Goal: Task Accomplishment & Management: Manage account settings

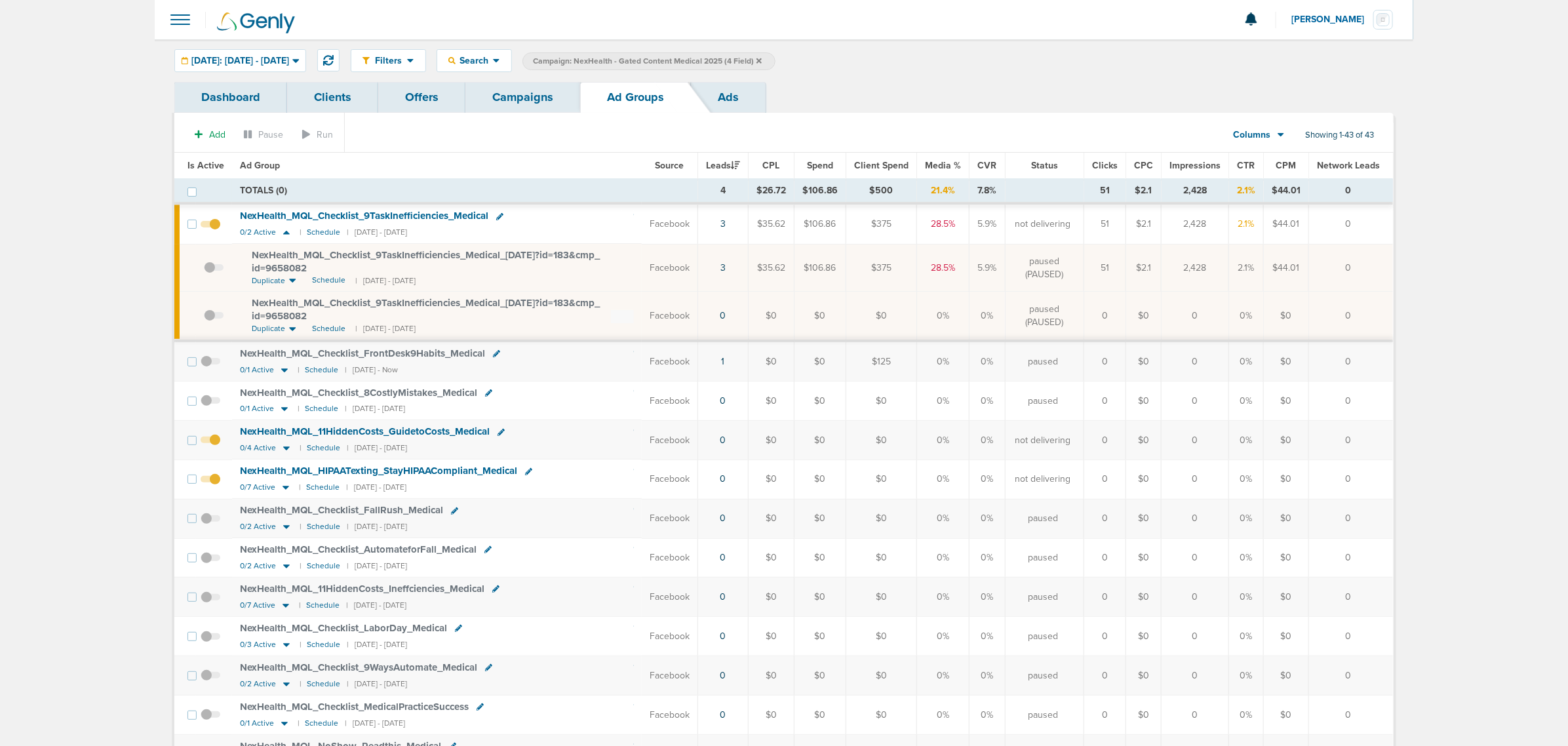
click at [503, 95] on link "Campaigns" at bounding box center [523, 98] width 115 height 31
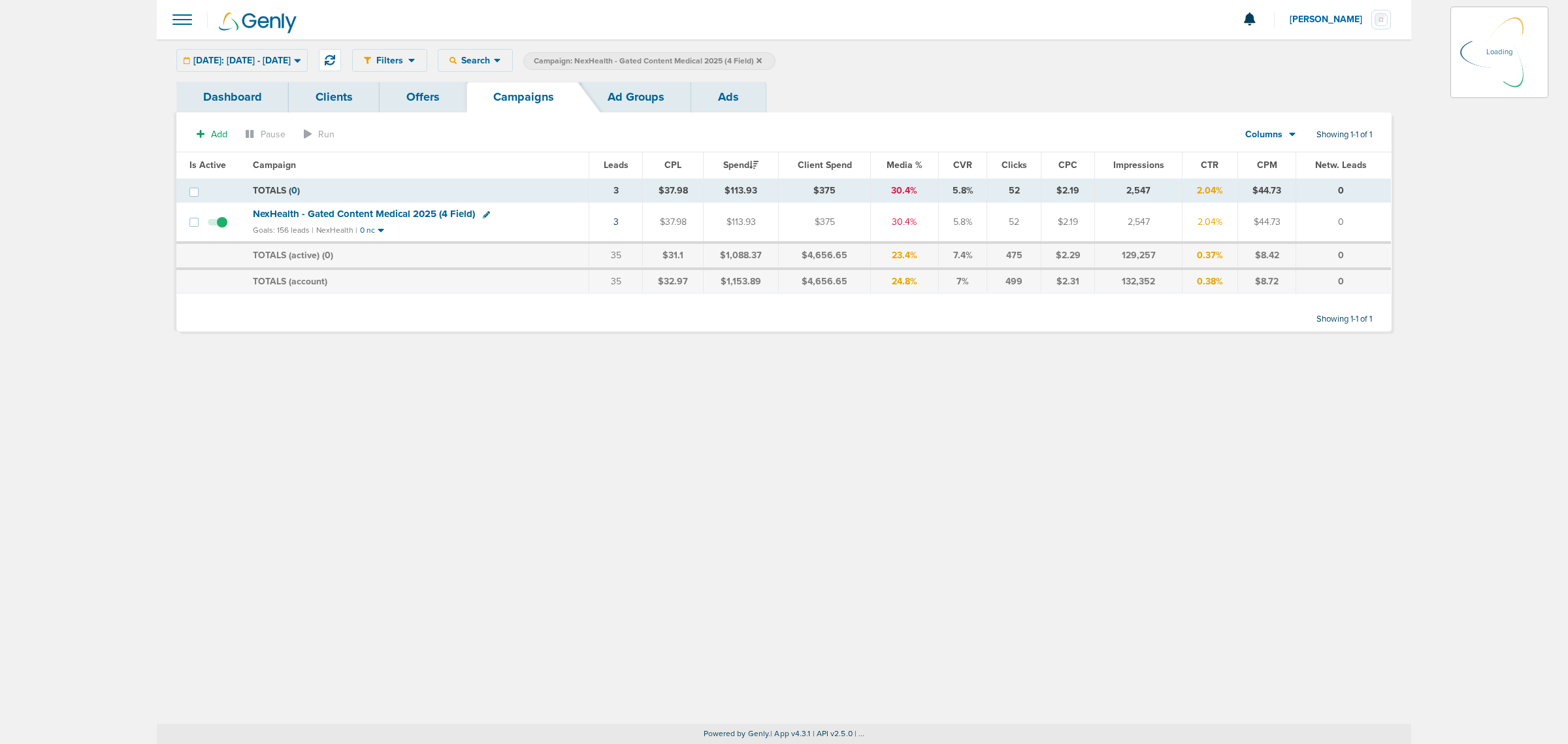
click at [762, 60] on icon at bounding box center [759, 61] width 5 height 8
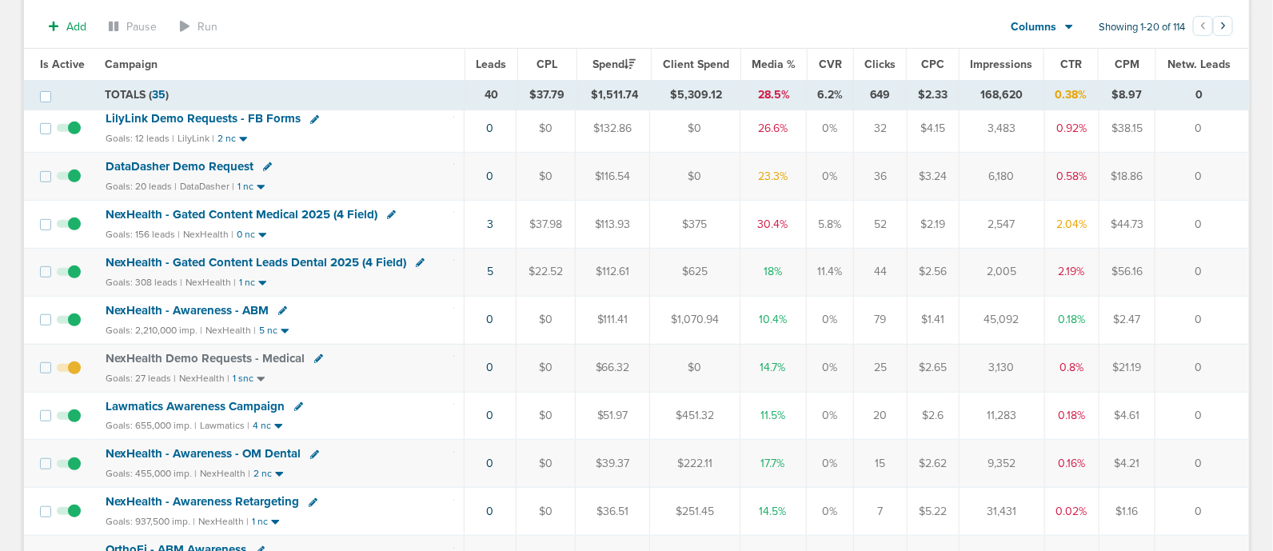
scroll to position [199, 0]
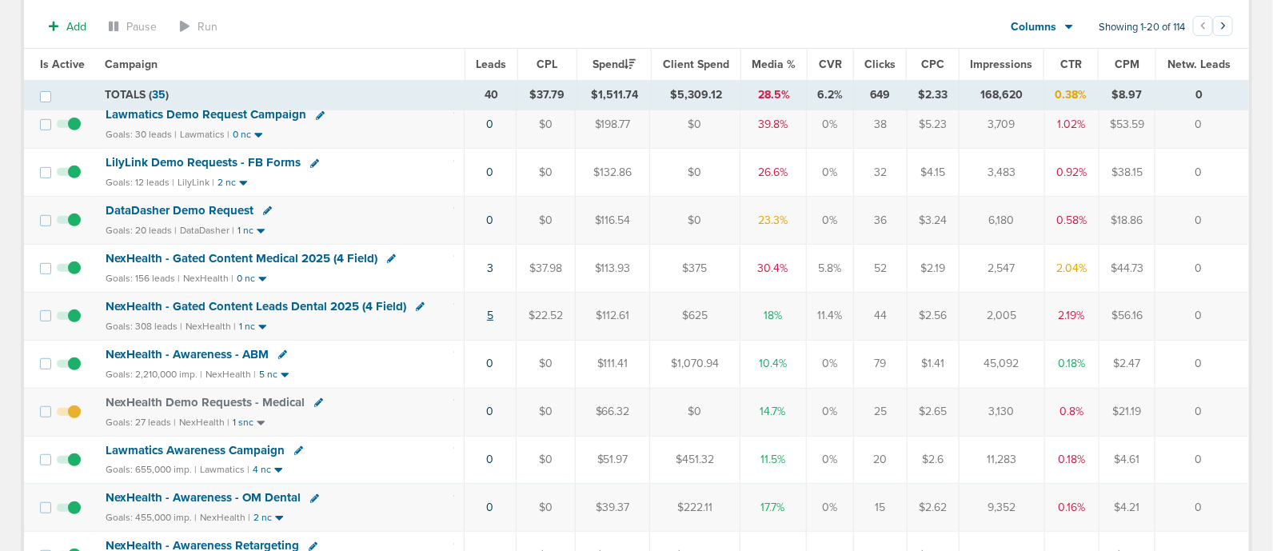
click at [491, 314] on link "5" at bounding box center [490, 316] width 6 height 14
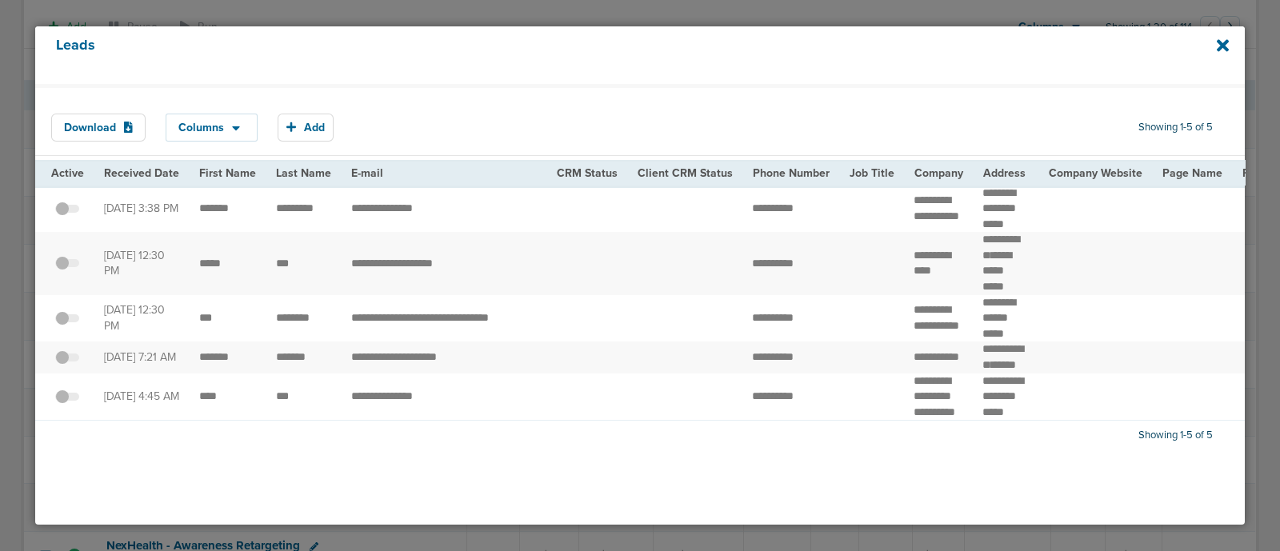
drag, startPoint x: 182, startPoint y: 230, endPoint x: 1072, endPoint y: 210, distance: 890.3
click at [1072, 210] on td at bounding box center [1095, 209] width 114 height 47
click at [1222, 44] on icon at bounding box center [1222, 45] width 12 height 12
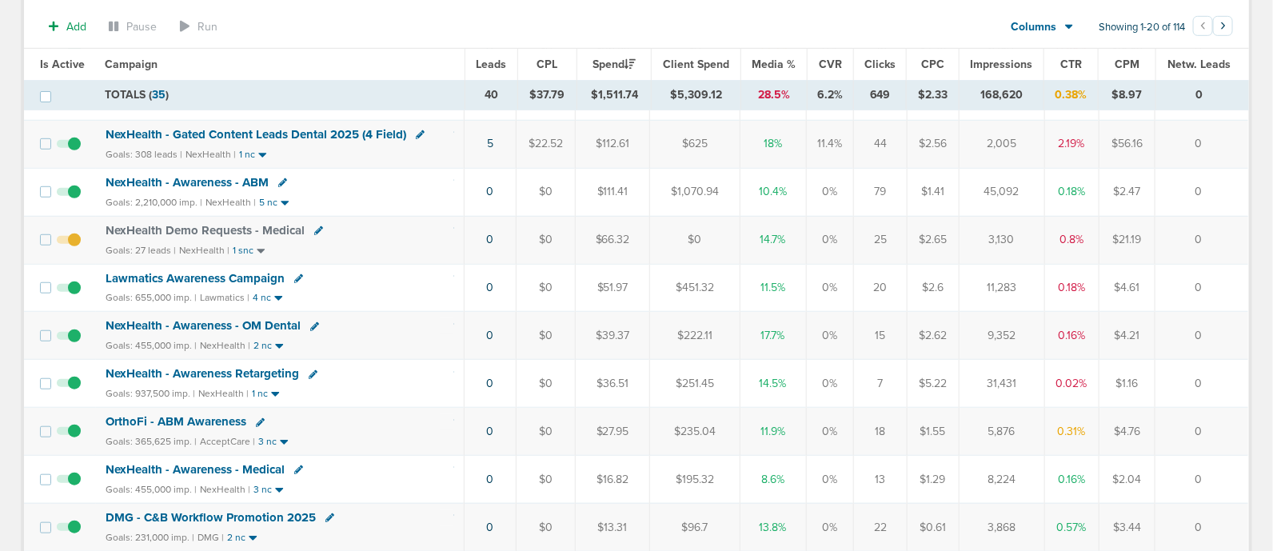
scroll to position [0, 0]
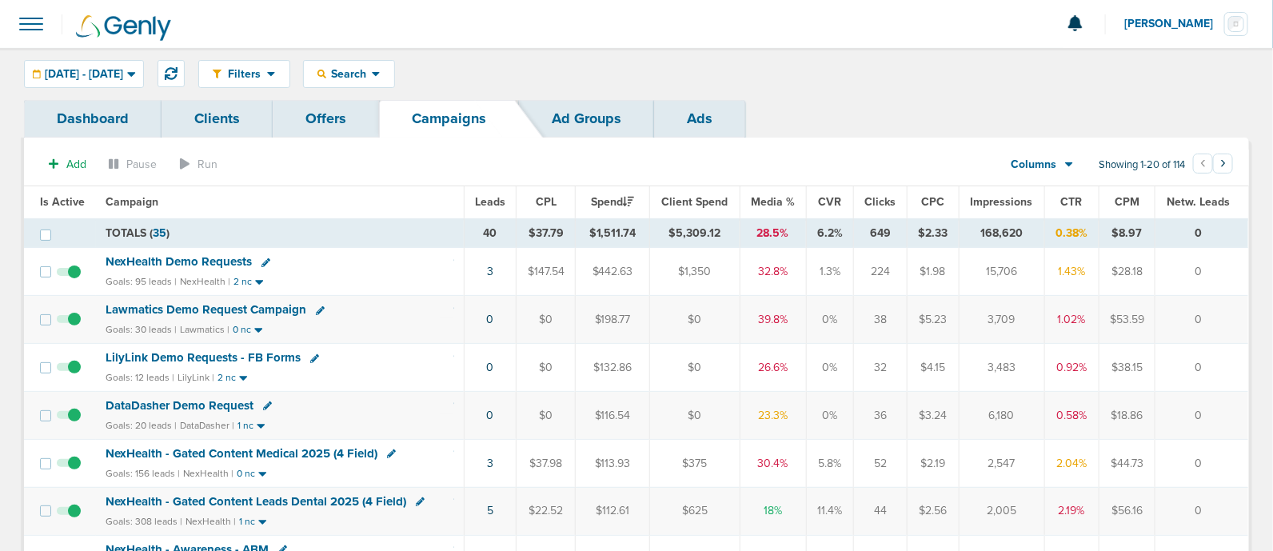
drag, startPoint x: 416, startPoint y: 421, endPoint x: 1236, endPoint y: 417, distance: 819.7
click at [1236, 417] on tr "DataDasher Demo Request Goals: 20 leads | DataDasher | 1 nc 0 $0 $116.54 $0 23.…" at bounding box center [636, 416] width 1224 height 48
click at [1236, 417] on td "0" at bounding box center [1202, 416] width 93 height 48
click at [364, 411] on div "DataDasher Demo Request" at bounding box center [280, 406] width 348 height 16
click at [773, 199] on span "Media %" at bounding box center [773, 202] width 44 height 14
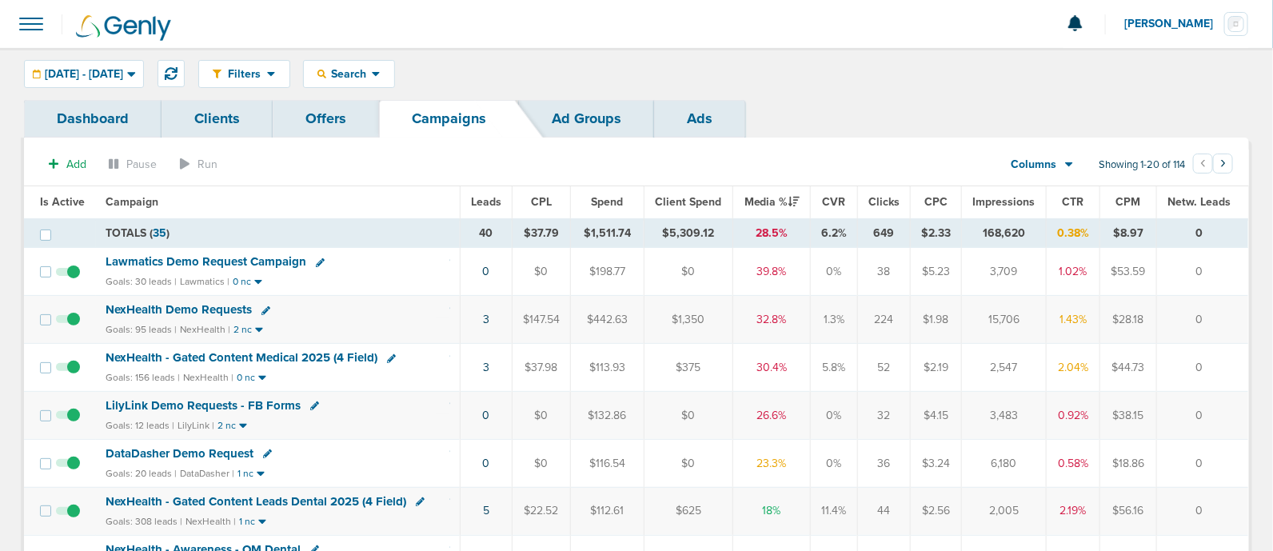
drag, startPoint x: 373, startPoint y: 414, endPoint x: 500, endPoint y: 407, distance: 127.4
click at [500, 407] on tr "LilyLink Demo Requests - FB Forms Goals: 12 leads | LilyLink | 2 nc 0 $0 $132.8…" at bounding box center [636, 416] width 1224 height 48
click at [373, 413] on td "LilyLink Demo Requests - FB Forms Goals: 12 leads | LilyLink | 2 nc" at bounding box center [278, 416] width 365 height 48
click at [213, 401] on span "LilyLink Demo Requests - FB Forms" at bounding box center [203, 405] width 195 height 14
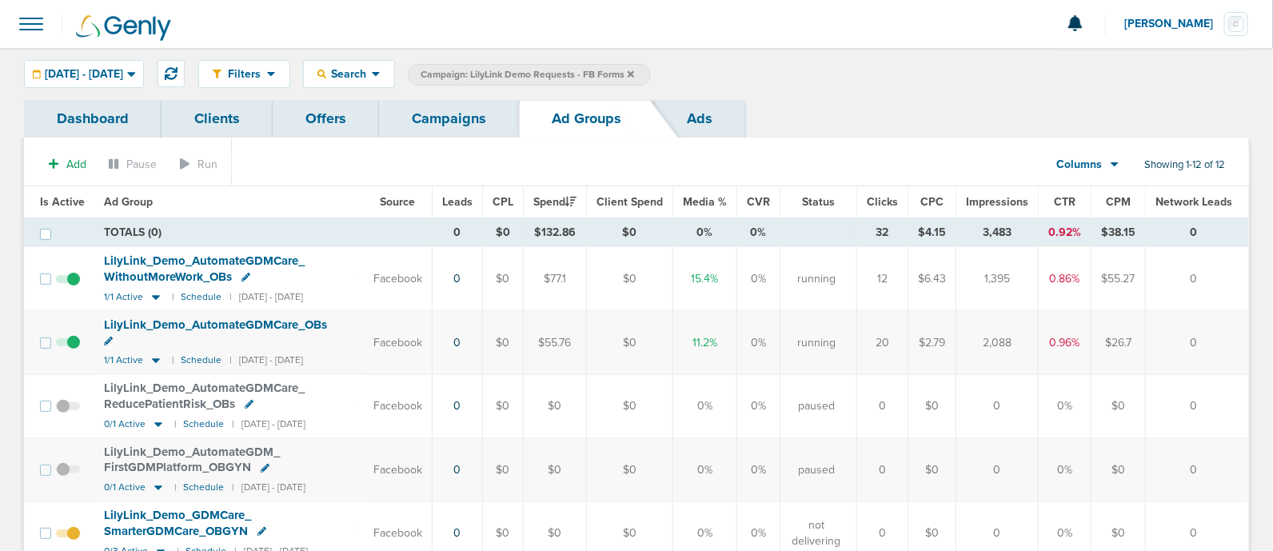
drag, startPoint x: 1082, startPoint y: 274, endPoint x: 413, endPoint y: 278, distance: 669.4
click at [420, 282] on tr "LilyLink_ Demo_ AutomateGDMCare_ WithoutMoreWork_ OBs 1/1 Active | Schedule | 1…" at bounding box center [636, 279] width 1224 height 64
click at [410, 274] on td "Facebook" at bounding box center [398, 279] width 69 height 64
click at [443, 114] on link "Campaigns" at bounding box center [449, 119] width 140 height 38
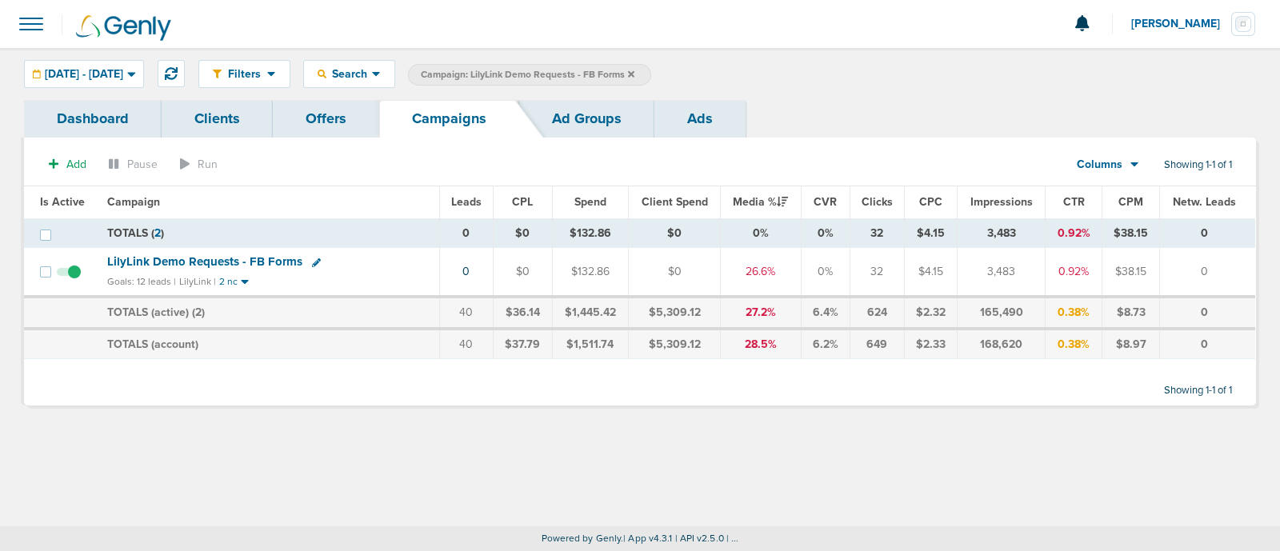
click at [312, 258] on icon at bounding box center [316, 262] width 9 height 9
select select
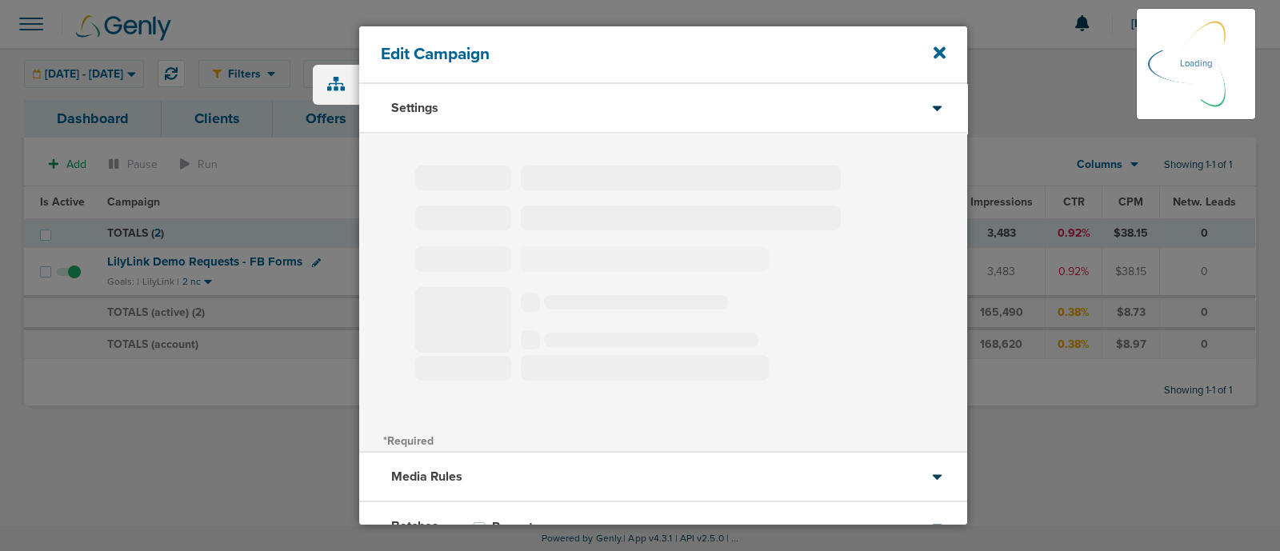
type input "LilyLink Demo Requests - FB Forms"
select select "Leads"
radio input "true"
select select "readOnly"
select select "1"
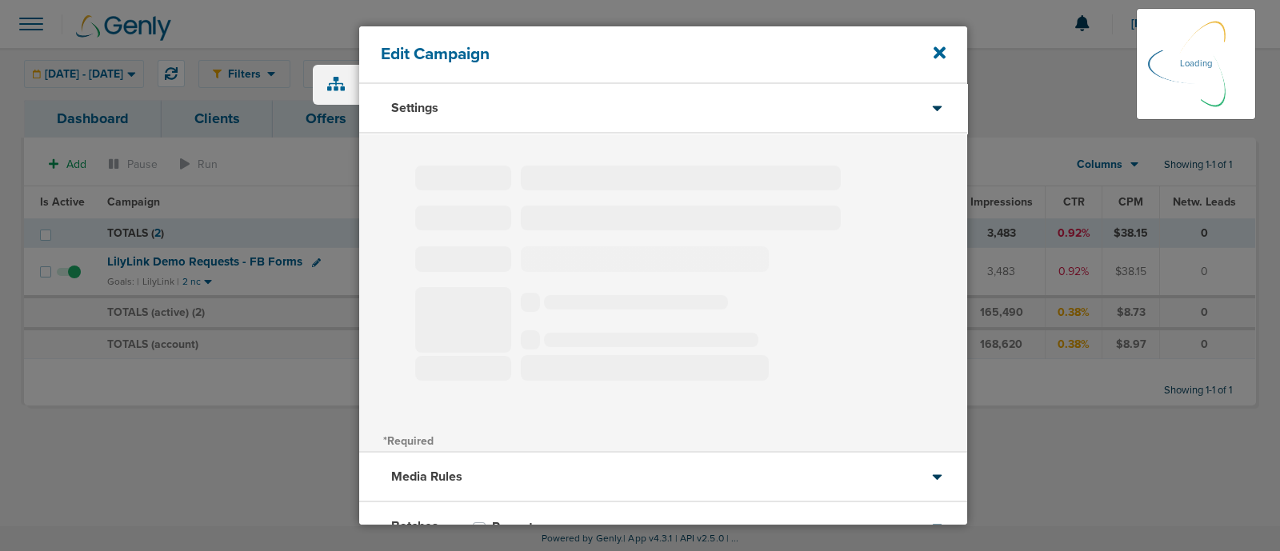
select select "2"
select select "3"
select select "4"
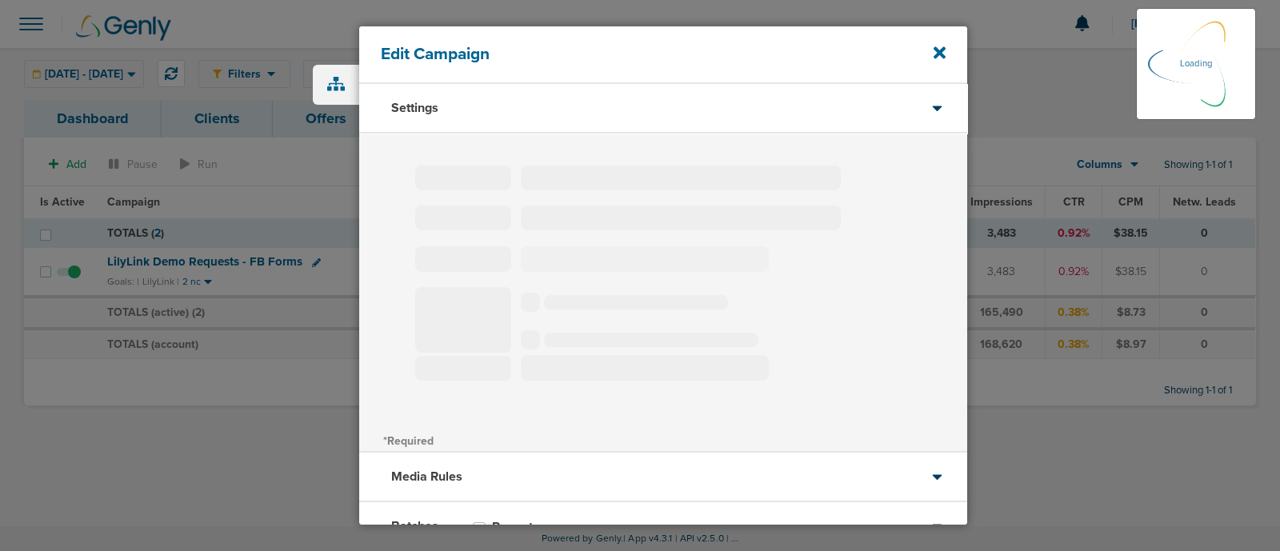
select select "6"
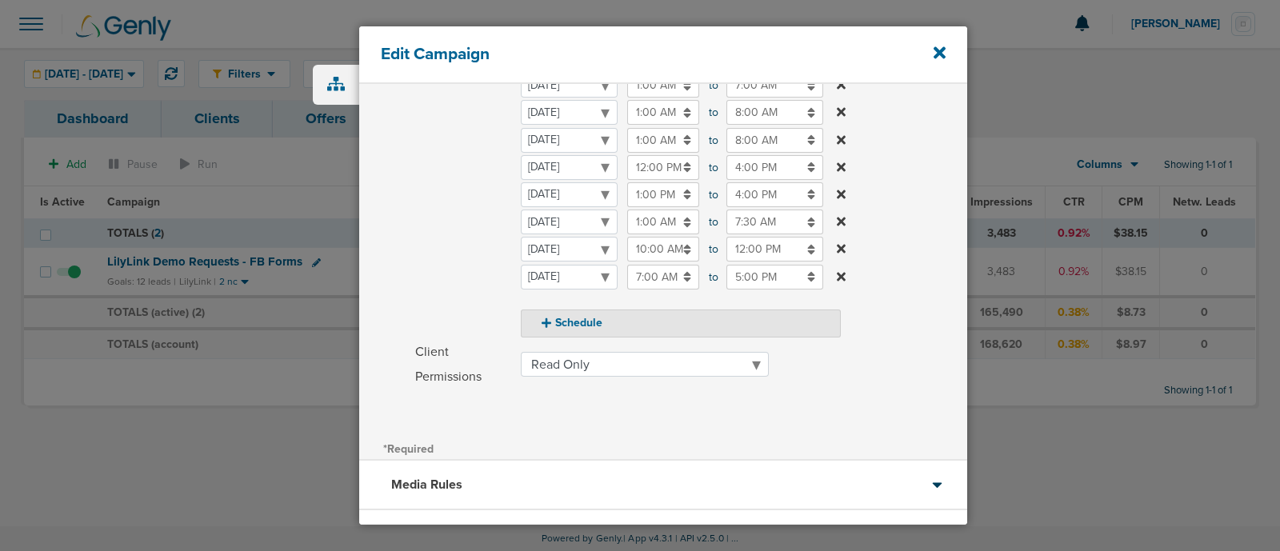
scroll to position [409, 0]
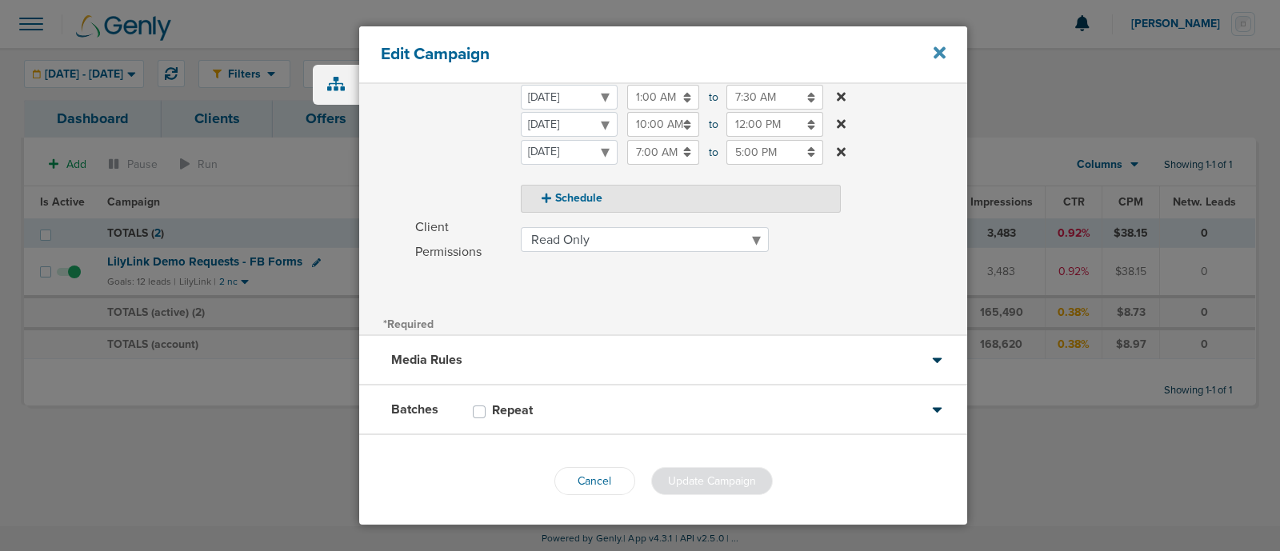
click at [936, 54] on icon at bounding box center [939, 53] width 12 height 12
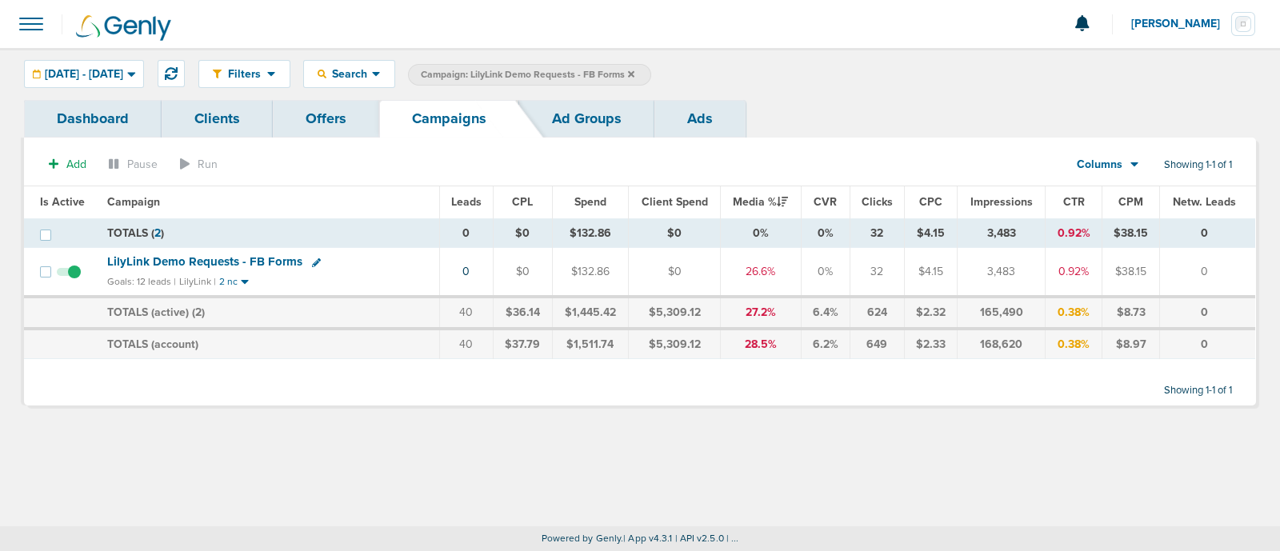
click at [326, 274] on td "LilyLink Demo Requests - FB Forms Goals: 12 leads | LilyLink | 2 nc" at bounding box center [268, 272] width 341 height 49
click at [312, 262] on icon at bounding box center [316, 262] width 9 height 9
select select
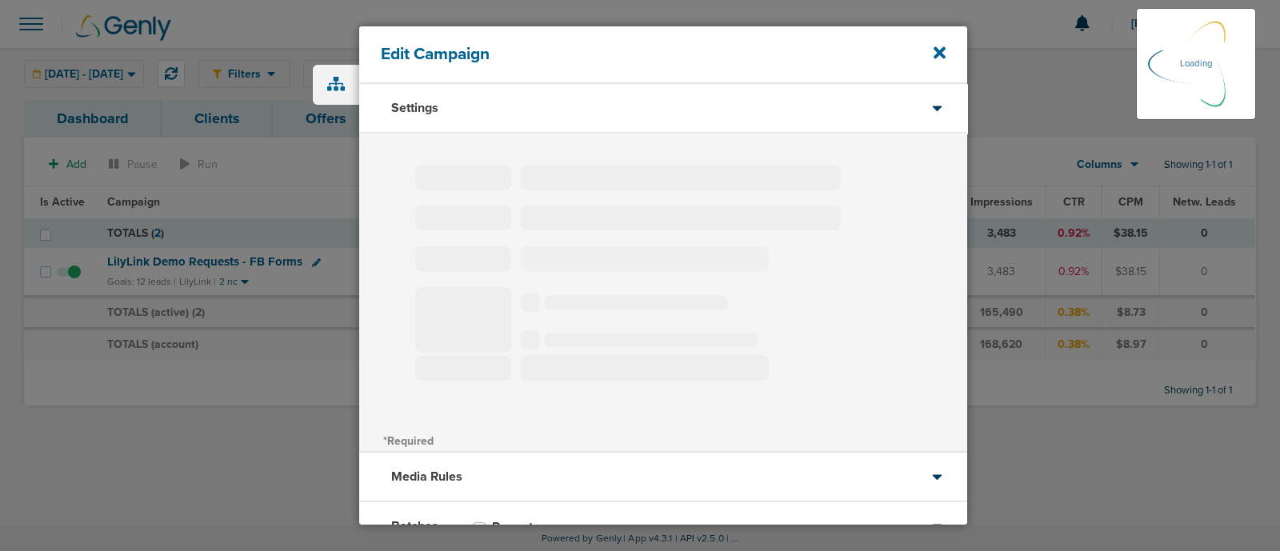
type input "LilyLink Demo Requests - FB Forms"
select select "Leads"
radio input "true"
select select "readOnly"
select select "1"
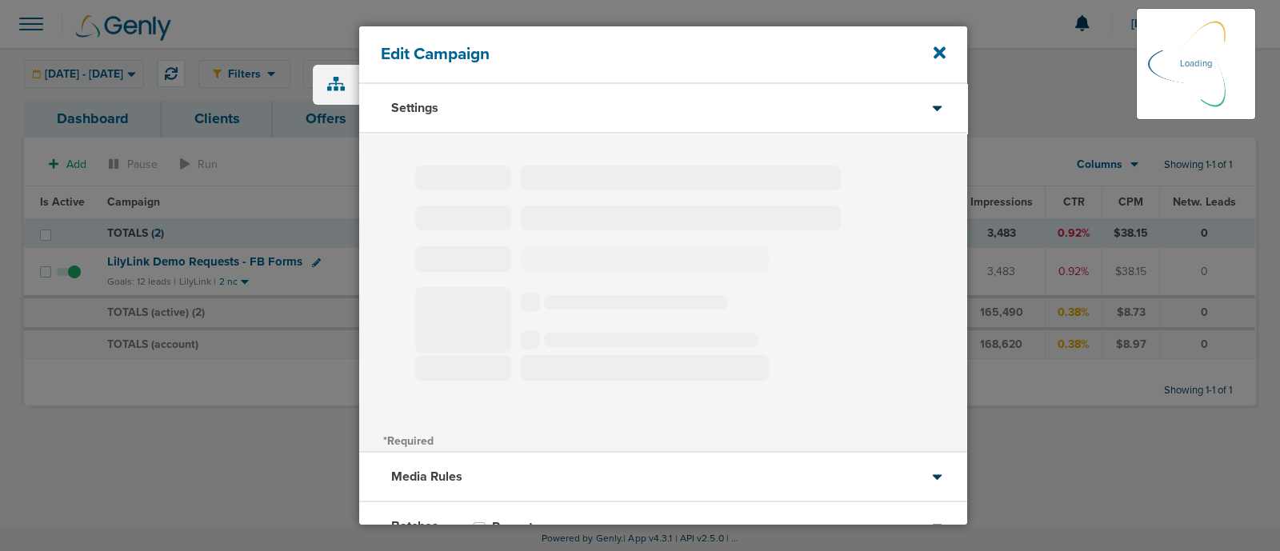
select select "2"
select select "3"
select select "4"
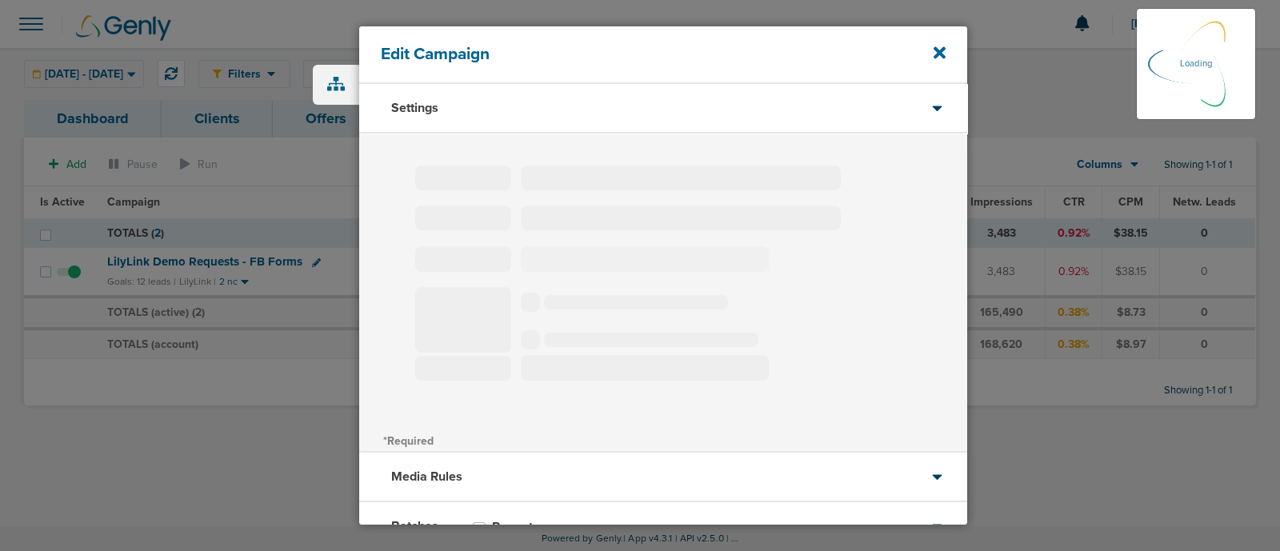
select select "6"
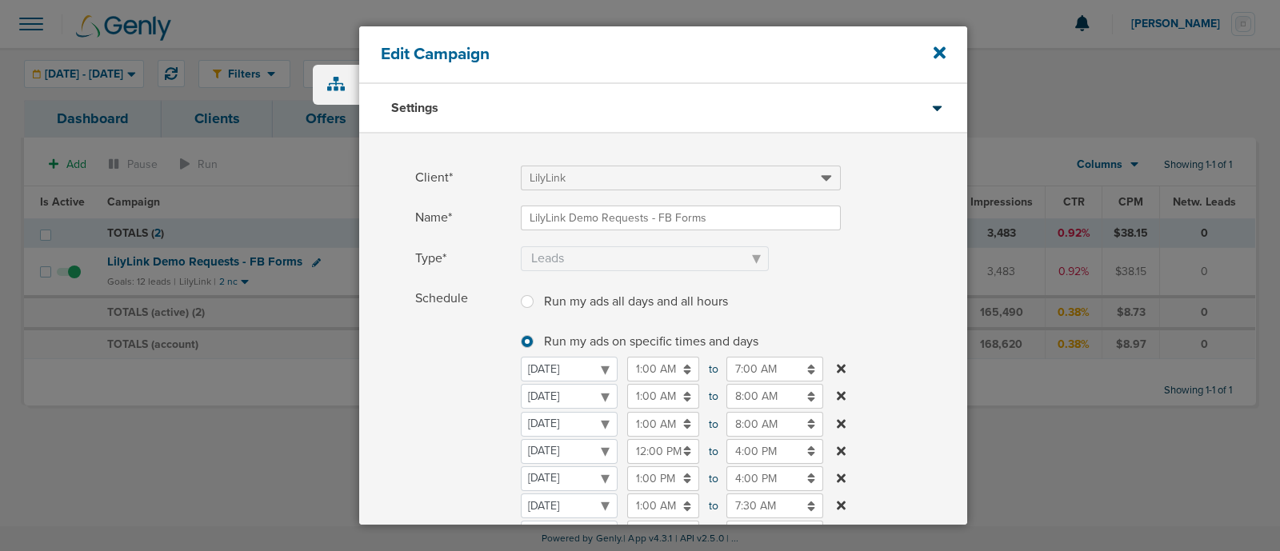
scroll to position [300, 0]
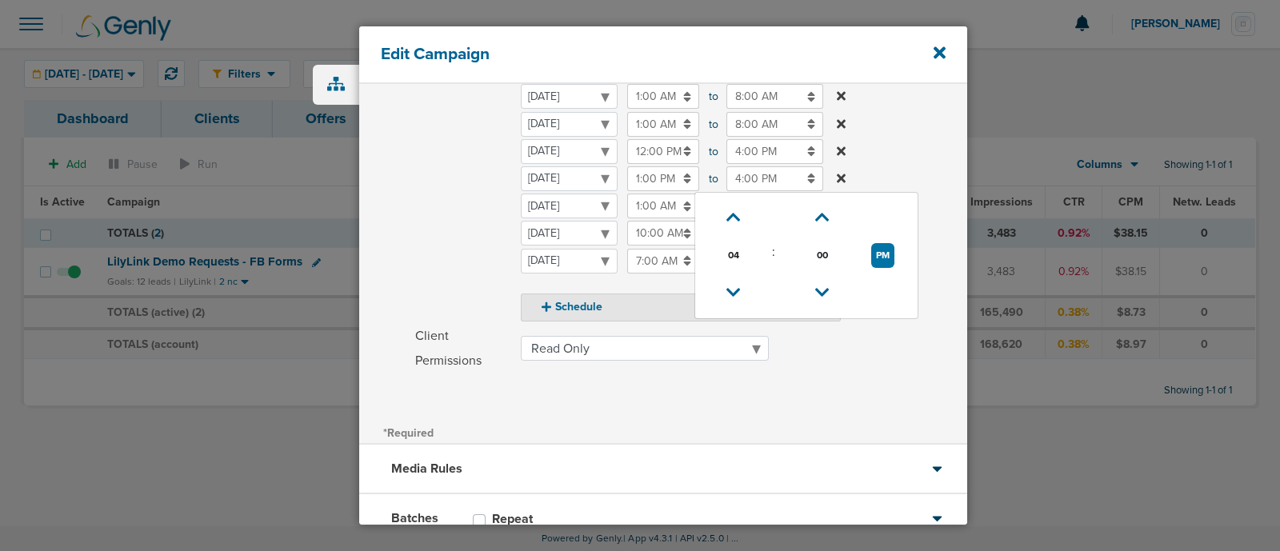
click at [764, 171] on input "4:00 PM" at bounding box center [774, 178] width 97 height 25
click at [729, 288] on icon at bounding box center [733, 293] width 14 height 10
type input "3:00 PM"
click at [916, 138] on label "Schedule Run my ads all days and all hours Run my ads all days and all hours Ru…" at bounding box center [691, 153] width 552 height 335
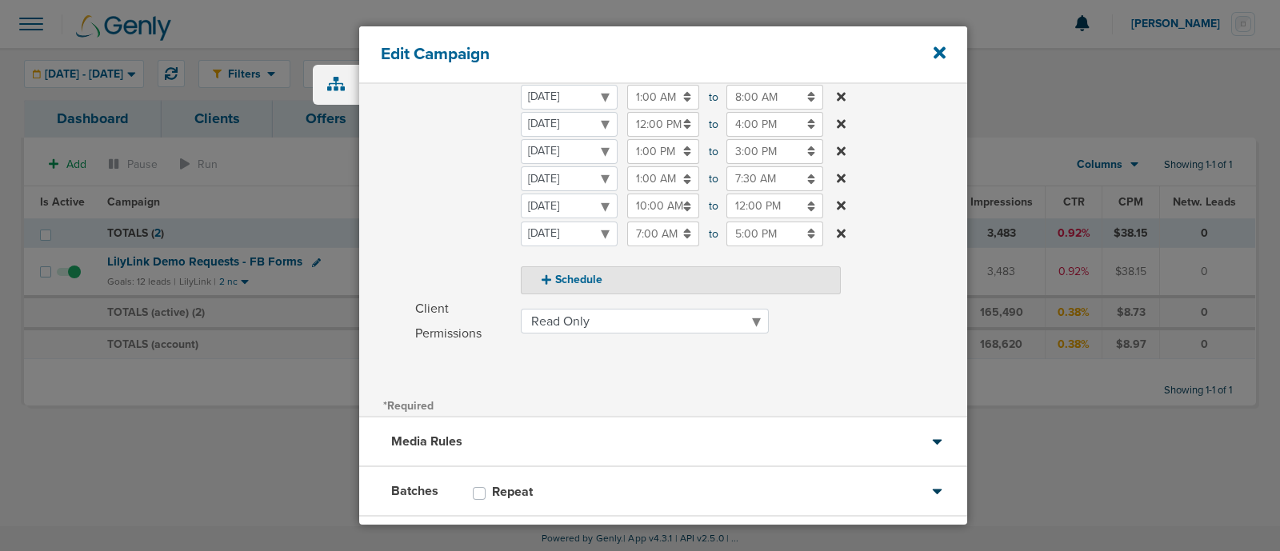
scroll to position [409, 0]
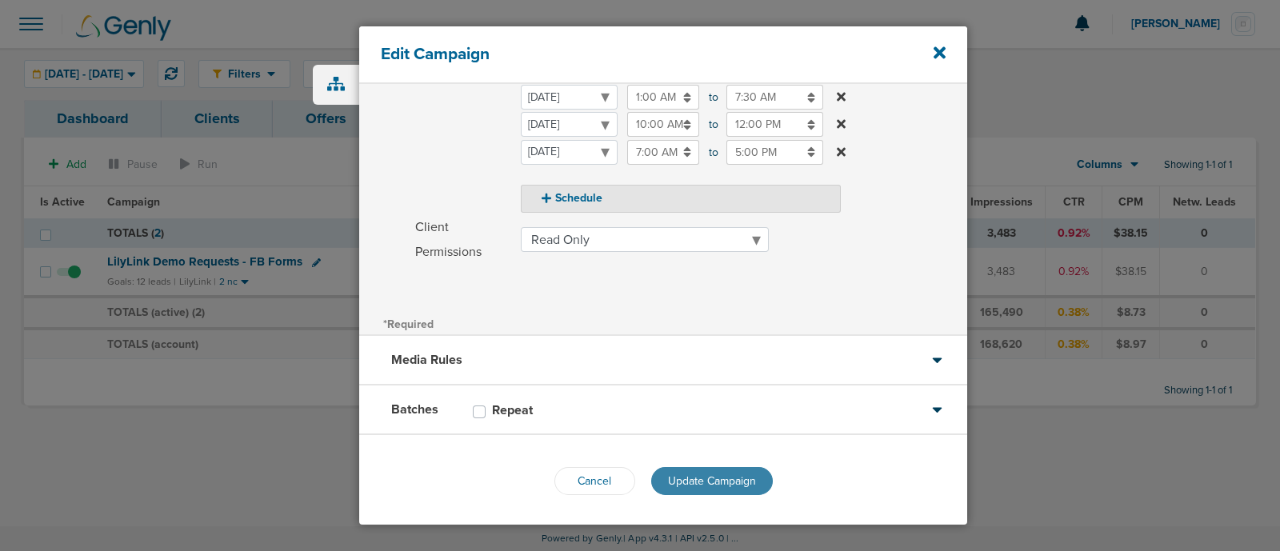
click at [714, 476] on span "Update Campaign" at bounding box center [712, 481] width 88 height 14
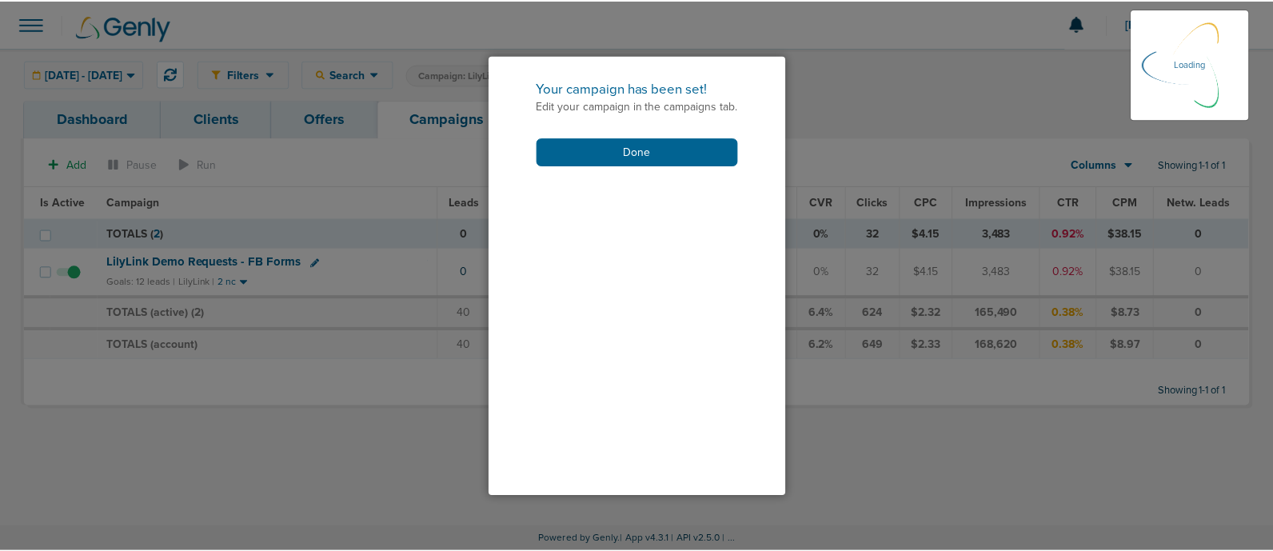
scroll to position [359, 0]
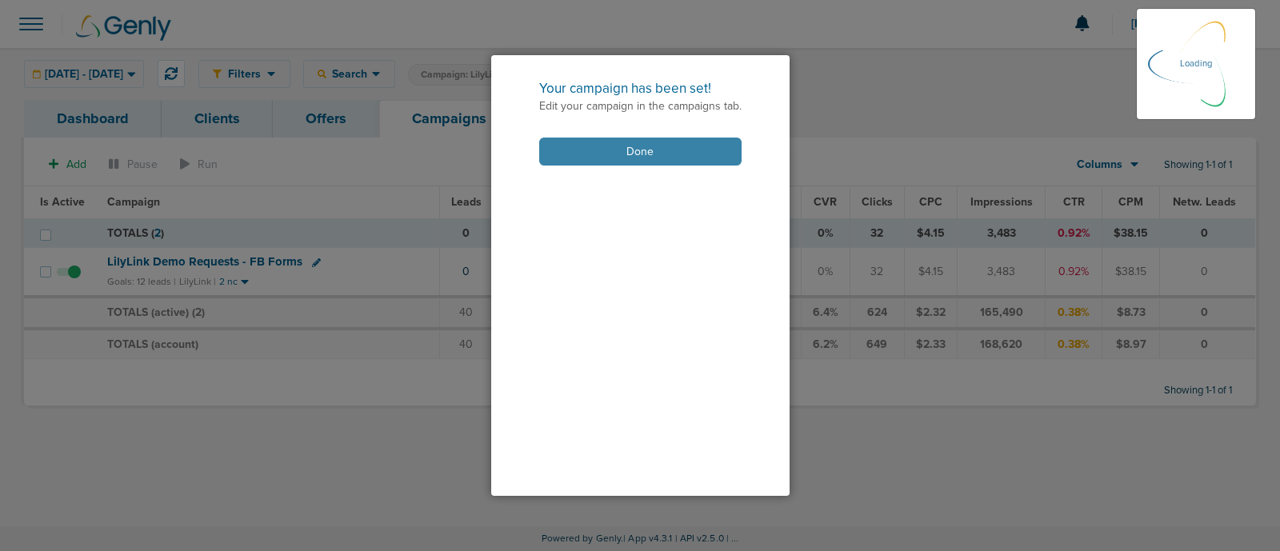
click at [662, 152] on button "Done" at bounding box center [640, 152] width 202 height 28
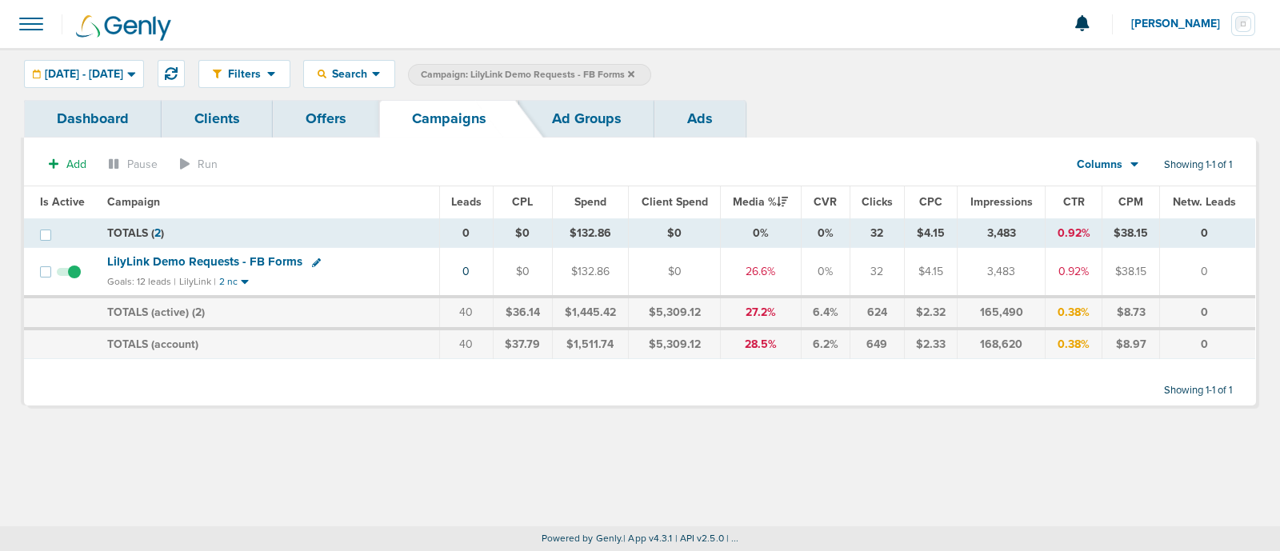
click at [825, 54] on div "Filters Active Only Settings Status Active Inactive Objectives MQL SQL Traffic …" at bounding box center [640, 74] width 1280 height 52
click at [634, 72] on icon at bounding box center [631, 73] width 6 height 6
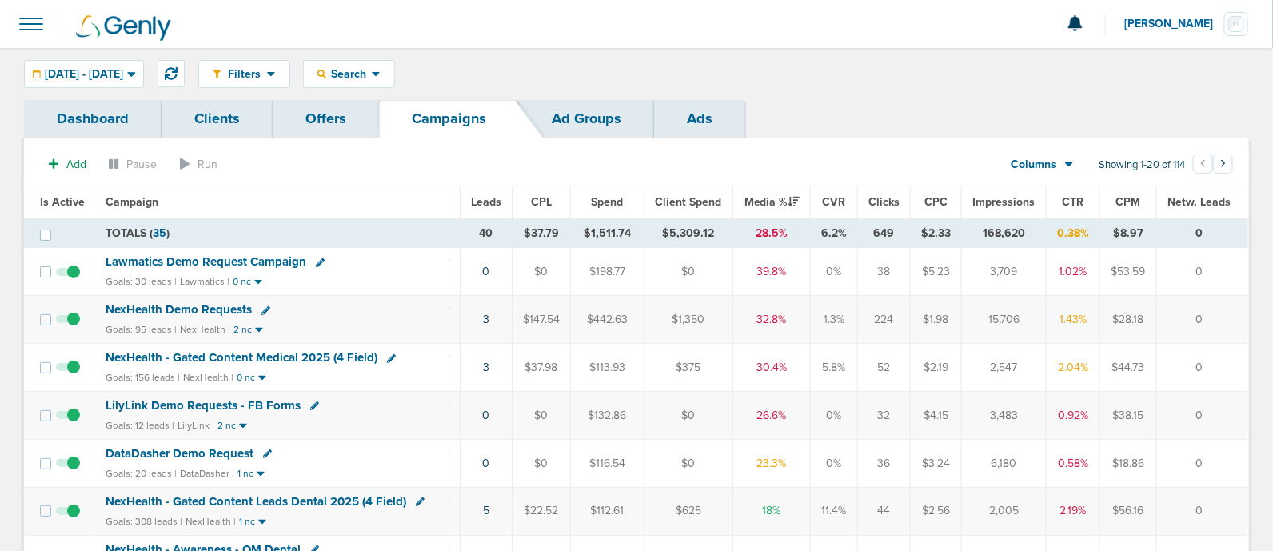
click at [198, 449] on span "DataDasher Demo Request" at bounding box center [180, 453] width 148 height 14
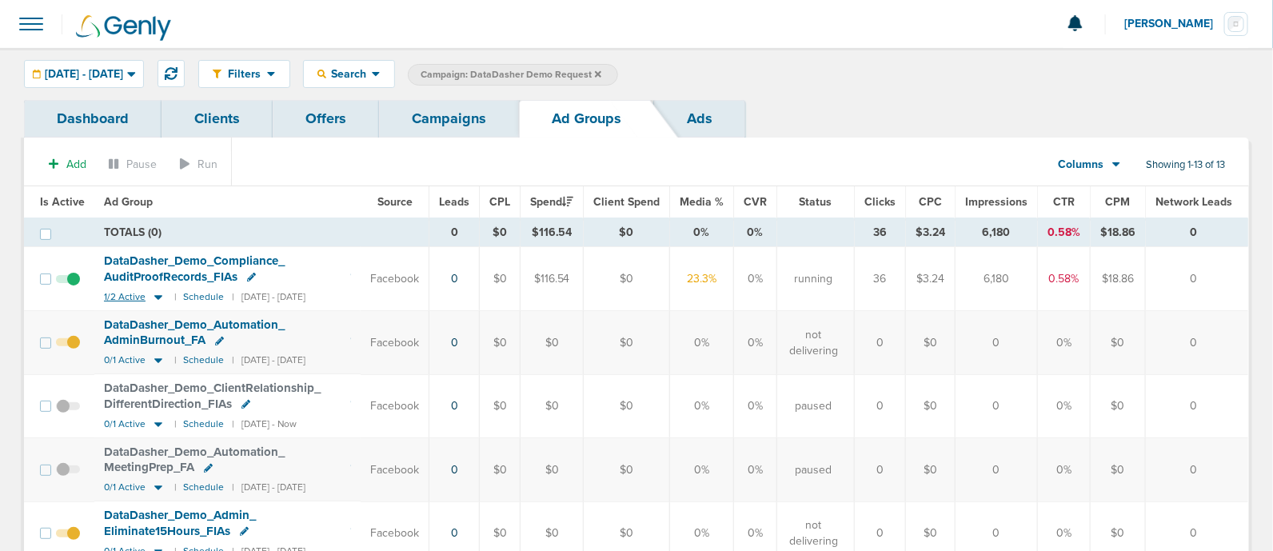
click at [153, 297] on icon at bounding box center [158, 297] width 16 height 14
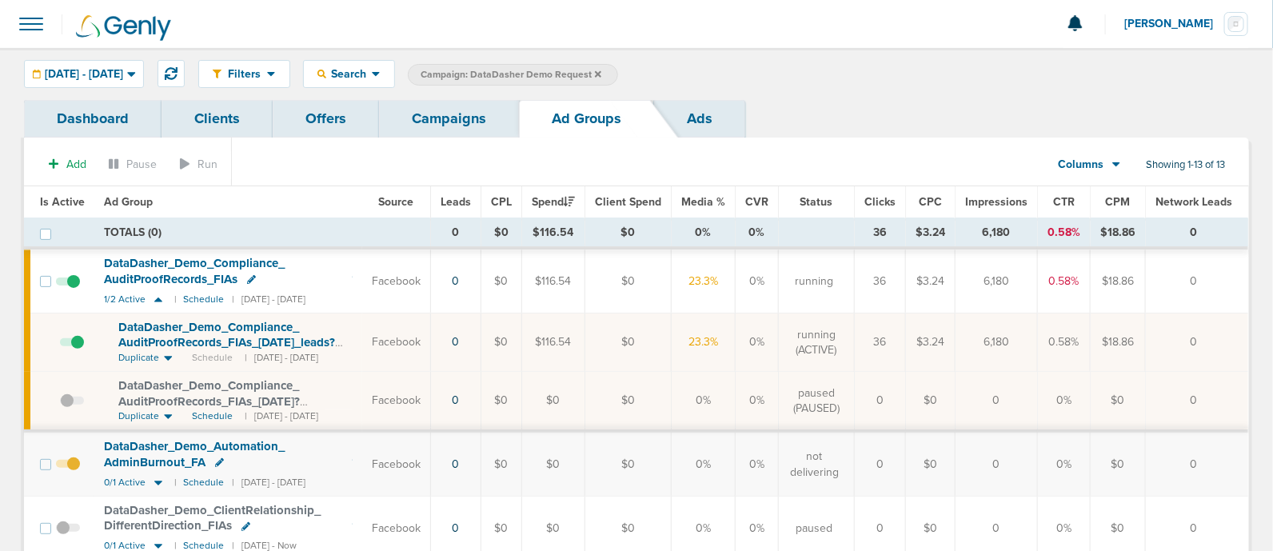
click at [467, 124] on link "Campaigns" at bounding box center [449, 119] width 140 height 38
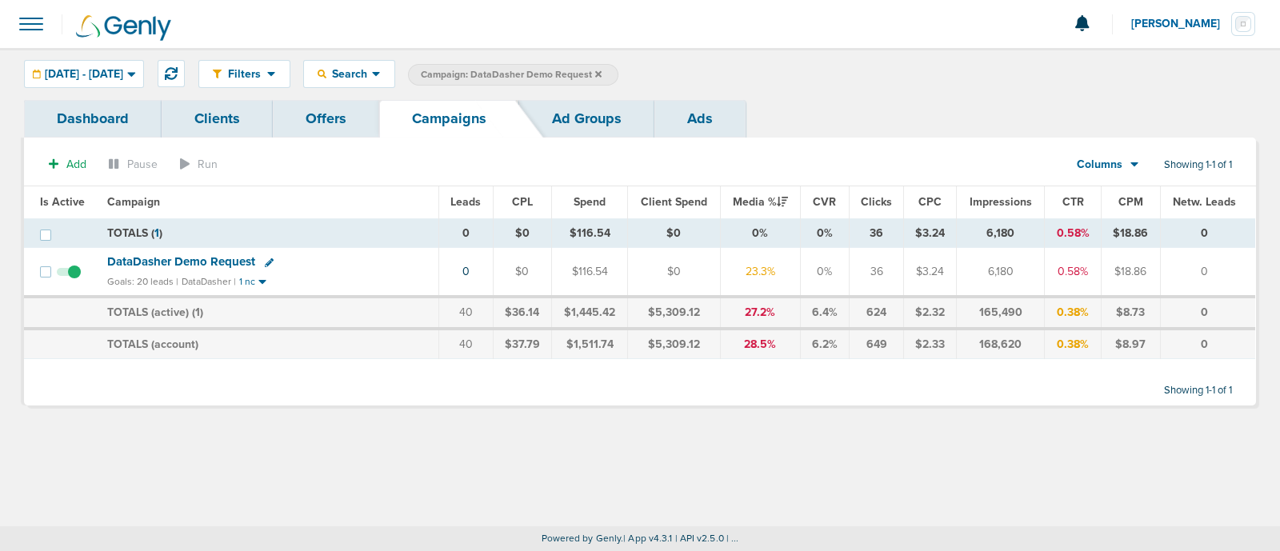
click at [601, 70] on icon at bounding box center [598, 75] width 6 height 10
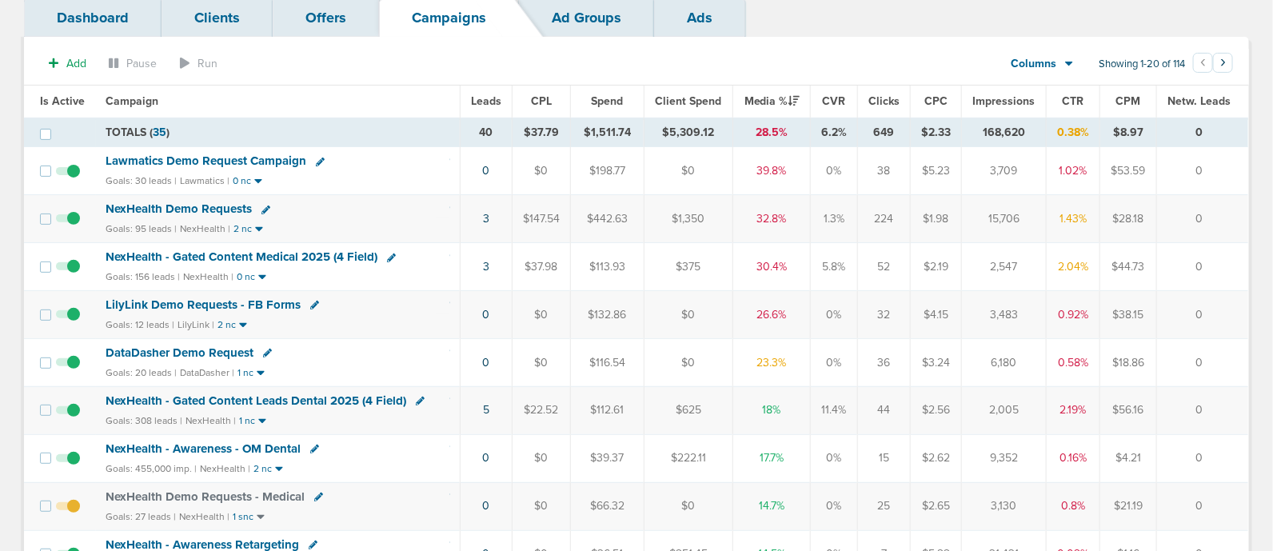
scroll to position [199, 0]
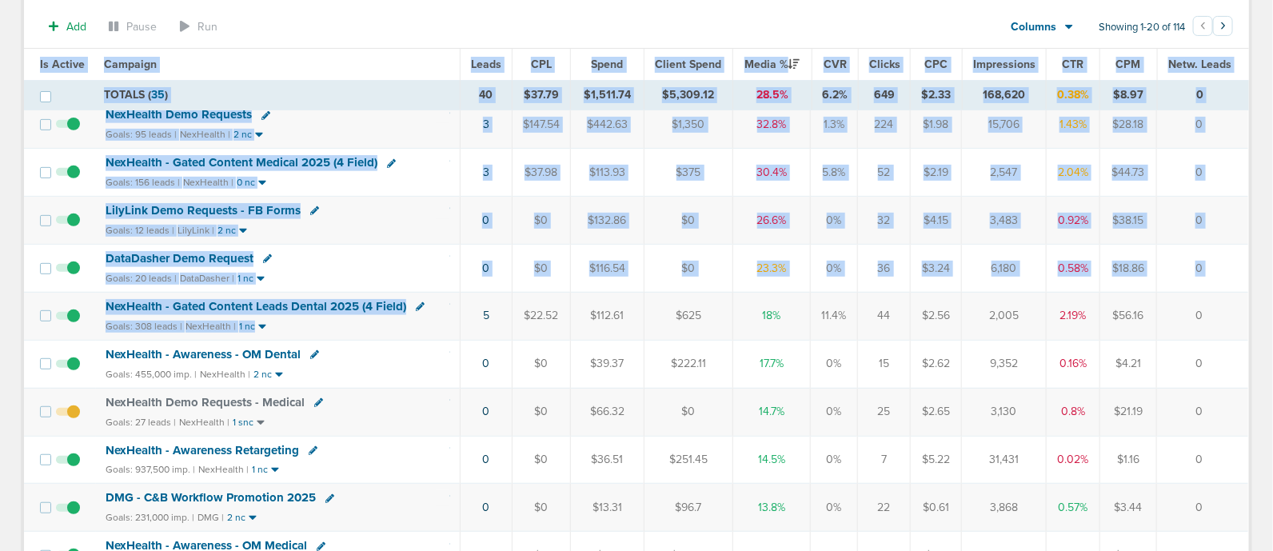
drag, startPoint x: 688, startPoint y: 297, endPoint x: 1263, endPoint y: 310, distance: 575.1
click at [1263, 310] on div "Dashboard Clients Offers Campaigns Ad Groups Ads Add Pause Run Columns Media St…" at bounding box center [636, 521] width 1273 height 1241
click at [1184, 301] on td "0" at bounding box center [1202, 316] width 92 height 48
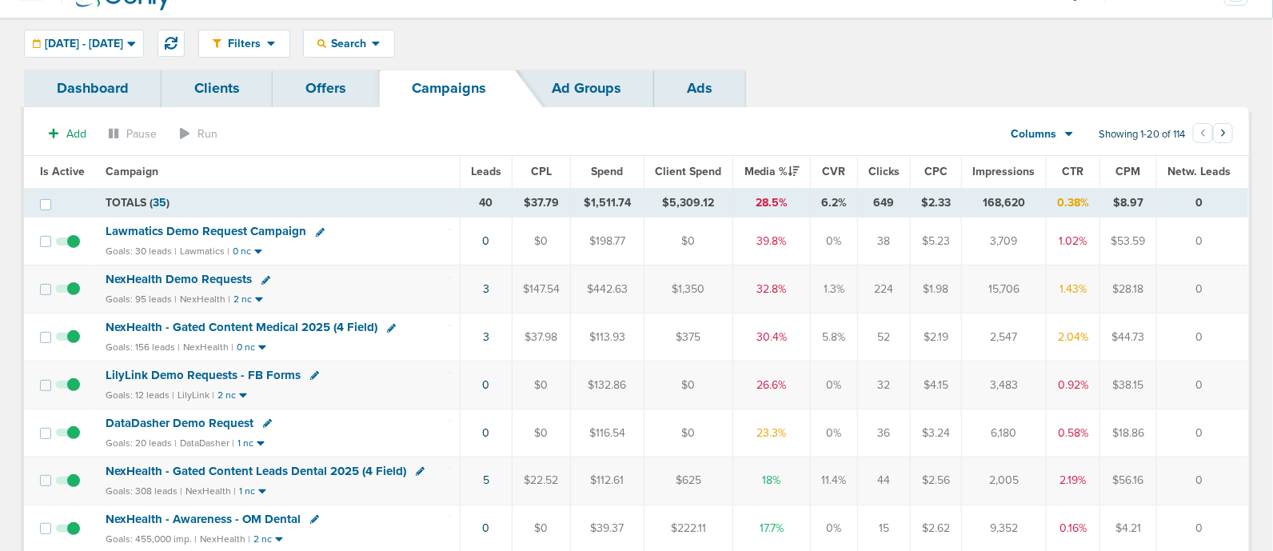
scroll to position [0, 0]
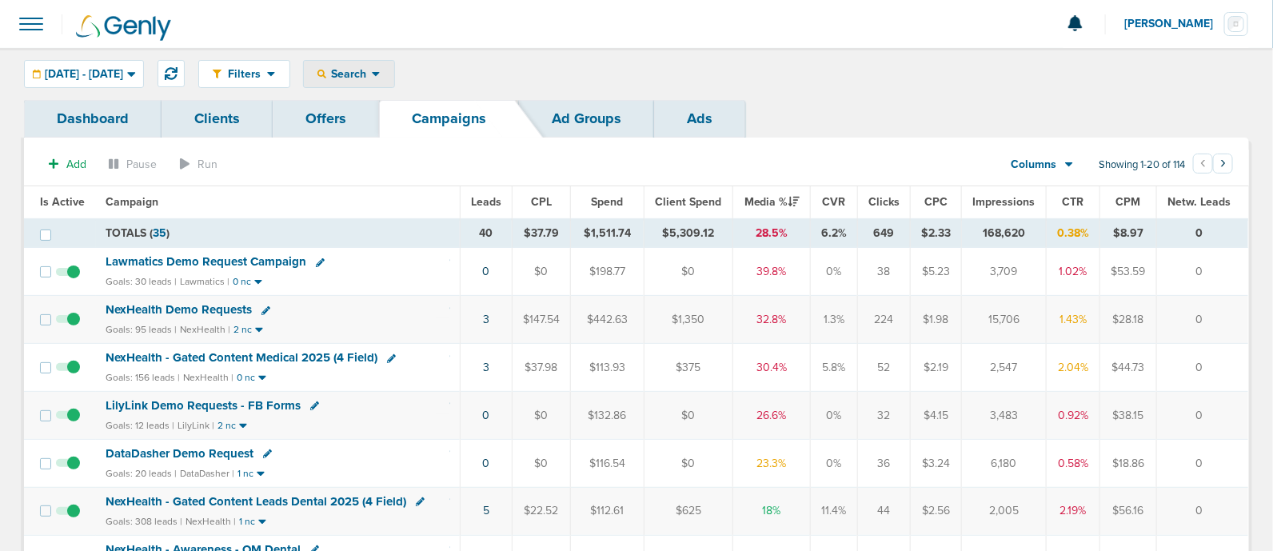
click at [372, 78] on span "Search" at bounding box center [349, 74] width 46 height 14
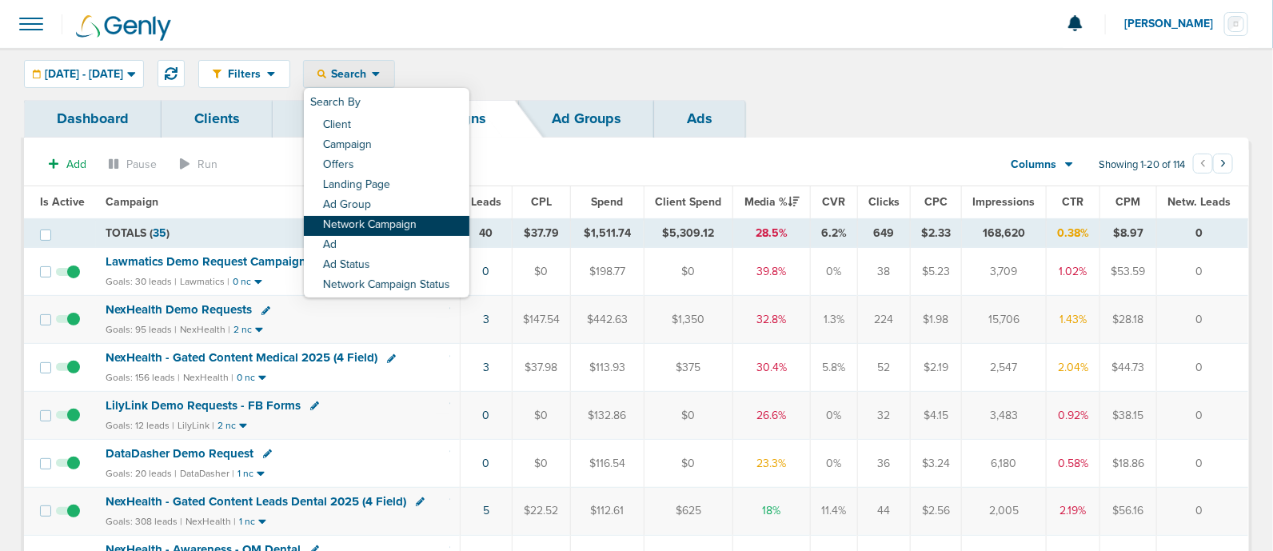
click at [444, 234] on link "Network Campaign" at bounding box center [387, 226] width 166 height 20
select select "netCmpName"
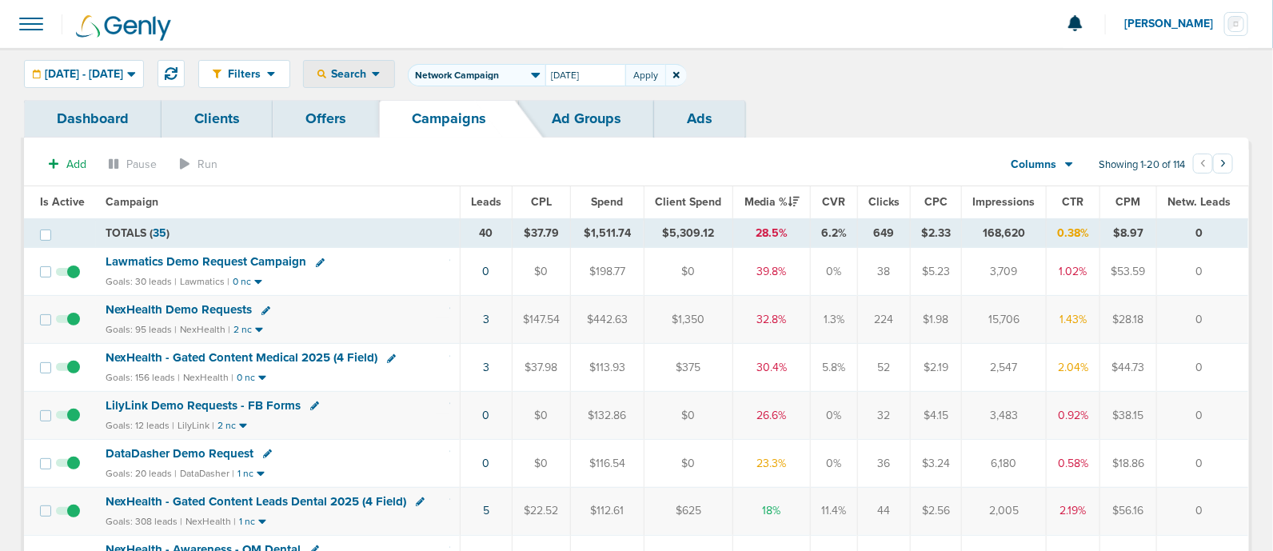
type input "halloween"
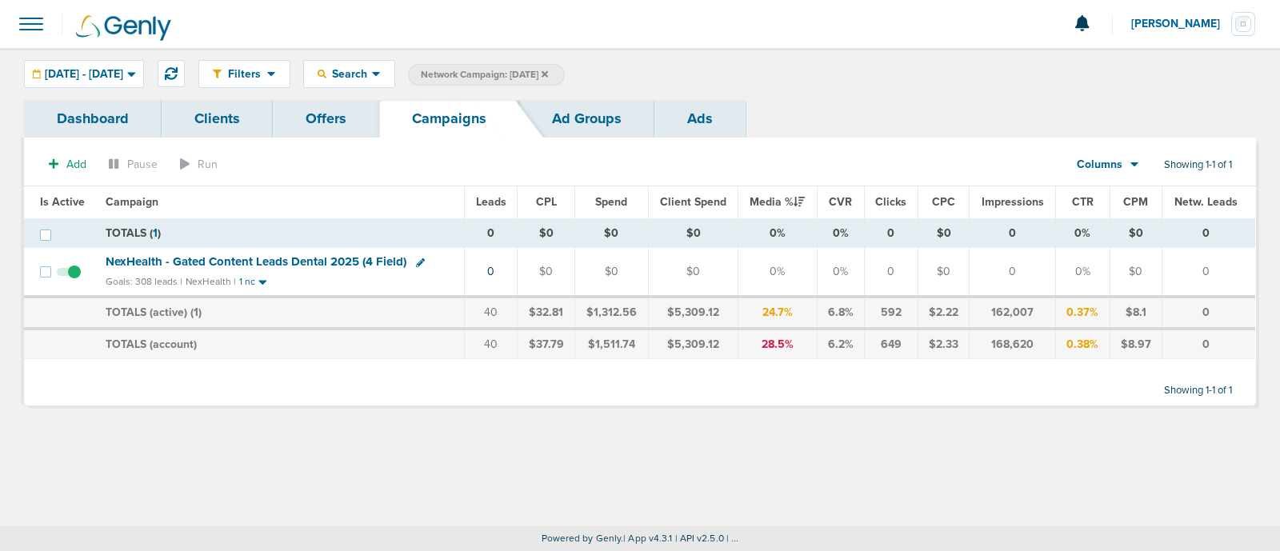
click at [341, 261] on span "NexHealth - Gated Content Leads Dental 2025 (4 Field)" at bounding box center [256, 261] width 301 height 14
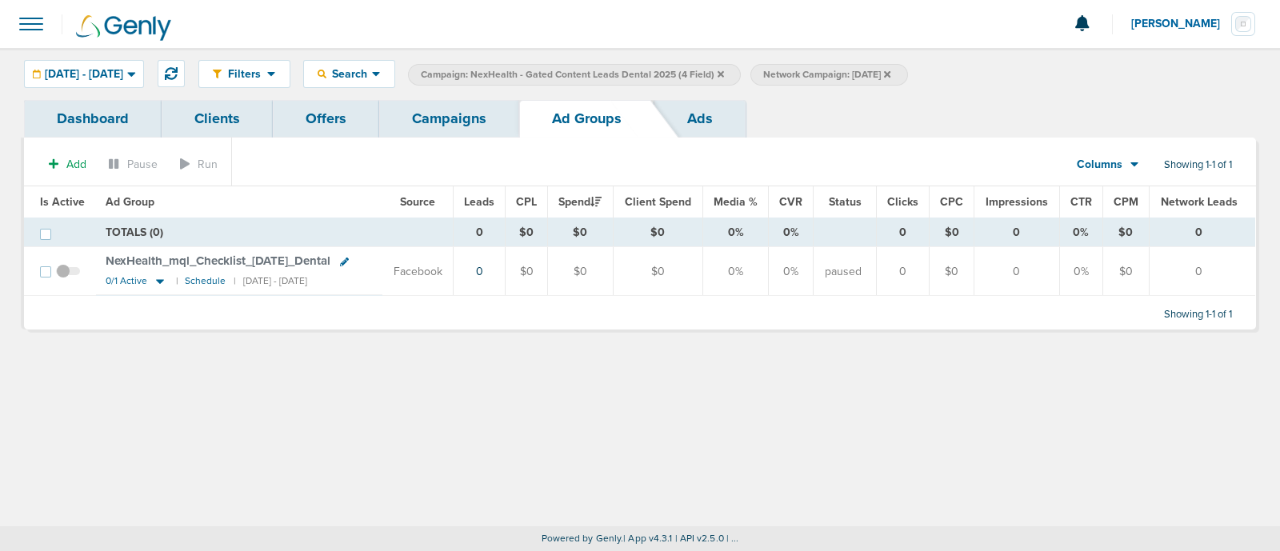
click at [274, 251] on td "NexHealth_ mql_ Checklist_ Halloween_ Dental 0/1 Active | Schedule | 10/20/2024…" at bounding box center [239, 271] width 286 height 48
click at [275, 257] on span "NexHealth_ mql_ Checklist_ Halloween_ Dental" at bounding box center [218, 261] width 225 height 14
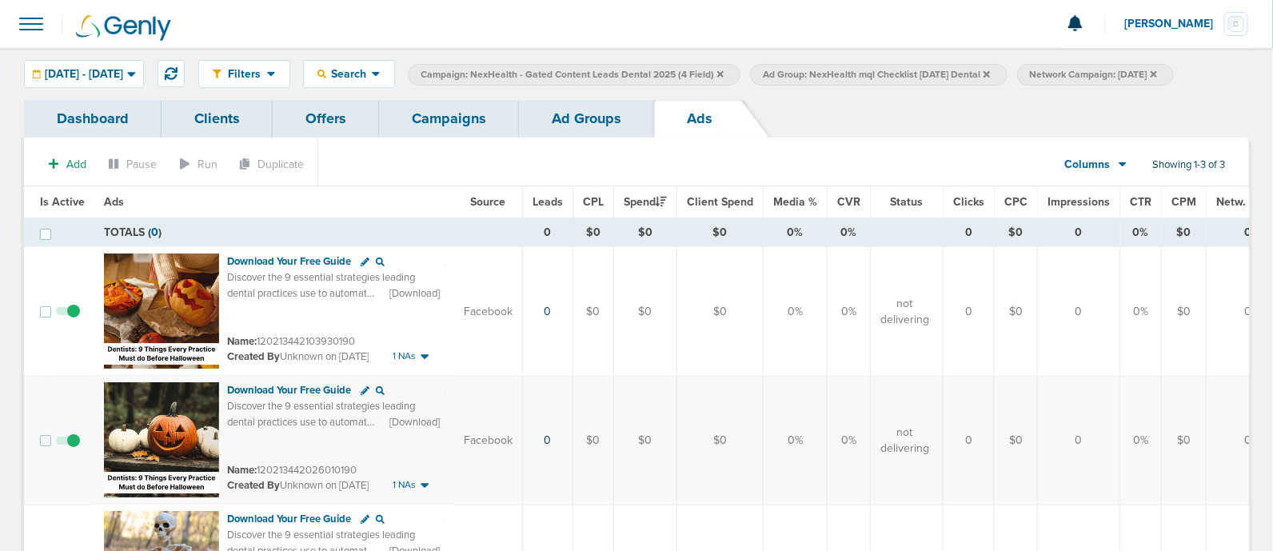
click at [469, 138] on link "Campaigns" at bounding box center [449, 119] width 140 height 38
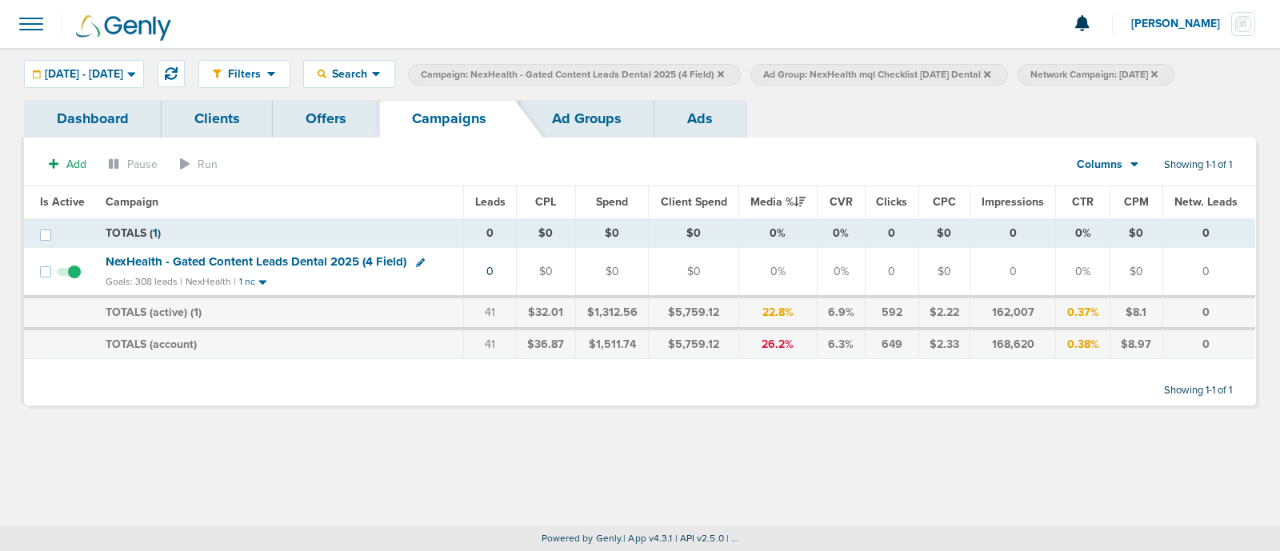
click at [990, 70] on icon at bounding box center [987, 73] width 6 height 6
click at [864, 77] on span "Network Campaign: halloween" at bounding box center [826, 75] width 127 height 14
select select "netCmpName"
drag, startPoint x: 984, startPoint y: 71, endPoint x: 900, endPoint y: 78, distance: 83.5
click at [900, 78] on span "Client Campaign Offers Landing Page Ad Group Network Campaign Ad Ad Status Netw…" at bounding box center [889, 75] width 279 height 22
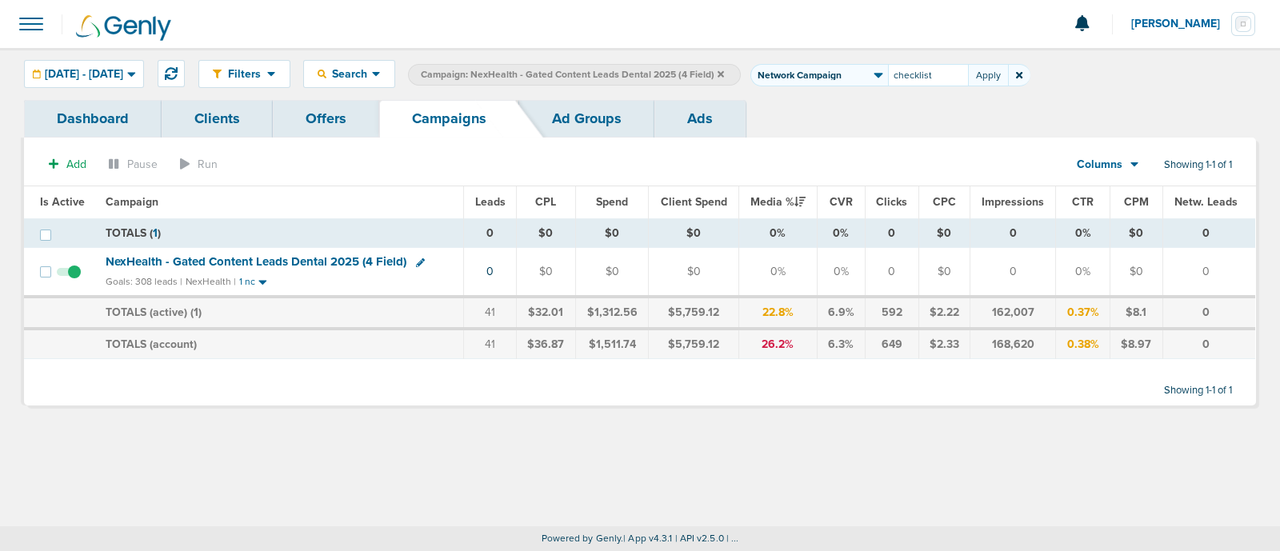
type input "checklist"
click at [161, 89] on div "Filters Active Only Settings Status Active Inactive Objectives MQL SQL Traffic …" at bounding box center [640, 74] width 1280 height 52
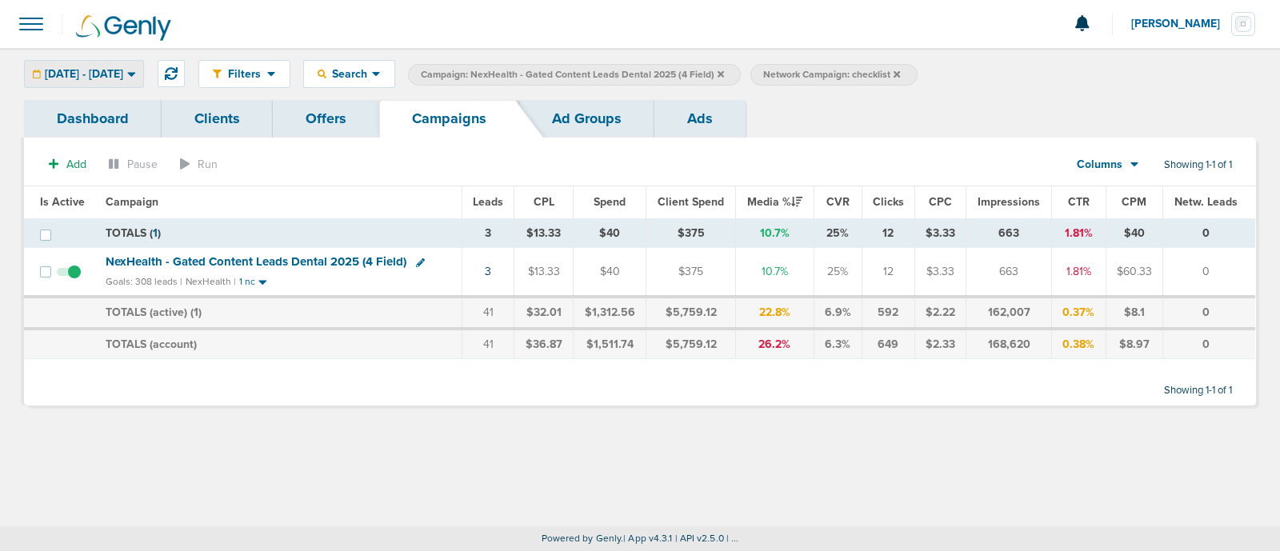
click at [143, 81] on div "10.09.2025 - 10.09.2025" at bounding box center [84, 74] width 118 height 26
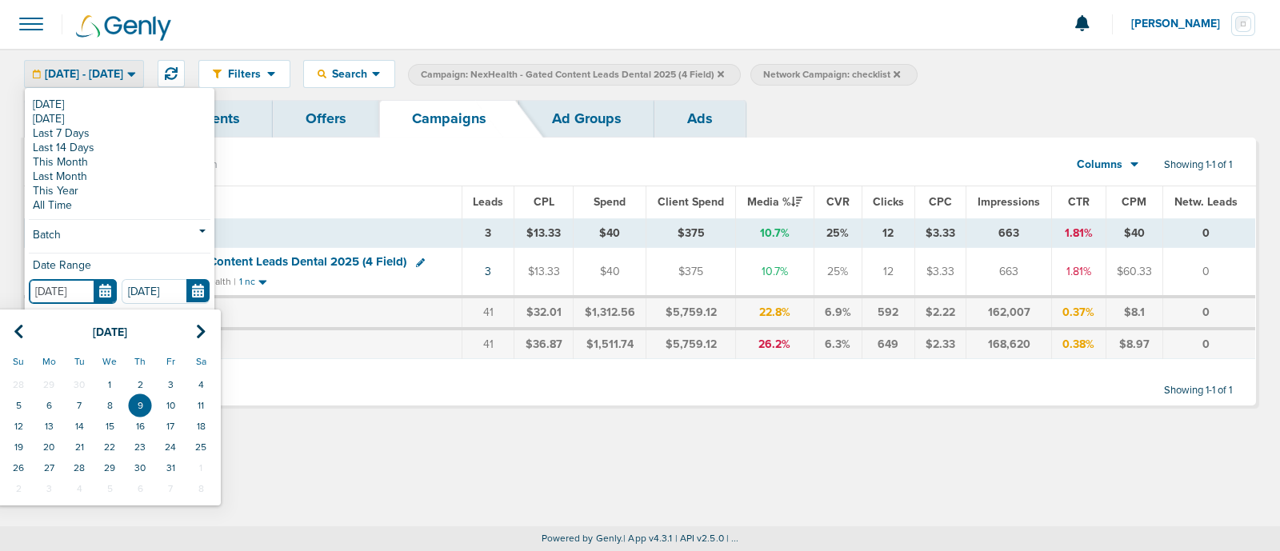
click at [100, 280] on input "[DATE]" at bounding box center [73, 291] width 88 height 25
click at [22, 329] on icon at bounding box center [19, 332] width 10 height 16
click at [69, 383] on td "1" at bounding box center [79, 384] width 30 height 21
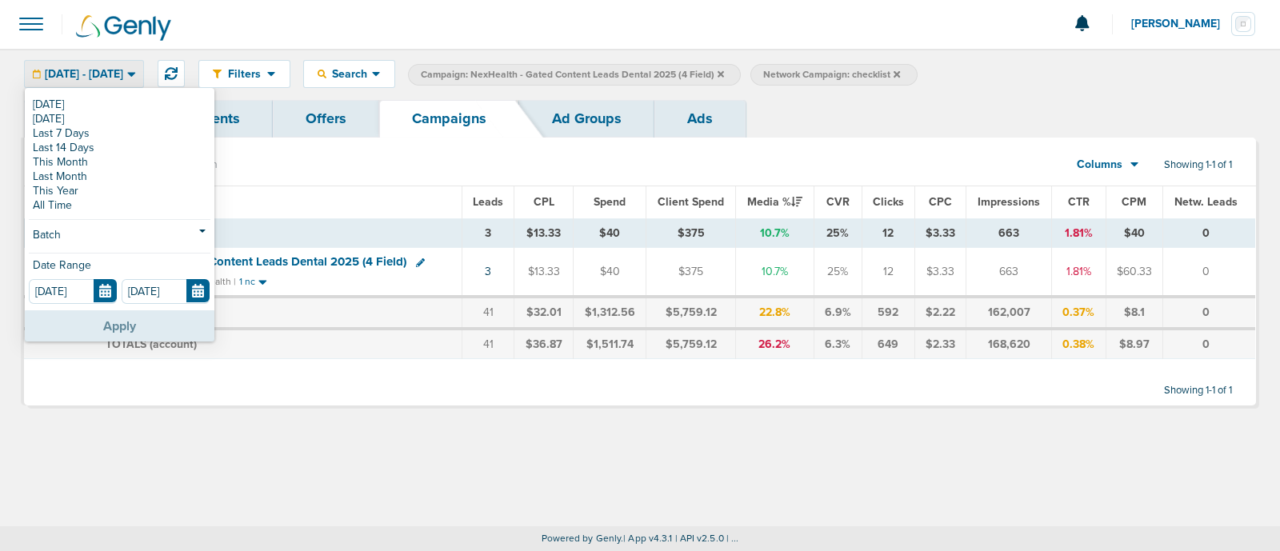
click at [116, 326] on button "Apply" at bounding box center [120, 325] width 190 height 31
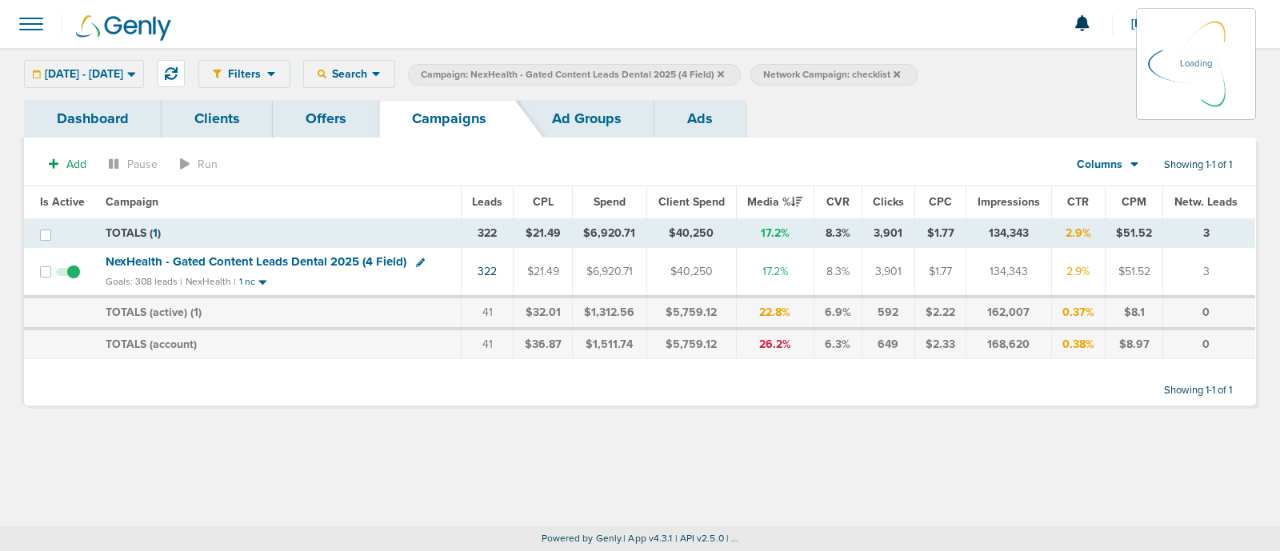
click at [320, 257] on span "NexHealth - Gated Content Leads Dental 2025 (4 Field)" at bounding box center [256, 261] width 301 height 14
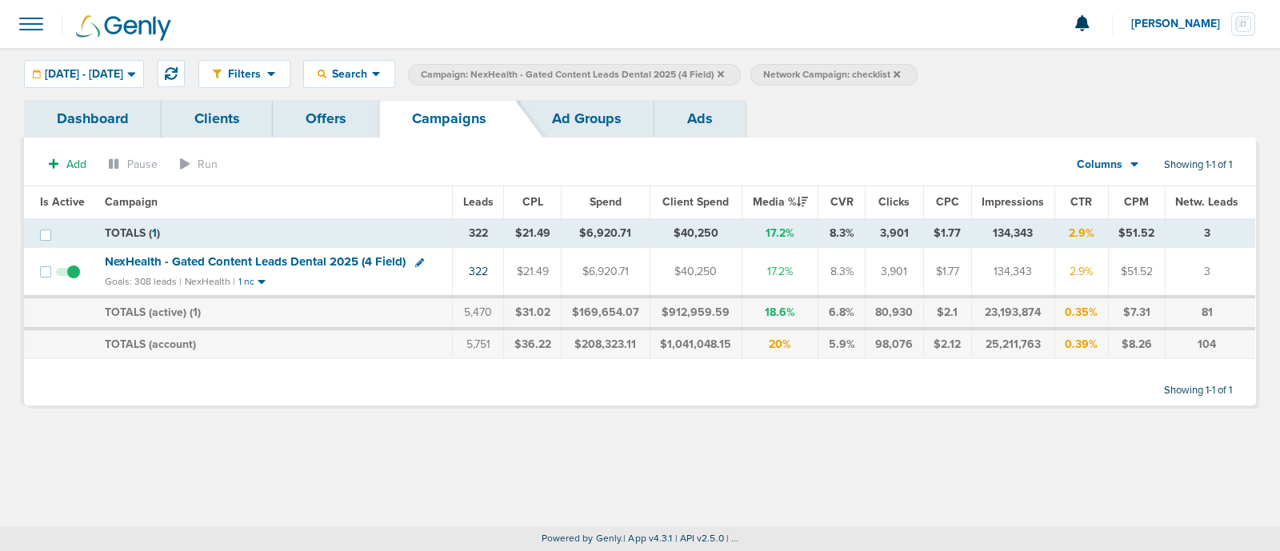
click at [310, 259] on span "NexHealth - Gated Content Leads Dental 2025 (4 Field)" at bounding box center [255, 261] width 301 height 14
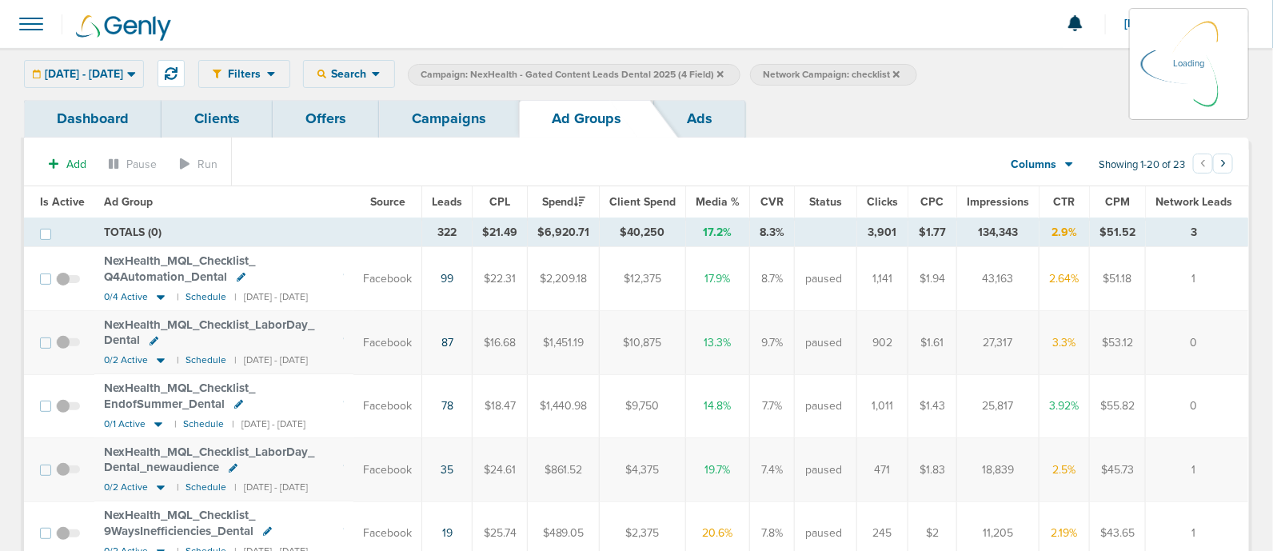
click at [685, 106] on link "Ads" at bounding box center [699, 119] width 91 height 38
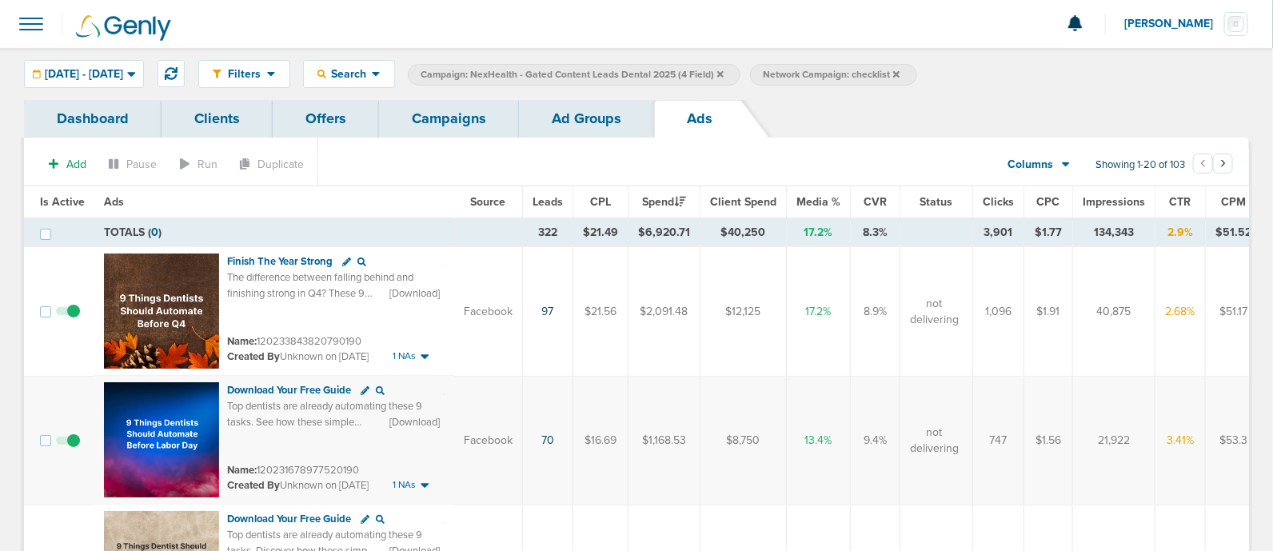
click at [545, 196] on span "Leads" at bounding box center [548, 202] width 30 height 14
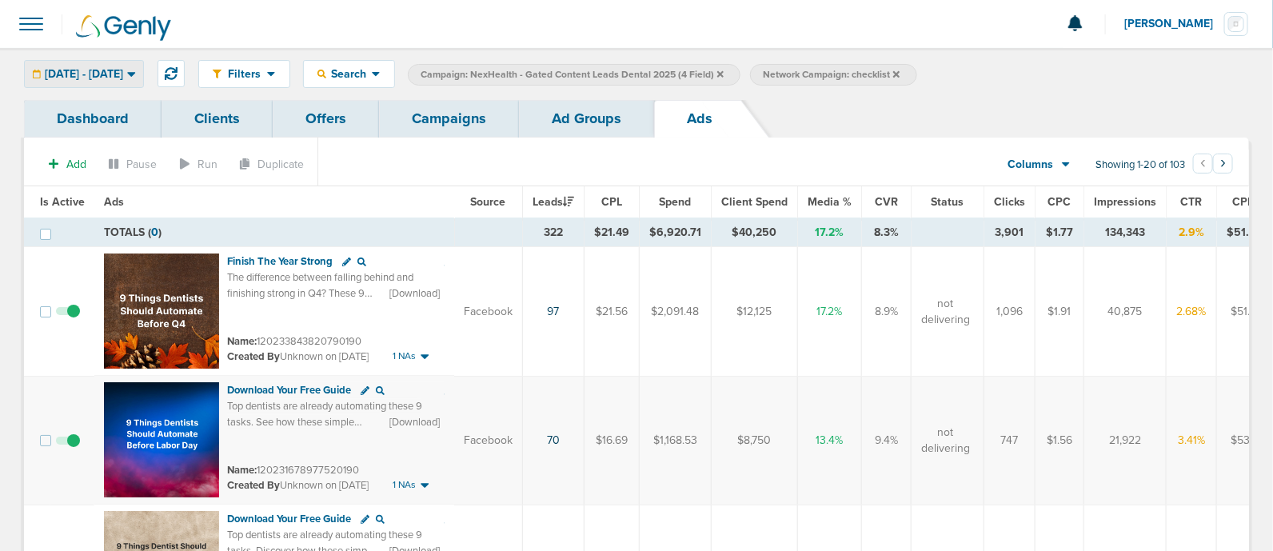
click at [122, 73] on span "07.01.2025 - 10.09.2025" at bounding box center [84, 74] width 78 height 11
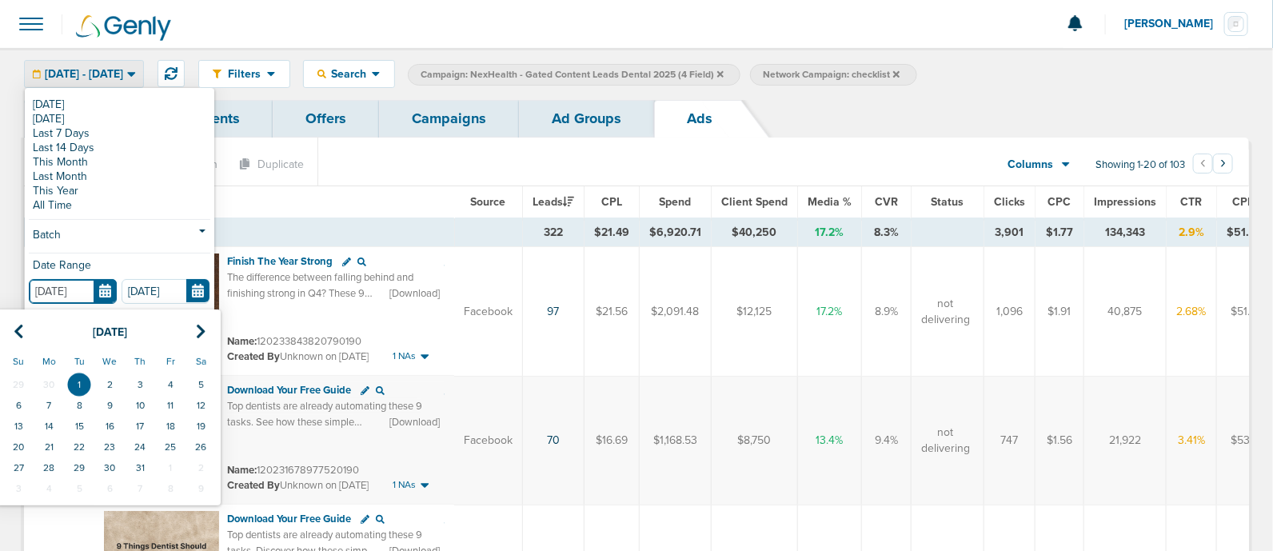
click at [110, 289] on input "07.01.2025" at bounding box center [73, 291] width 88 height 25
click at [18, 331] on icon at bounding box center [19, 332] width 10 height 16
click at [12, 382] on td "1" at bounding box center [18, 384] width 30 height 21
type input "06.01.2025"
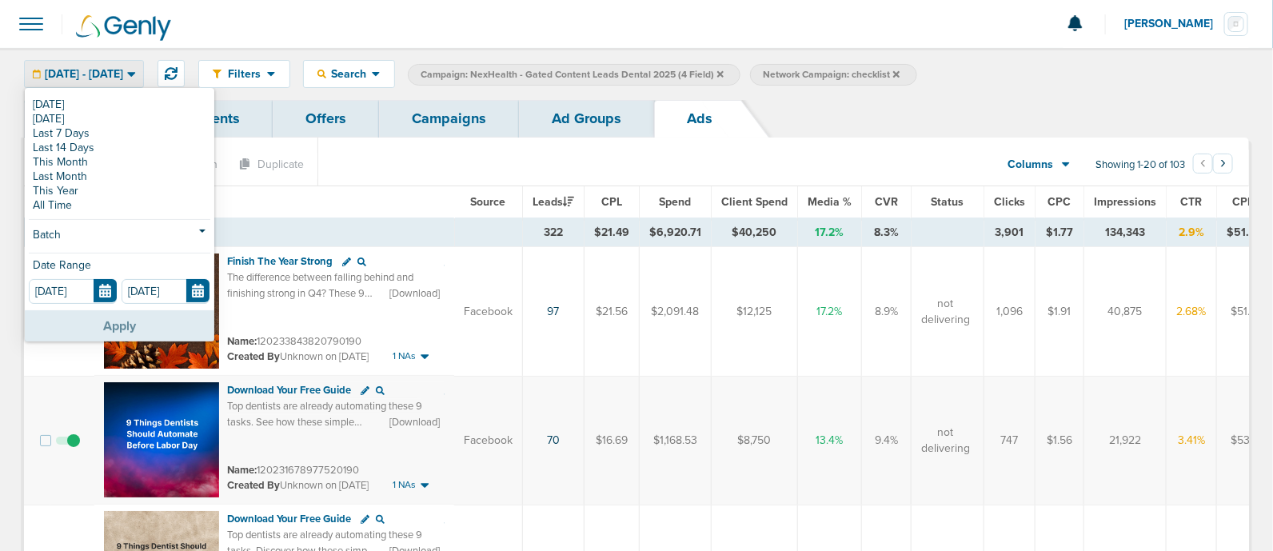
click at [138, 321] on button "Apply" at bounding box center [120, 325] width 190 height 31
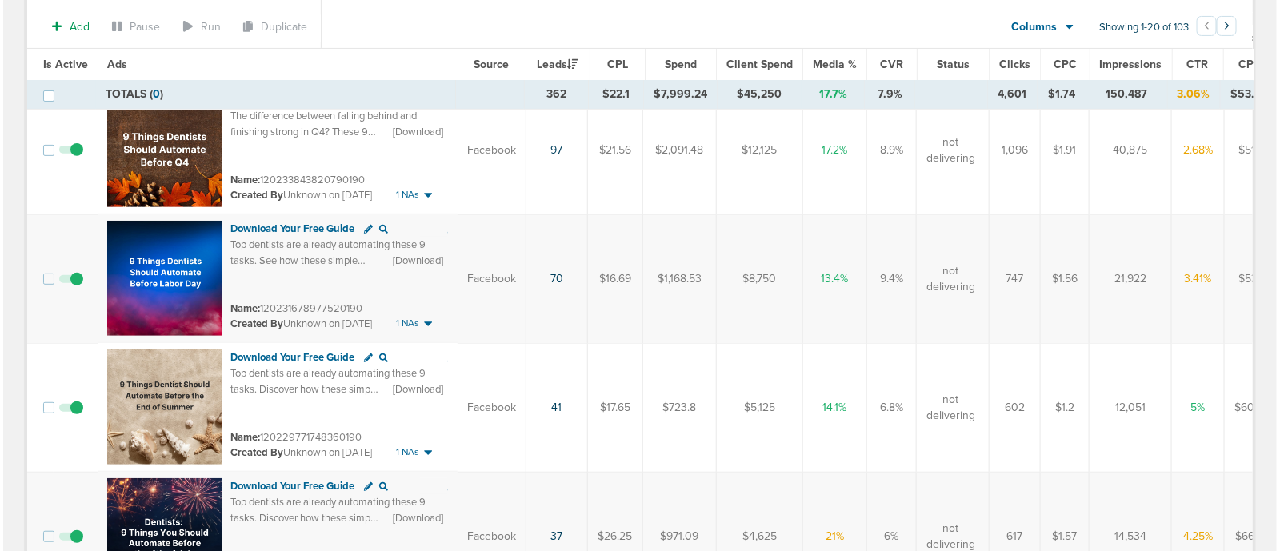
scroll to position [99, 0]
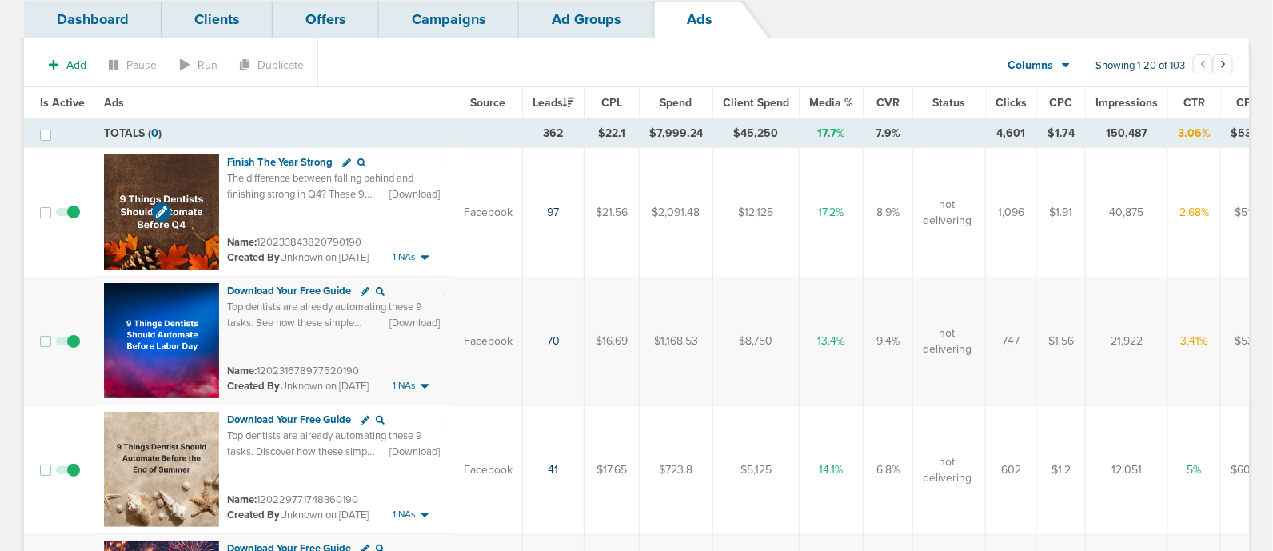
click at [168, 190] on img at bounding box center [161, 211] width 115 height 115
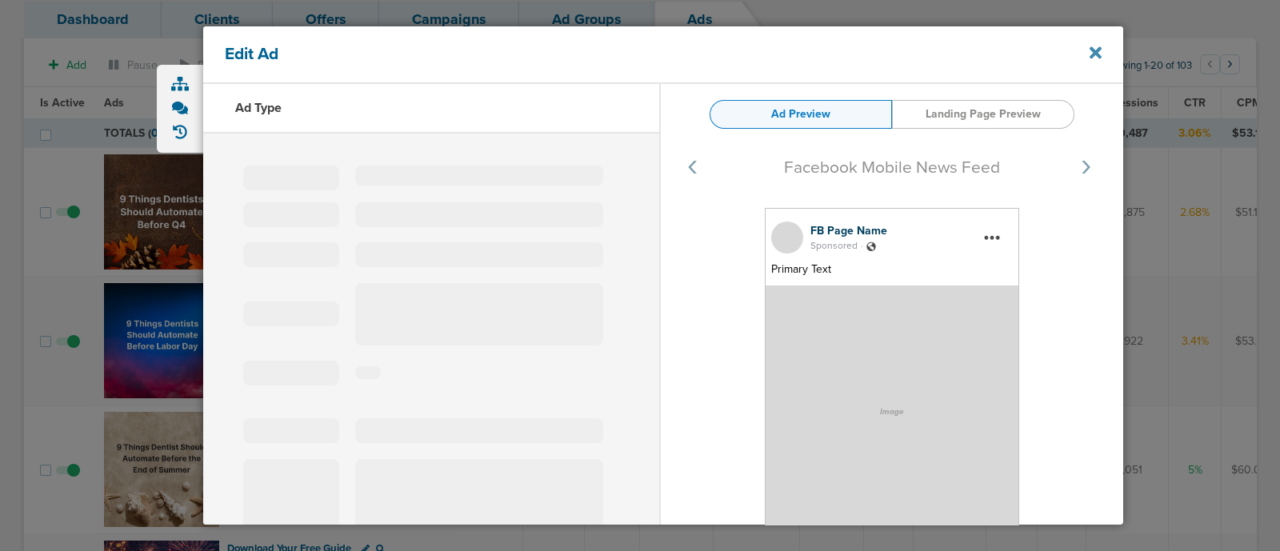
type input "120233843820790190"
type input "Finish The Year Strong"
type textarea "The difference between falling behind and finishing strong in Q4? These 9 autom…"
select select "download"
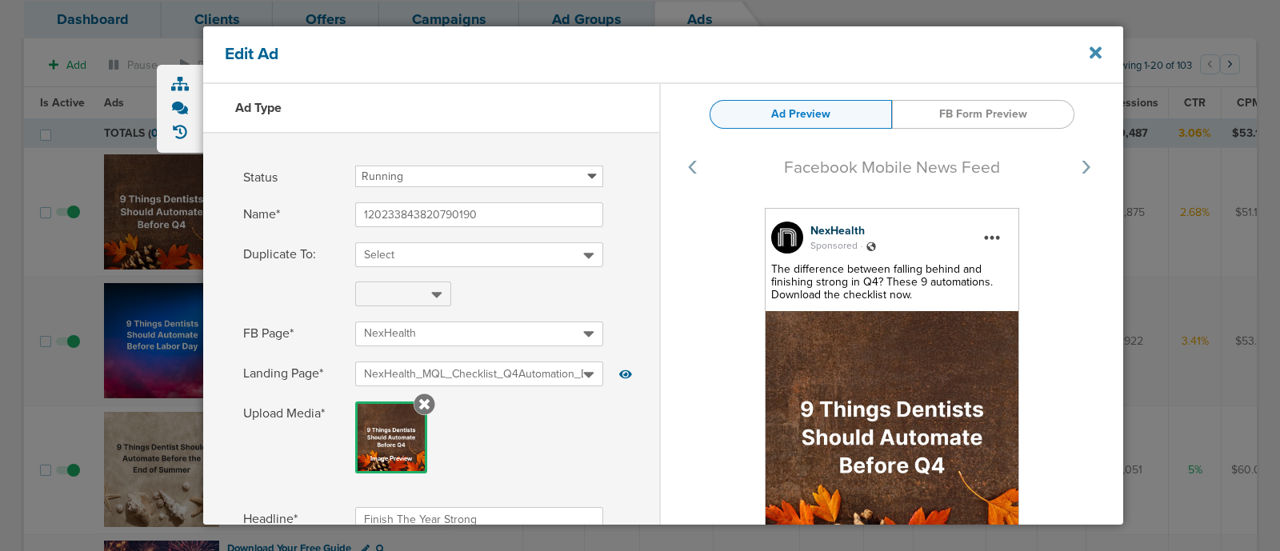
click at [1092, 53] on icon at bounding box center [1095, 53] width 12 height 18
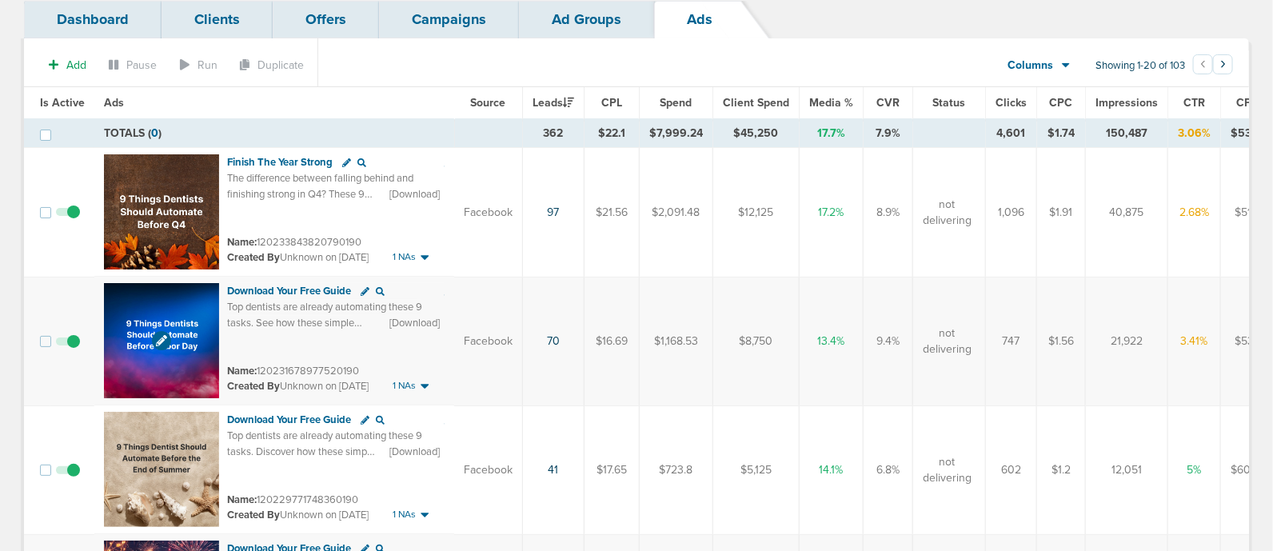
click at [141, 306] on img at bounding box center [161, 340] width 115 height 115
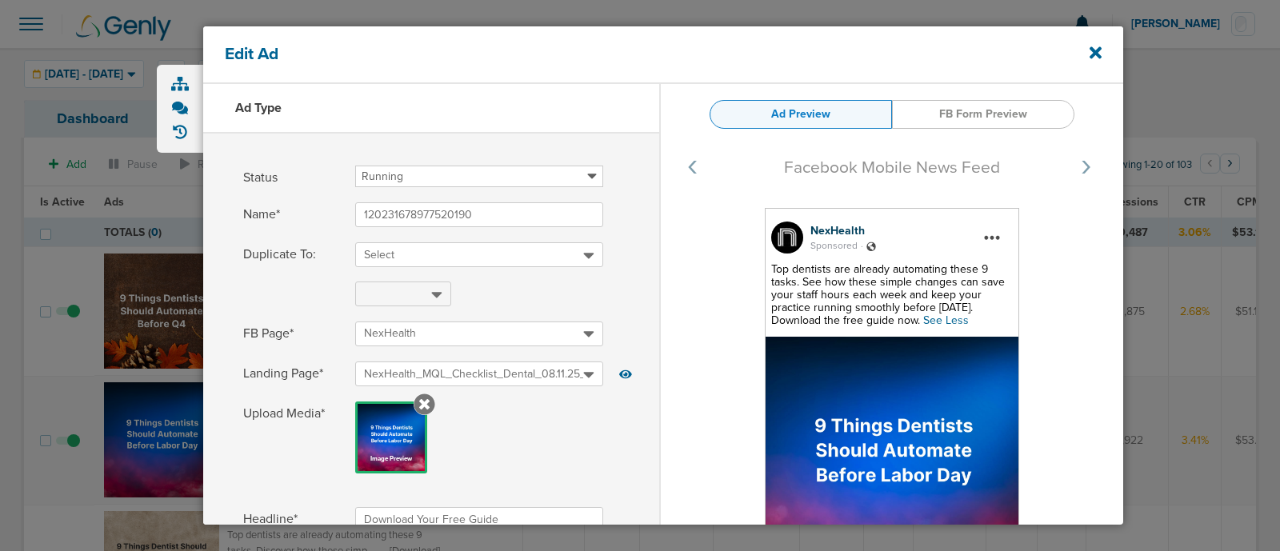
select select "download"
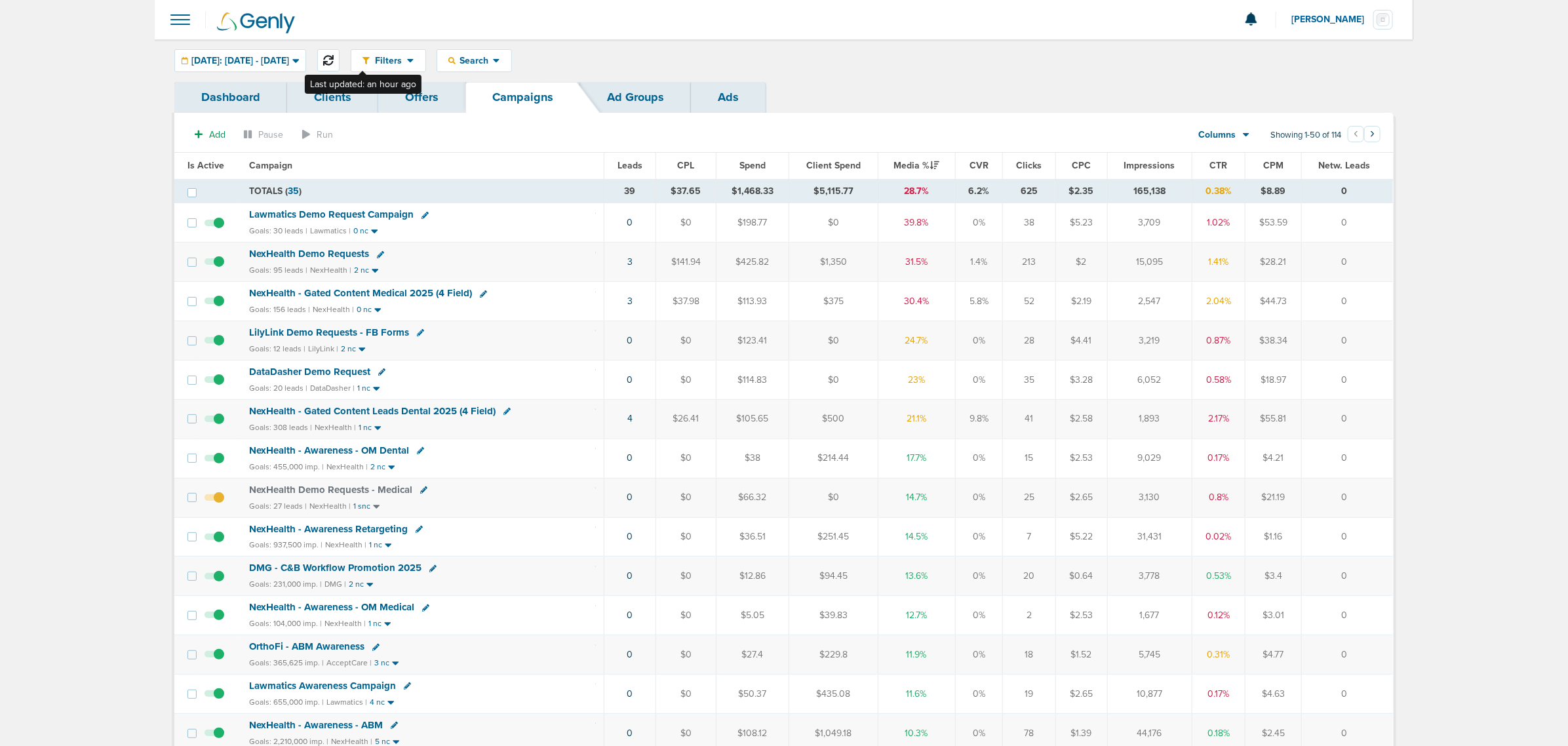
click at [334, 61] on icon at bounding box center [328, 60] width 11 height 11
click at [407, 411] on span "NexHealth - Gated Content Leads Dental 2025 (4 Field)" at bounding box center [372, 411] width 247 height 11
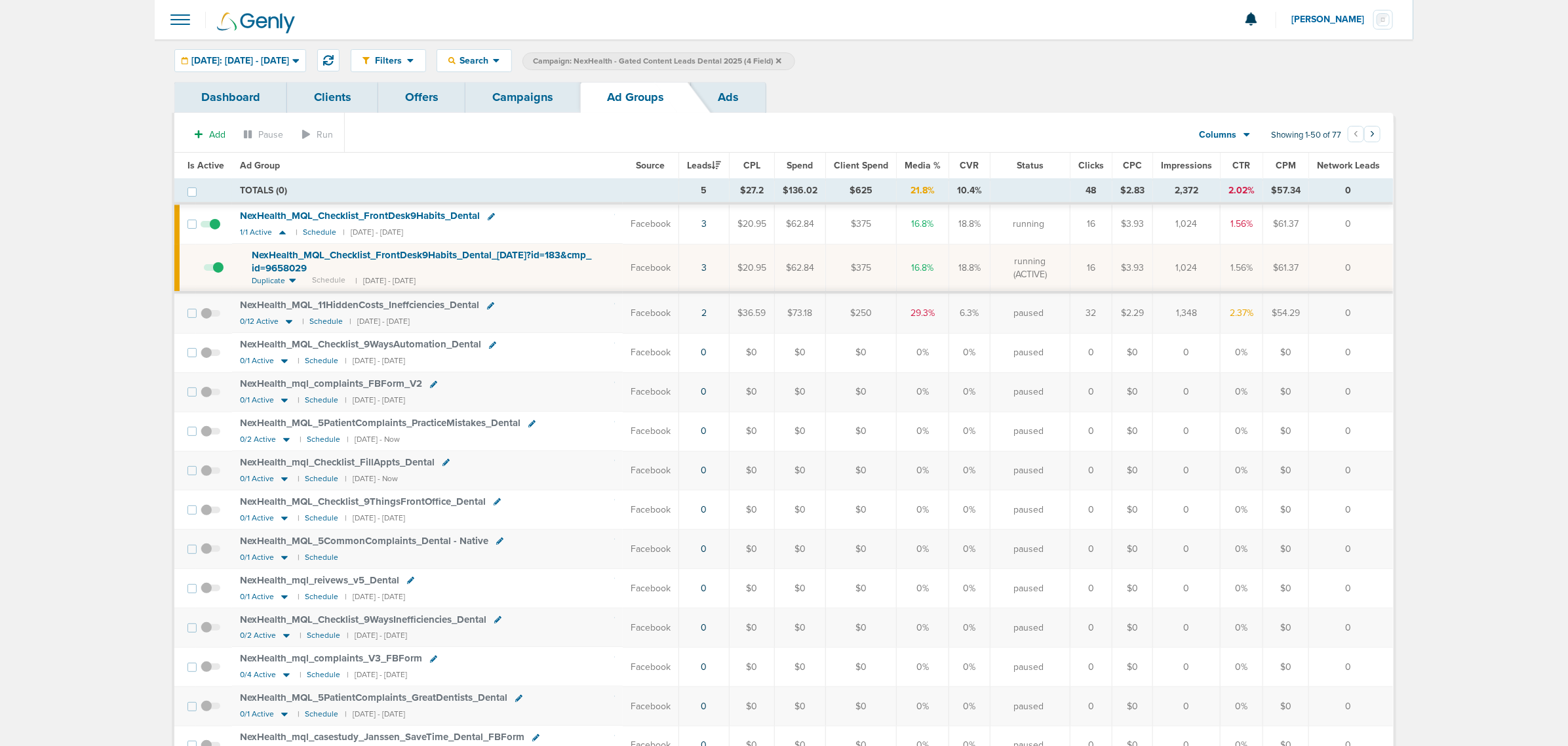
drag, startPoint x: 1361, startPoint y: 270, endPoint x: 575, endPoint y: 250, distance: 786.3
click at [575, 250] on tr "NexHealth_ MQL_ Checklist_ FrontDesk9Habits_ Dental_ 10.09.25?id=183&cmp_ id=96…" at bounding box center [784, 267] width 1219 height 48
click at [598, 289] on td "NexHealth_ MQL_ Checklist_ FrontDesk9Habits_ Dental_ 10.09.25?id=183&cmp_ id=96…" at bounding box center [427, 267] width 391 height 48
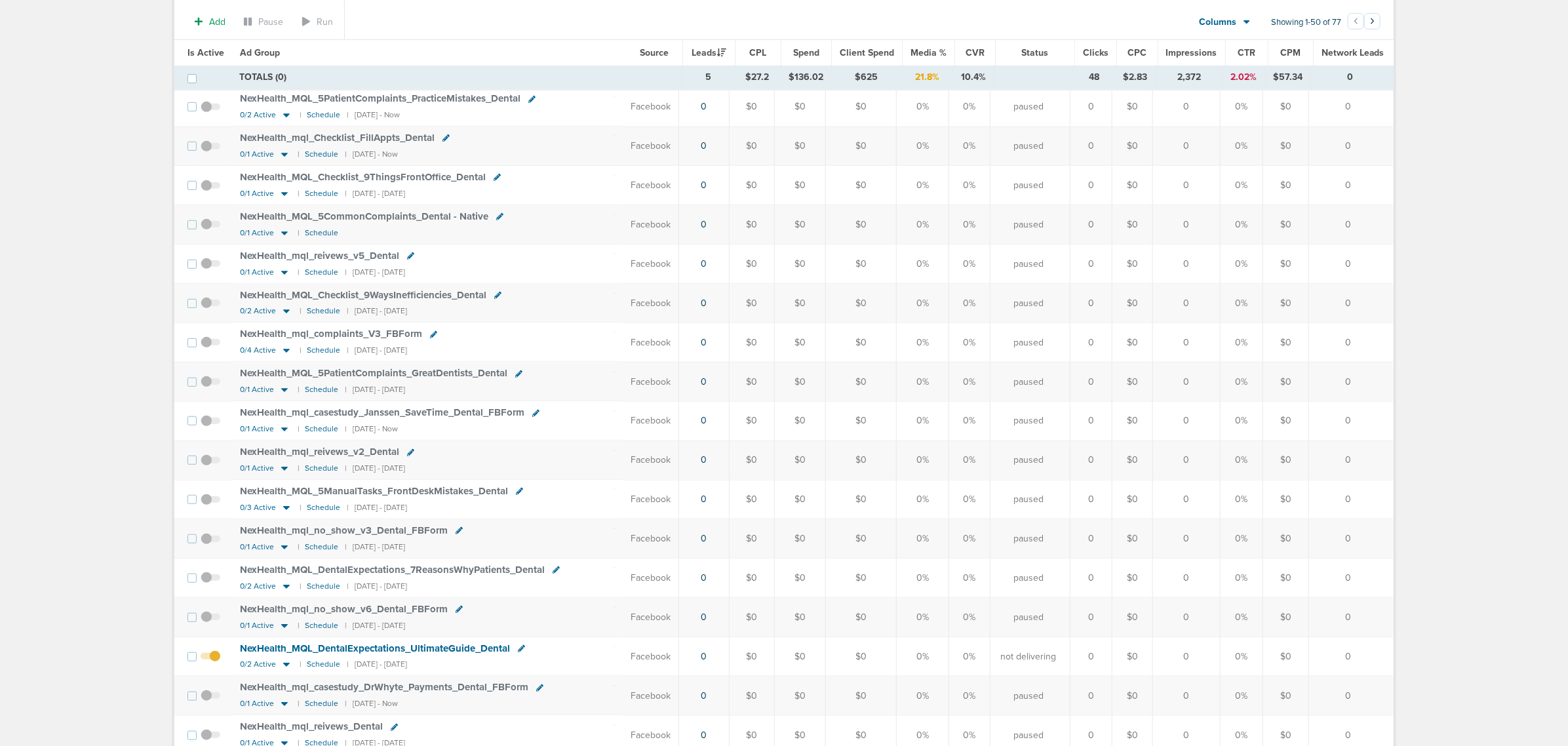
scroll to position [656, 0]
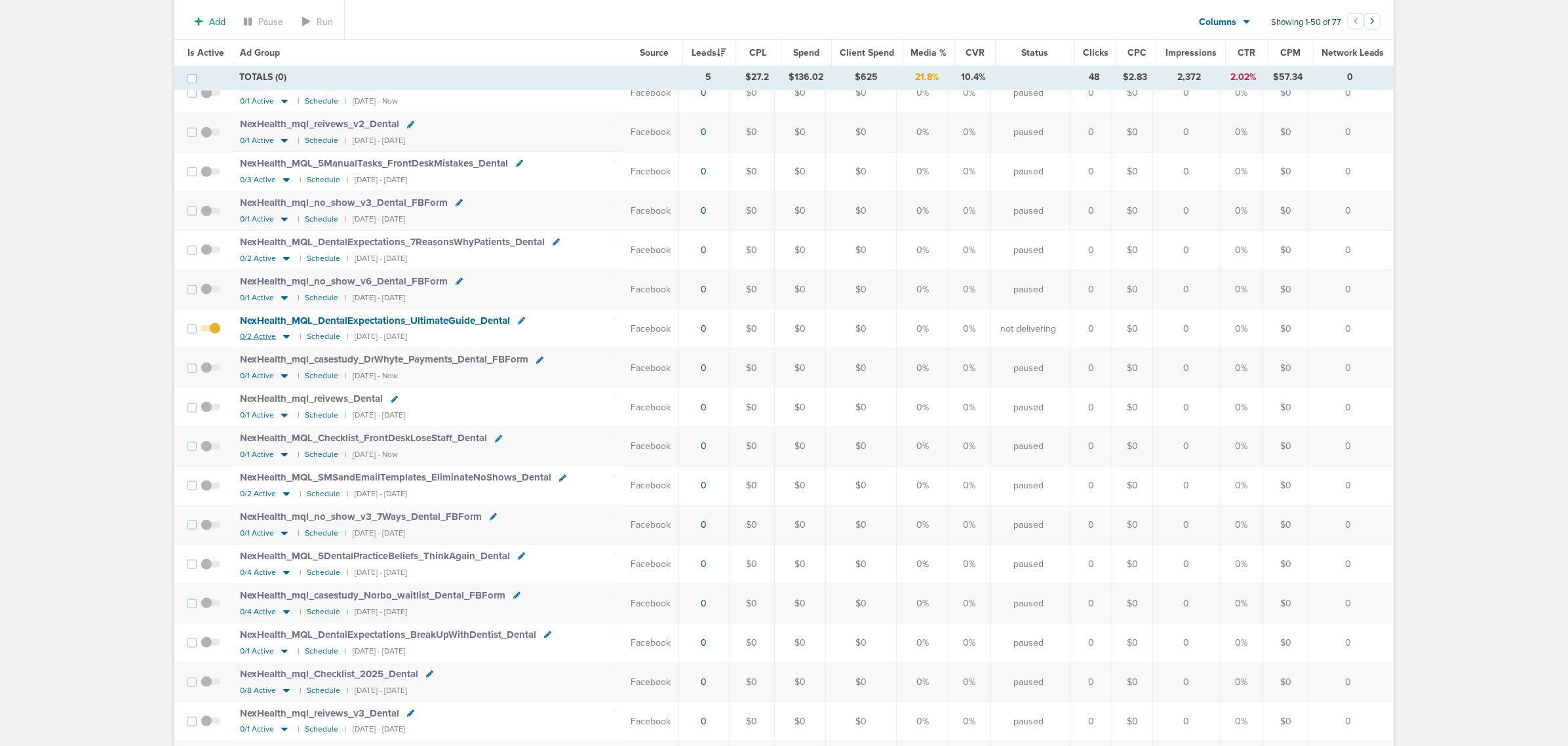
click at [286, 339] on icon at bounding box center [286, 337] width 7 height 4
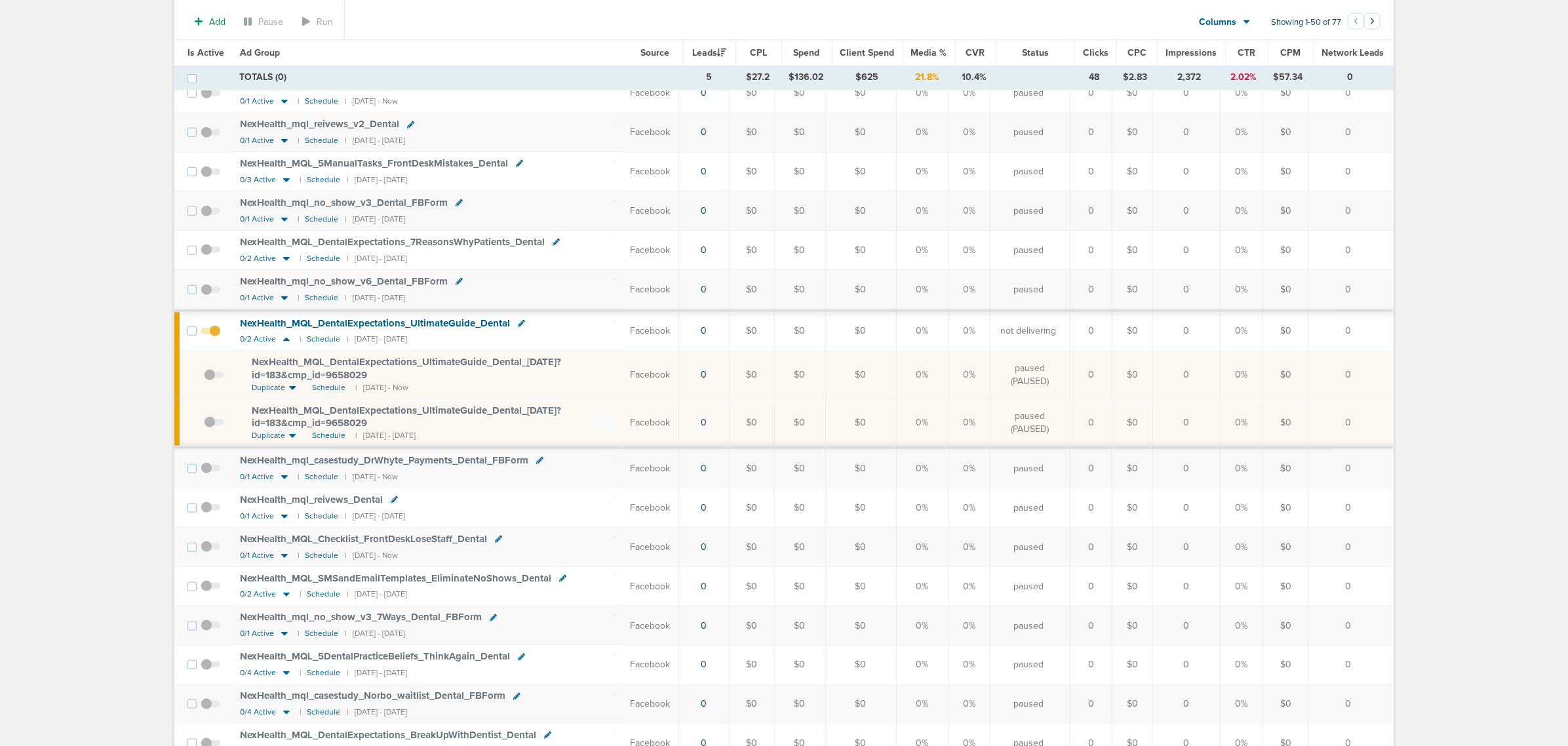
click at [207, 430] on span at bounding box center [214, 430] width 20 height 0
click at [204, 425] on input "checkbox" at bounding box center [204, 425] width 0 height 0
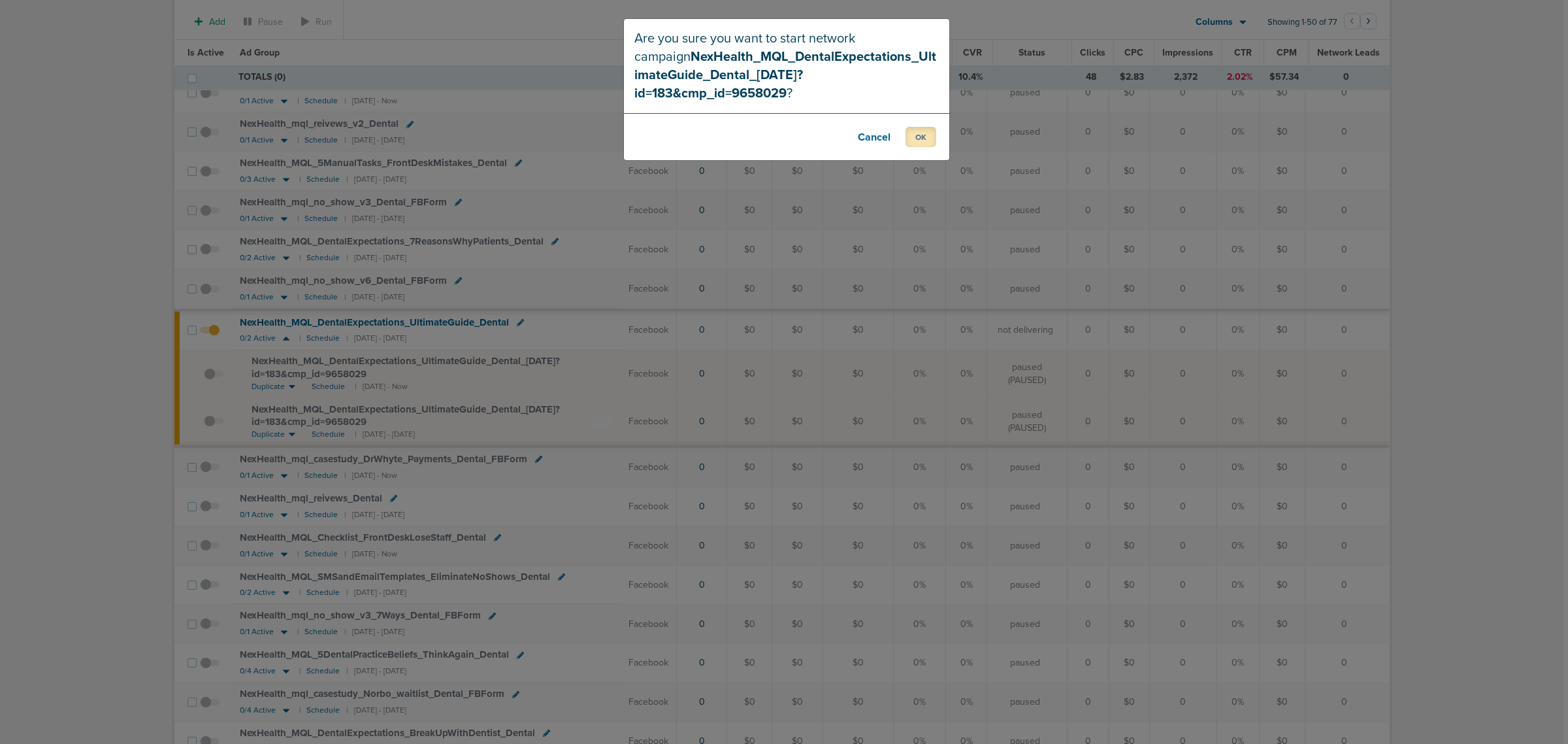
click at [918, 127] on button "OK" at bounding box center [921, 137] width 31 height 20
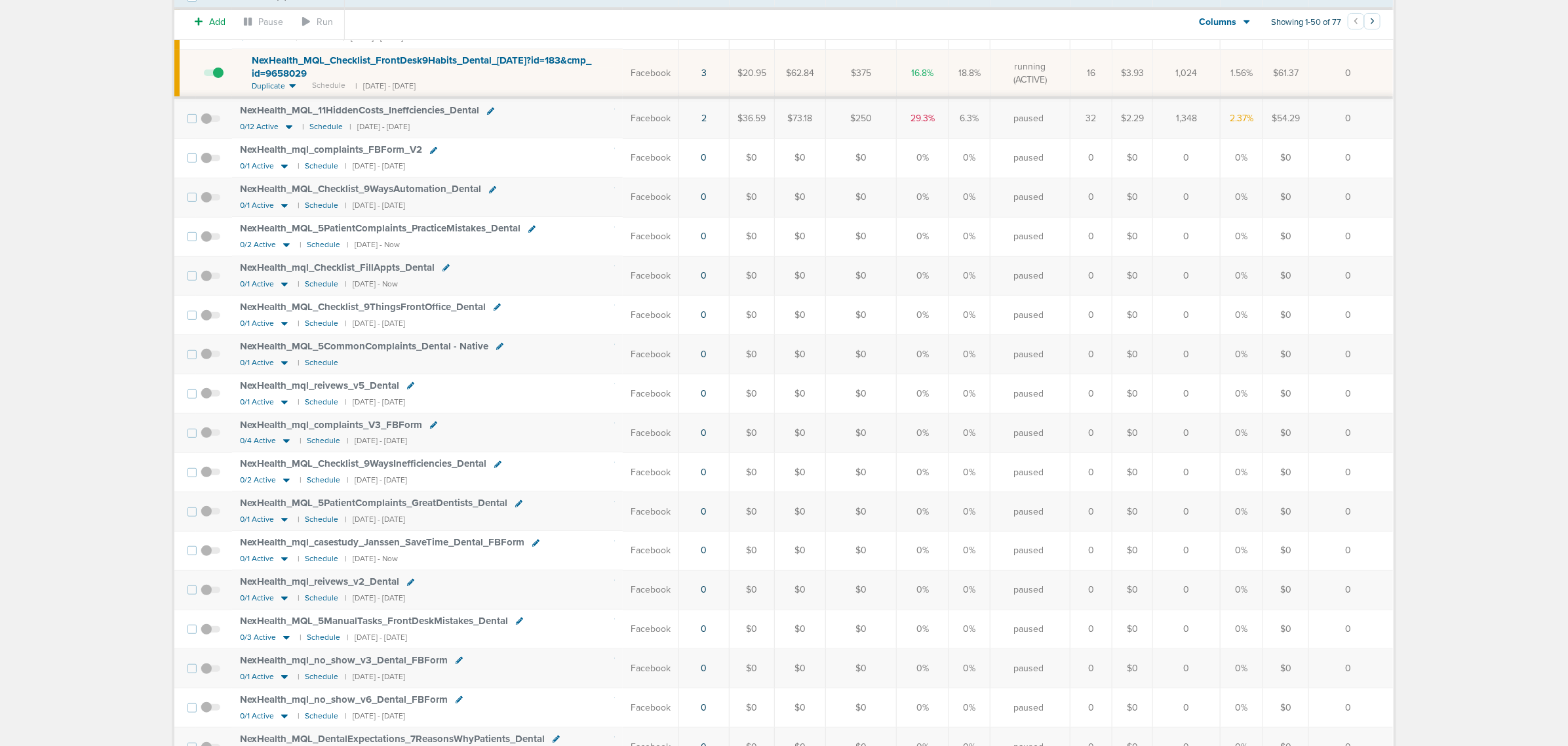
scroll to position [0, 0]
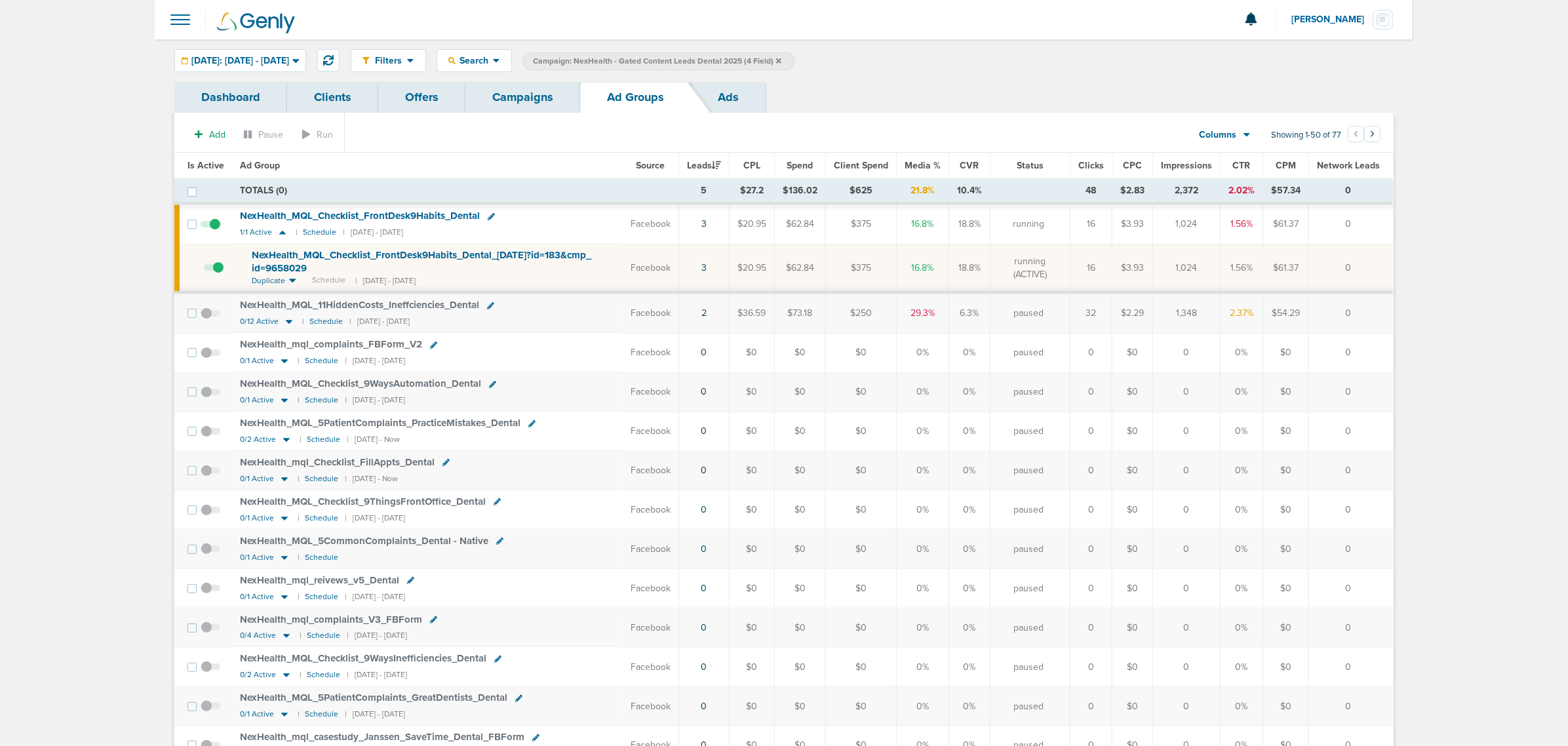
click at [511, 98] on link "Campaigns" at bounding box center [523, 98] width 115 height 31
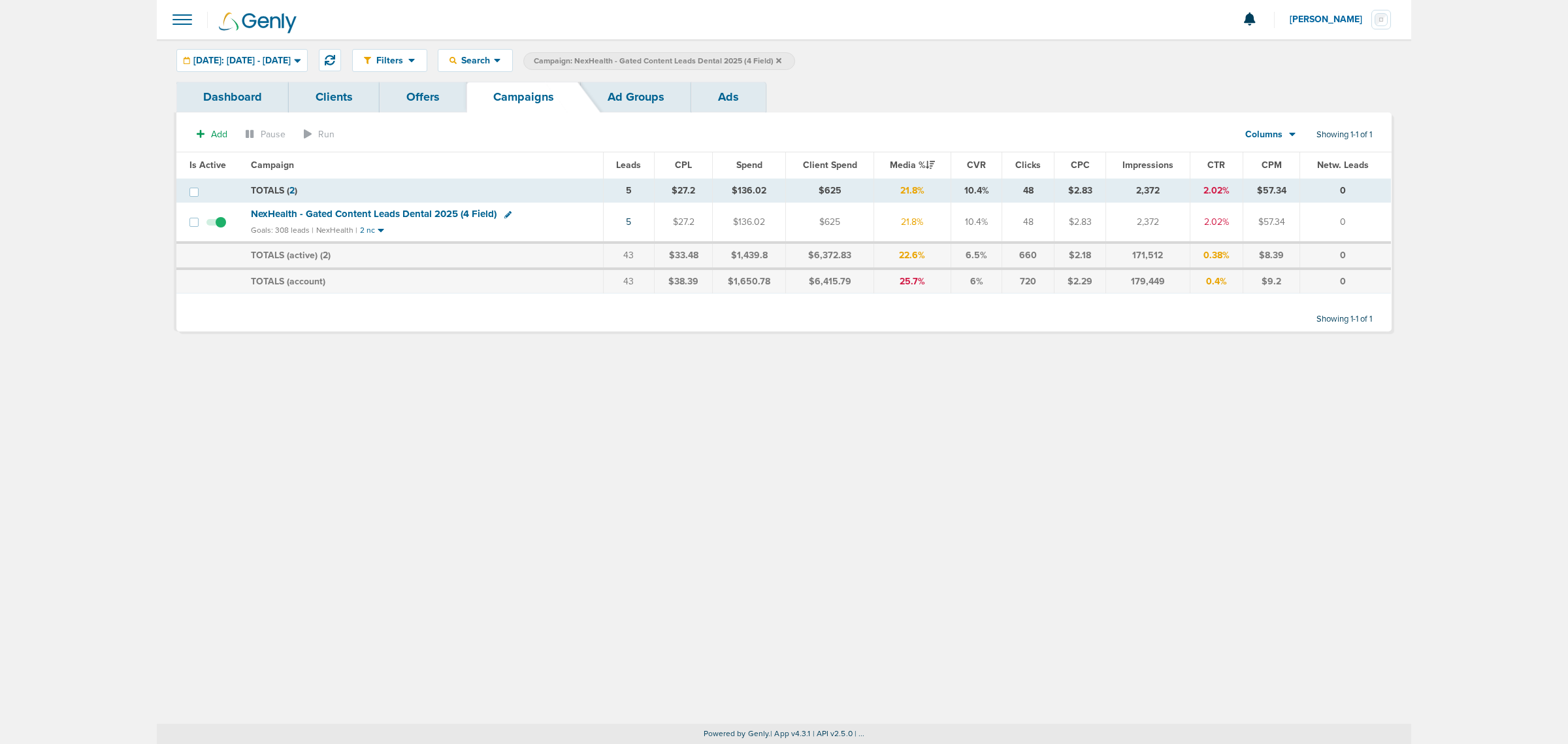
click at [781, 61] on icon at bounding box center [779, 60] width 5 height 5
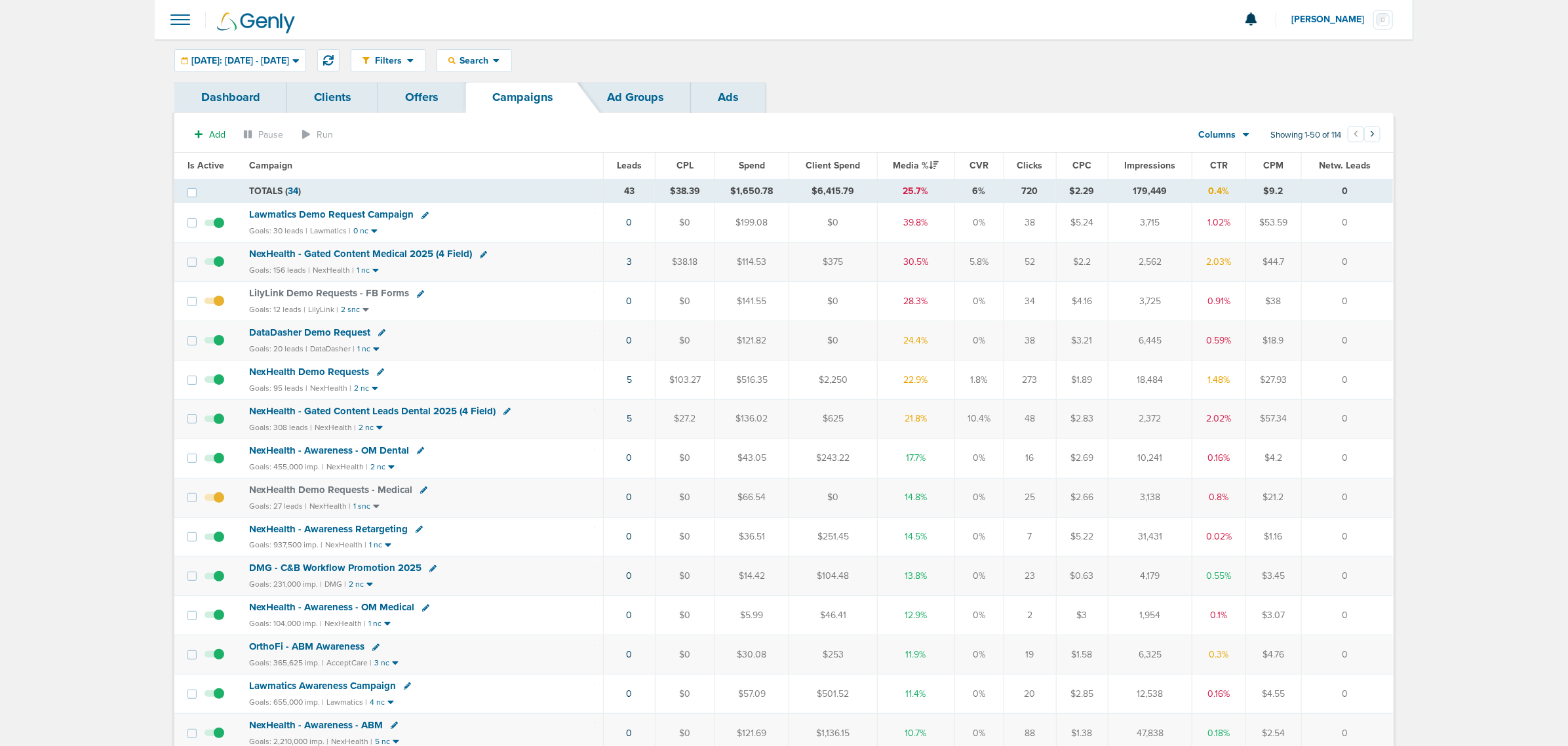
click at [375, 252] on span "NexHealth - Gated Content Medical 2025 (4 Field)" at bounding box center [361, 253] width 223 height 11
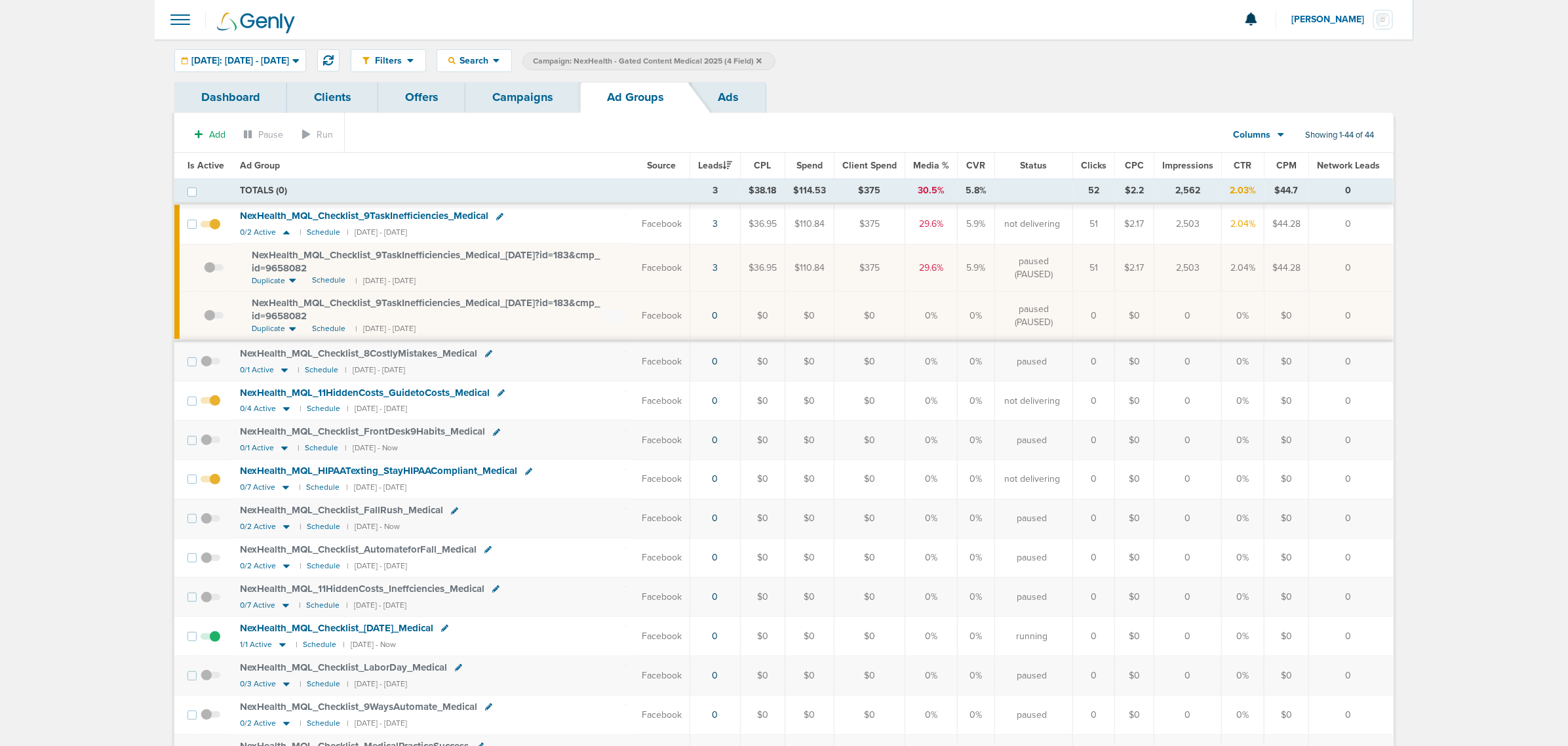
click at [761, 59] on icon at bounding box center [759, 60] width 5 height 5
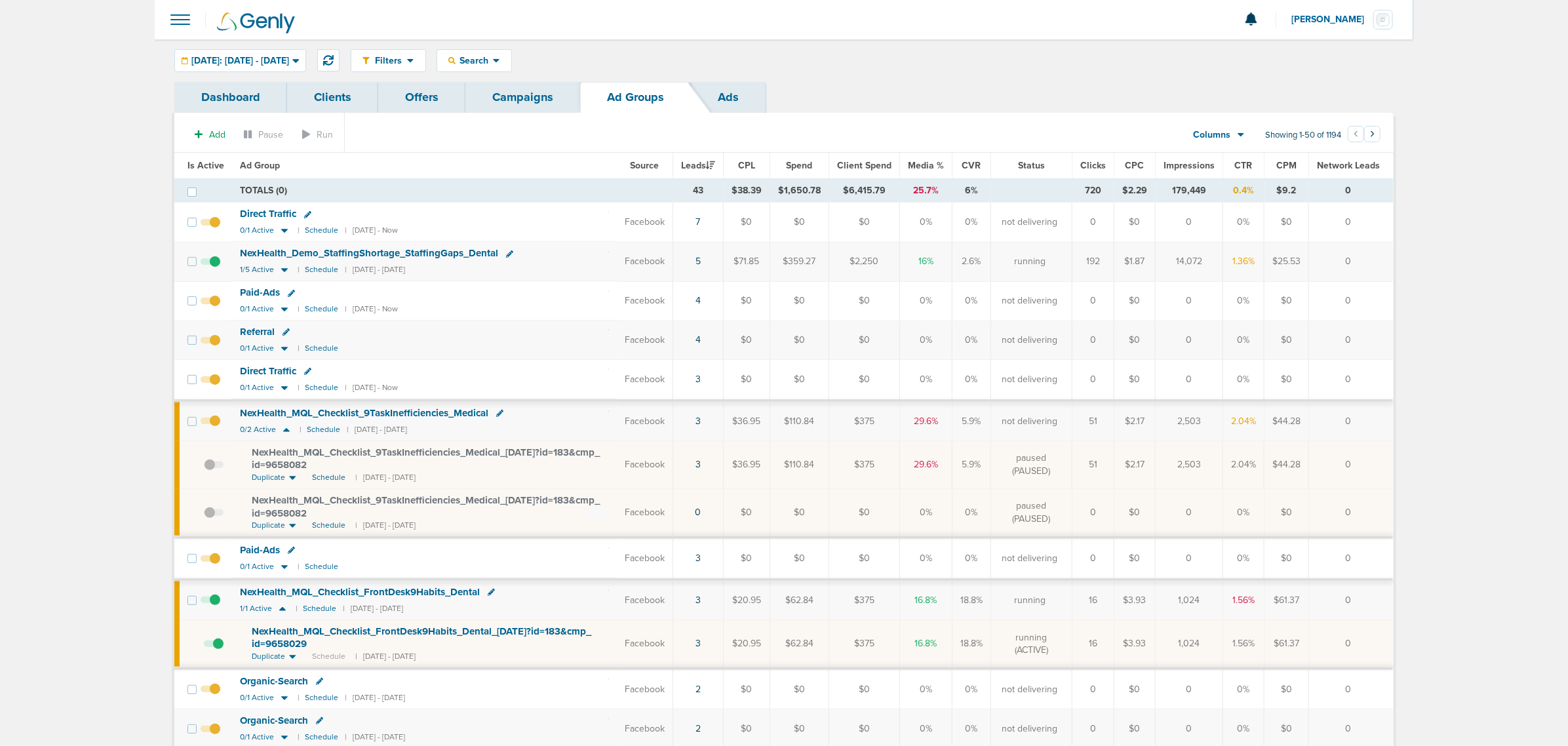
click at [489, 84] on link "Campaigns" at bounding box center [523, 98] width 115 height 31
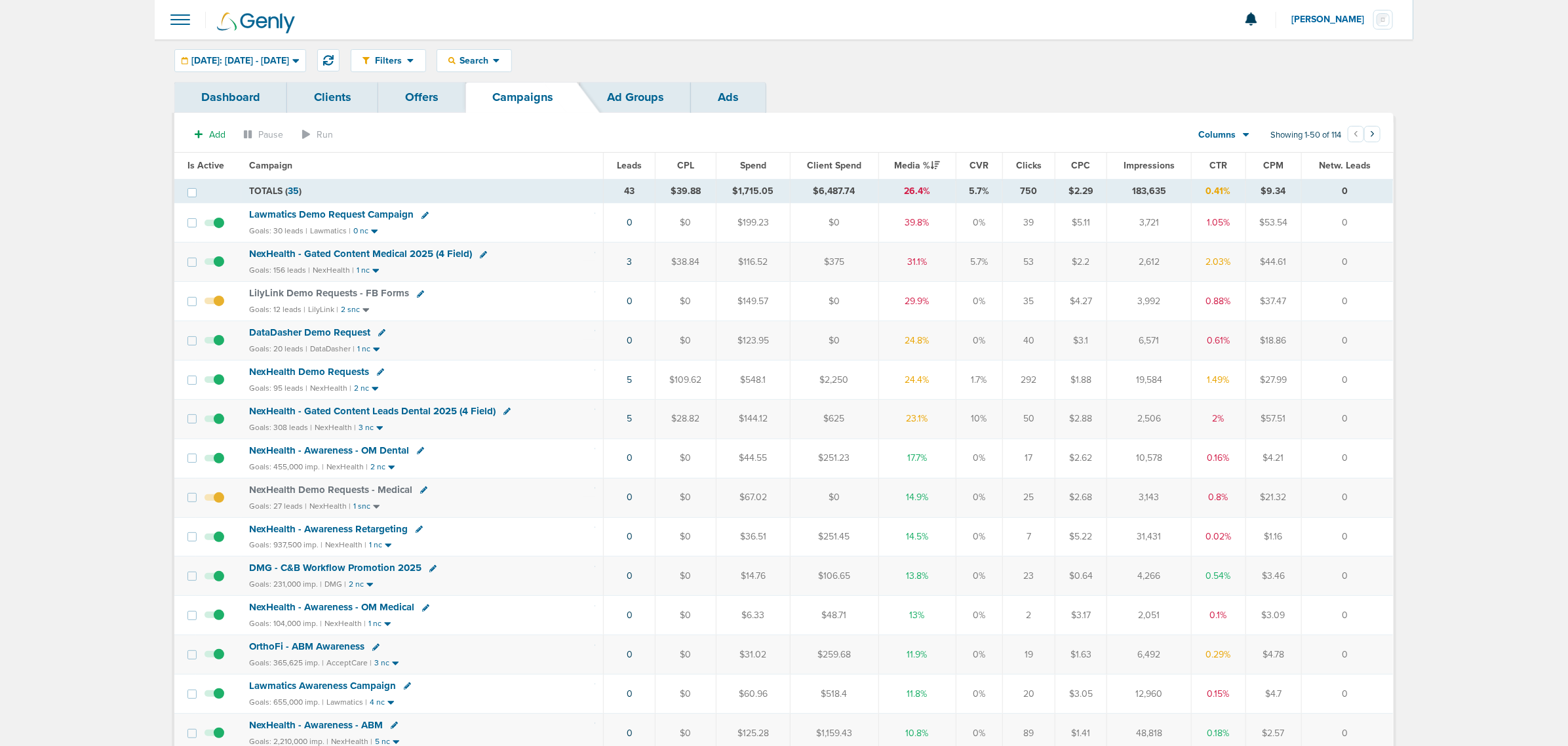
click at [634, 381] on td "5" at bounding box center [629, 380] width 52 height 39
click at [628, 382] on link "5" at bounding box center [629, 380] width 5 height 11
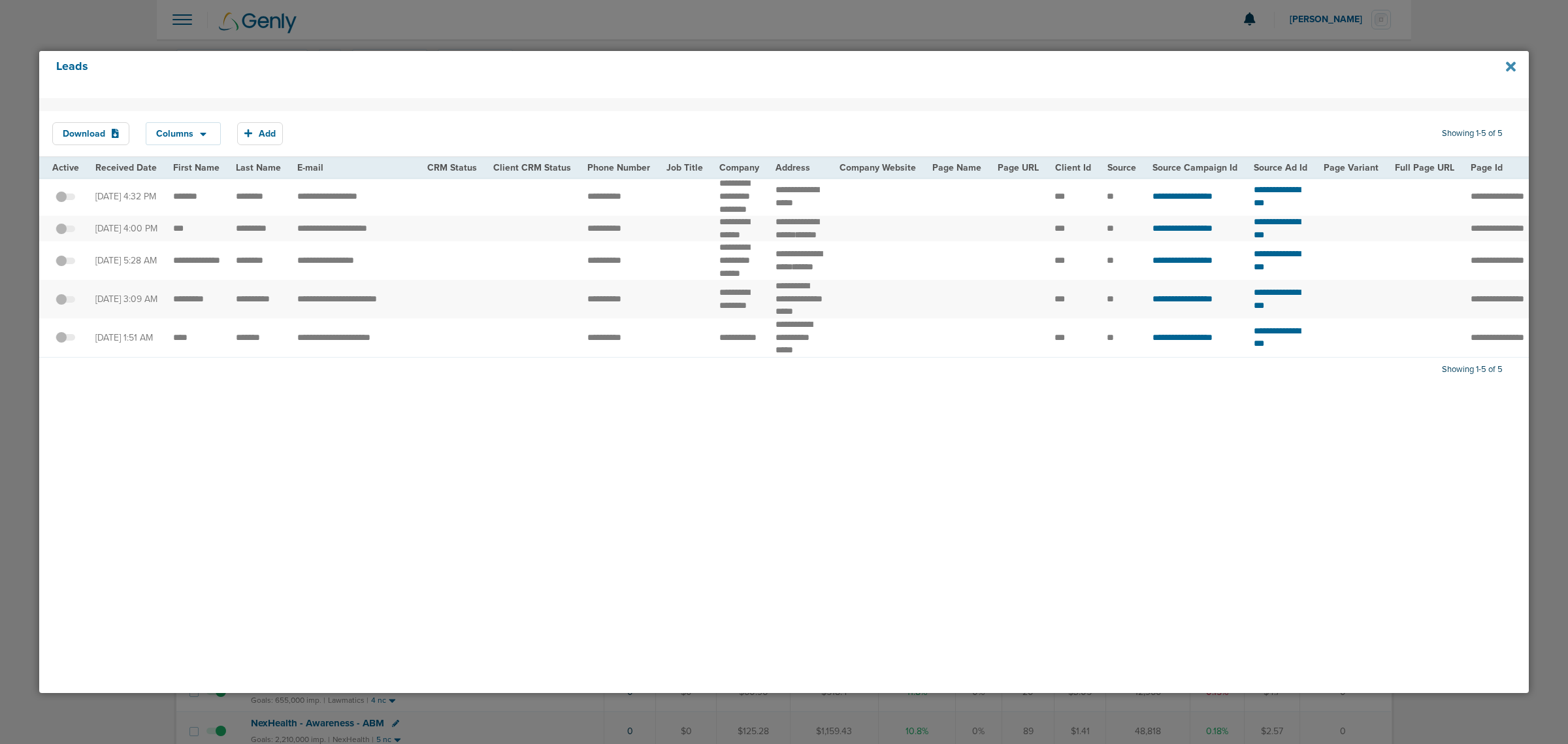
click at [1513, 65] on icon at bounding box center [1511, 66] width 10 height 10
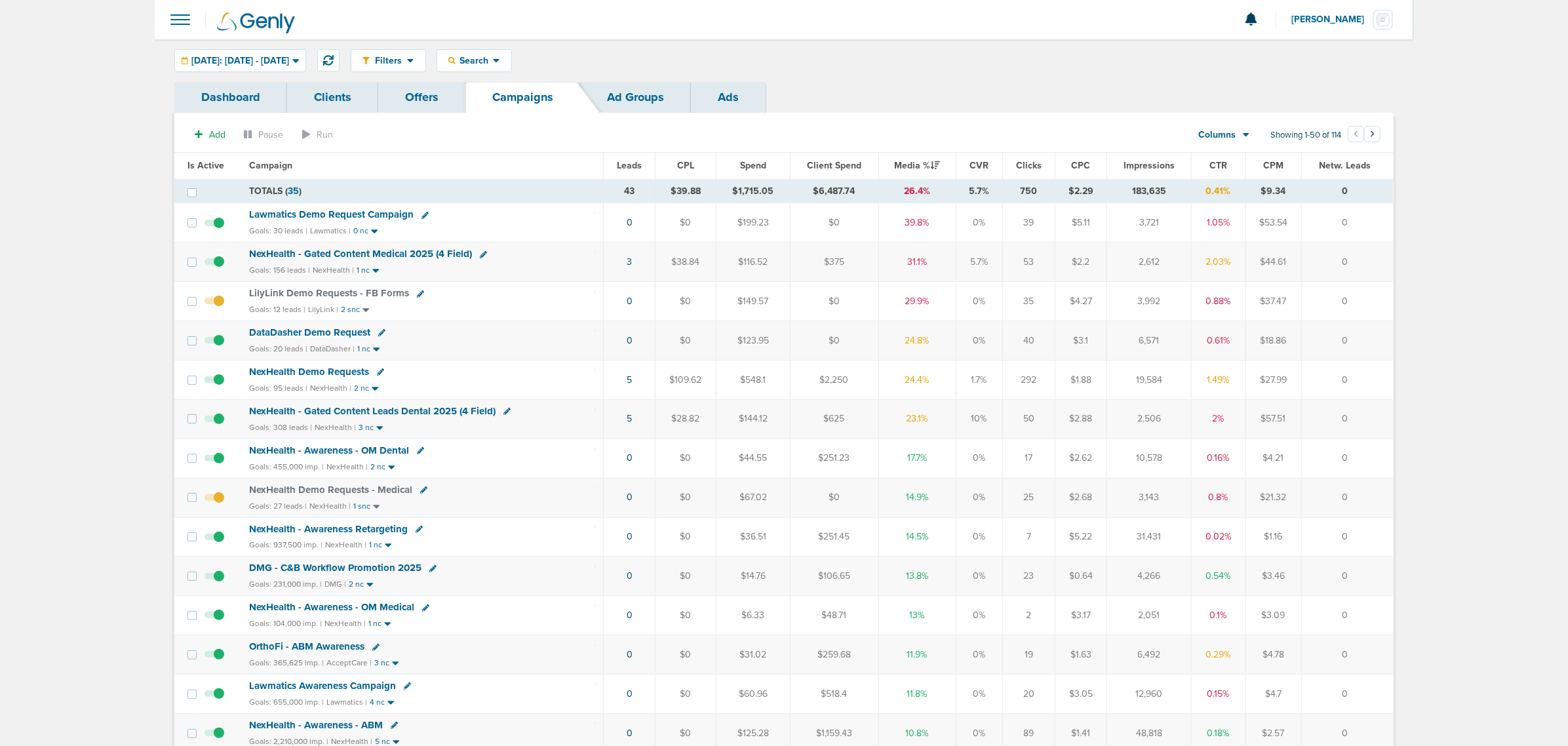
drag, startPoint x: 548, startPoint y: 271, endPoint x: 1375, endPoint y: 253, distance: 827.2
click at [1375, 253] on tr "NexHealth - Gated Content Medical 2025 (4 Field) Goals: 156 leads | NexHealth |…" at bounding box center [784, 262] width 1219 height 39
click at [1375, 253] on td "0" at bounding box center [1347, 262] width 92 height 39
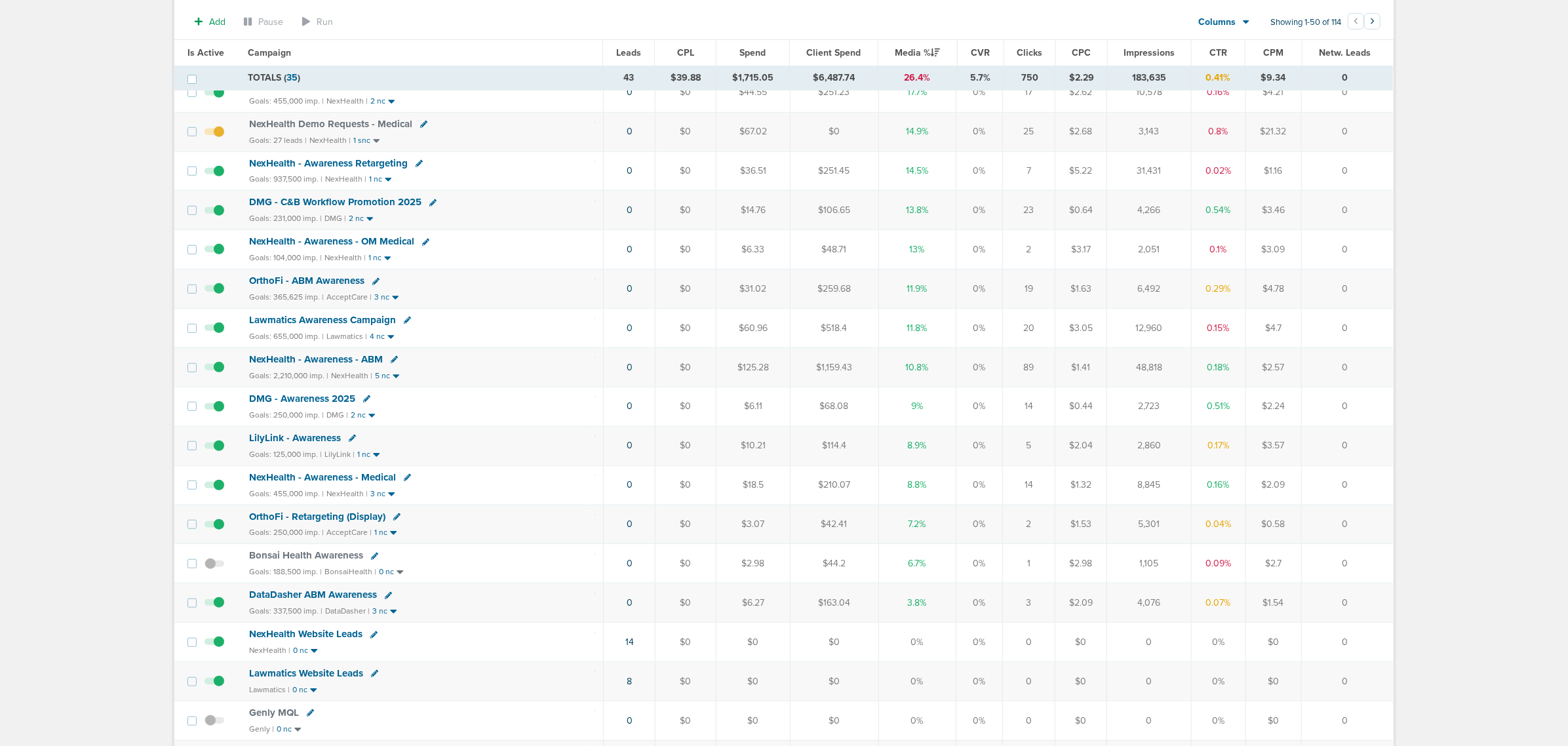
scroll to position [107, 0]
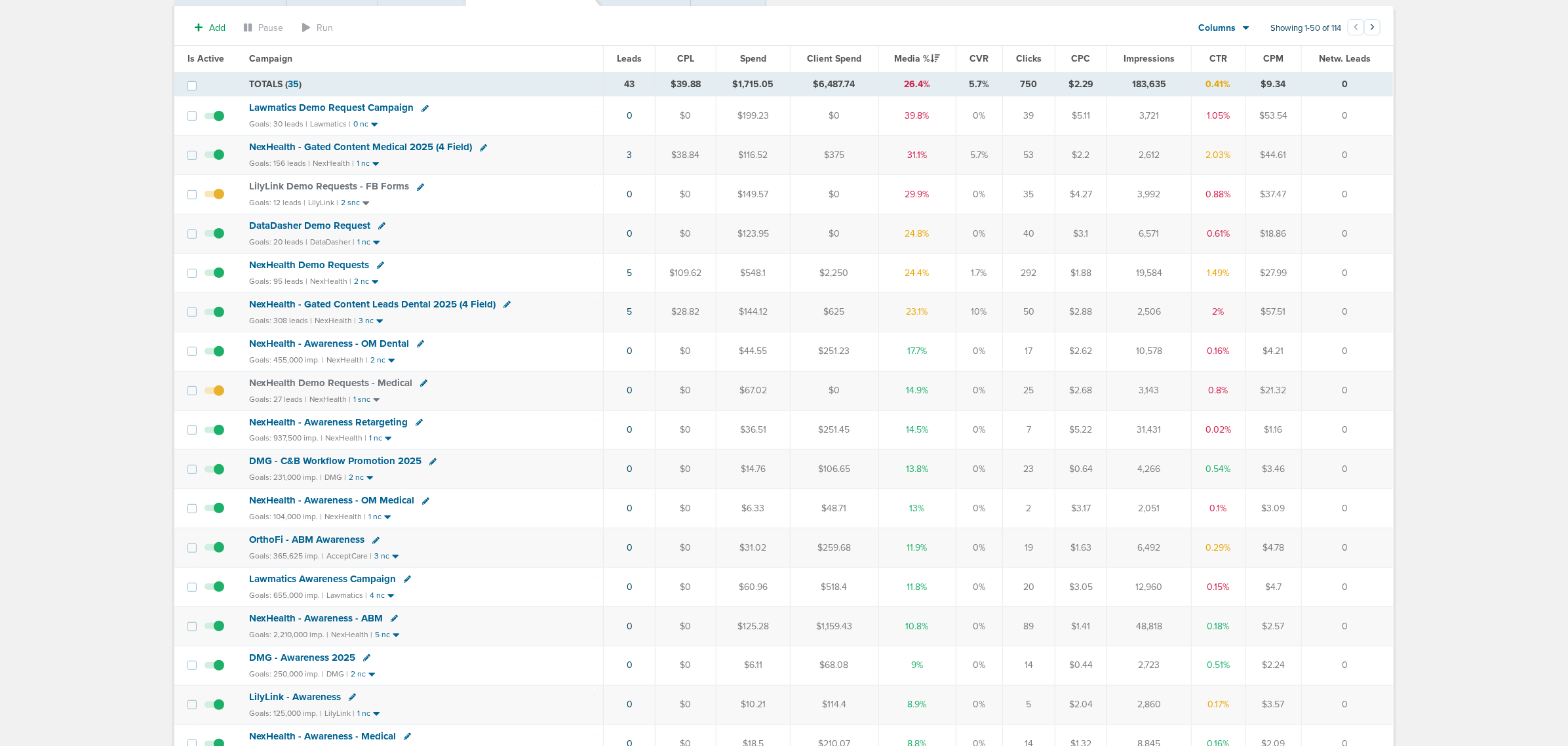
click at [355, 305] on span "NexHealth - Gated Content Leads Dental 2025 (4 Field)" at bounding box center [372, 304] width 247 height 11
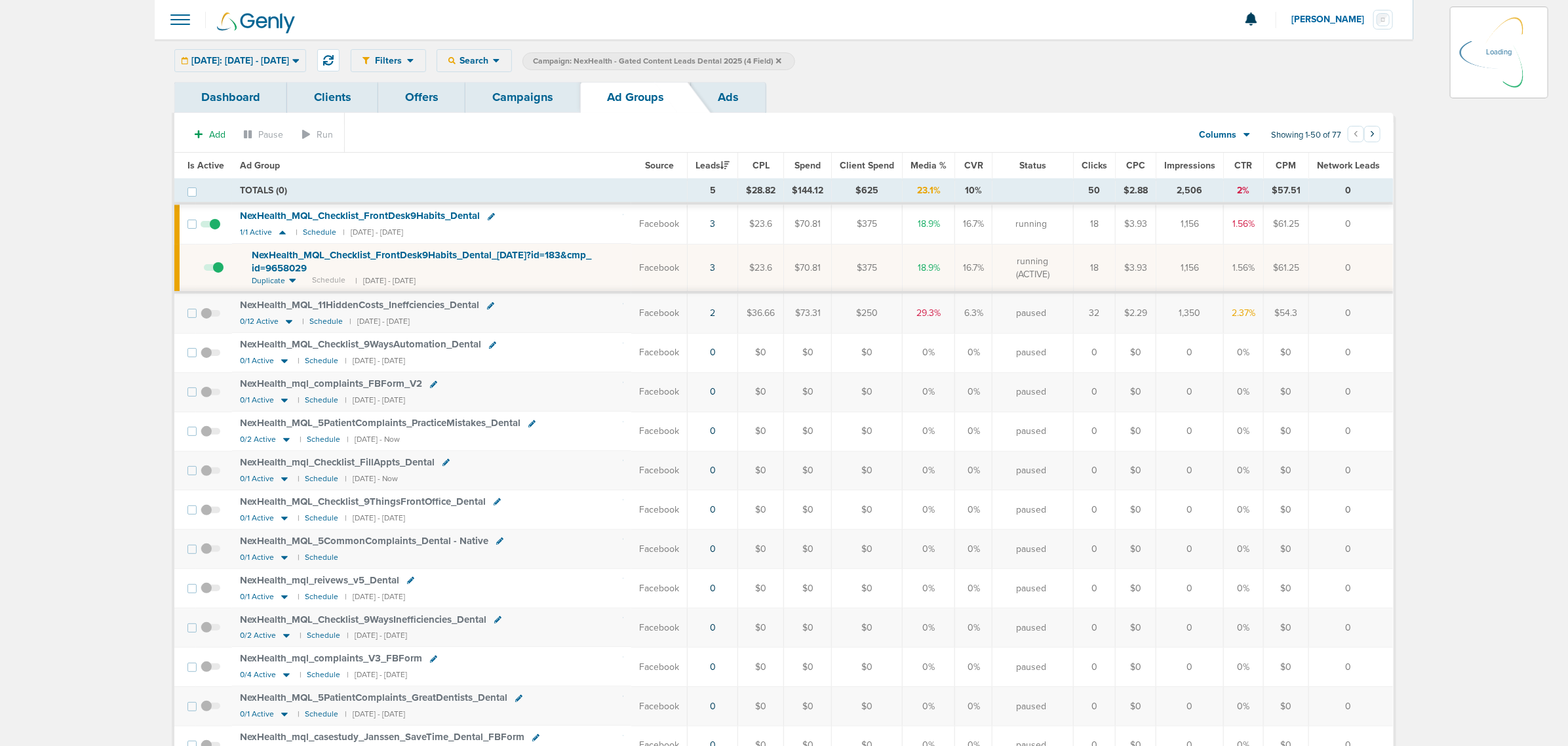
click at [202, 164] on span "Is Active" at bounding box center [206, 166] width 37 height 11
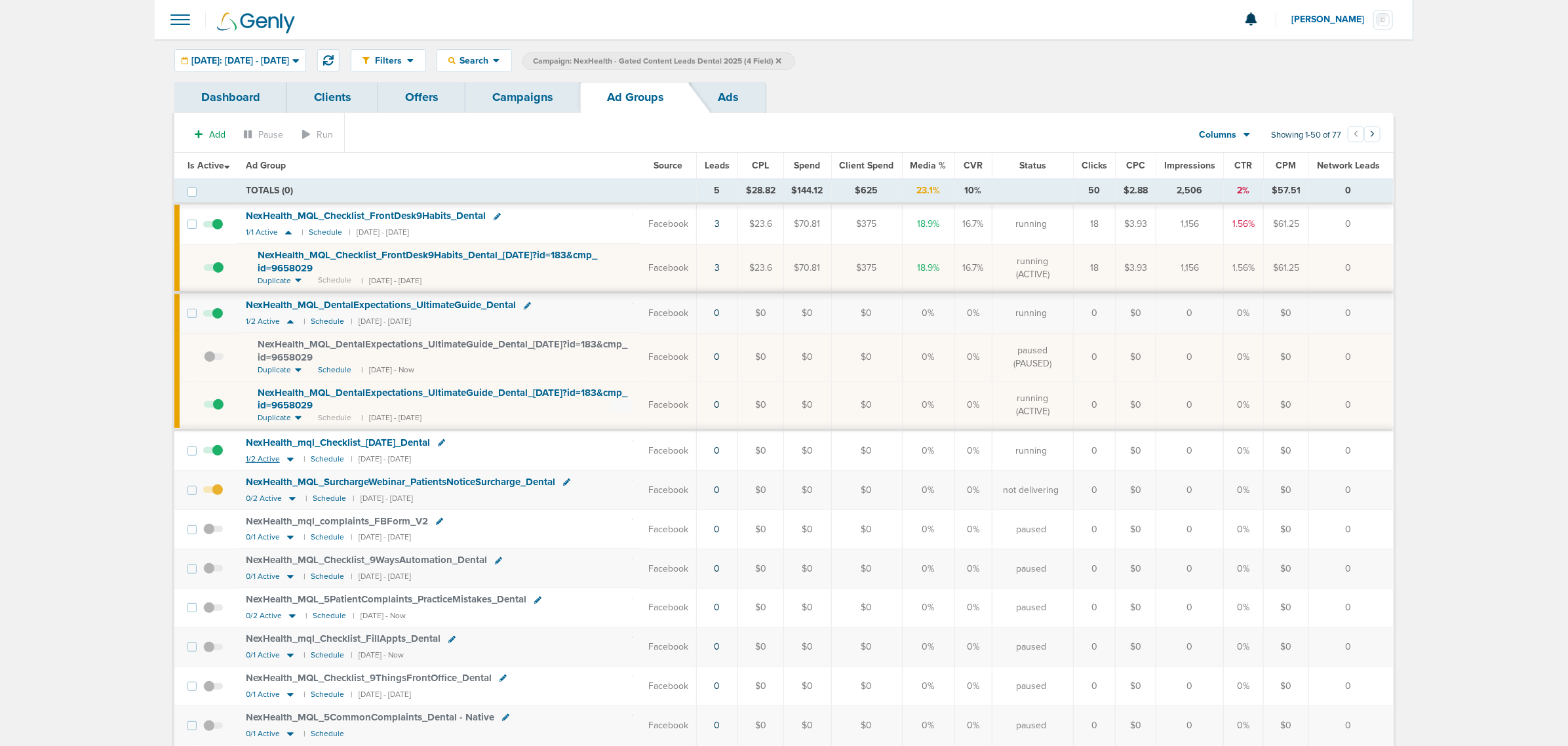
click at [289, 460] on icon at bounding box center [290, 459] width 7 height 4
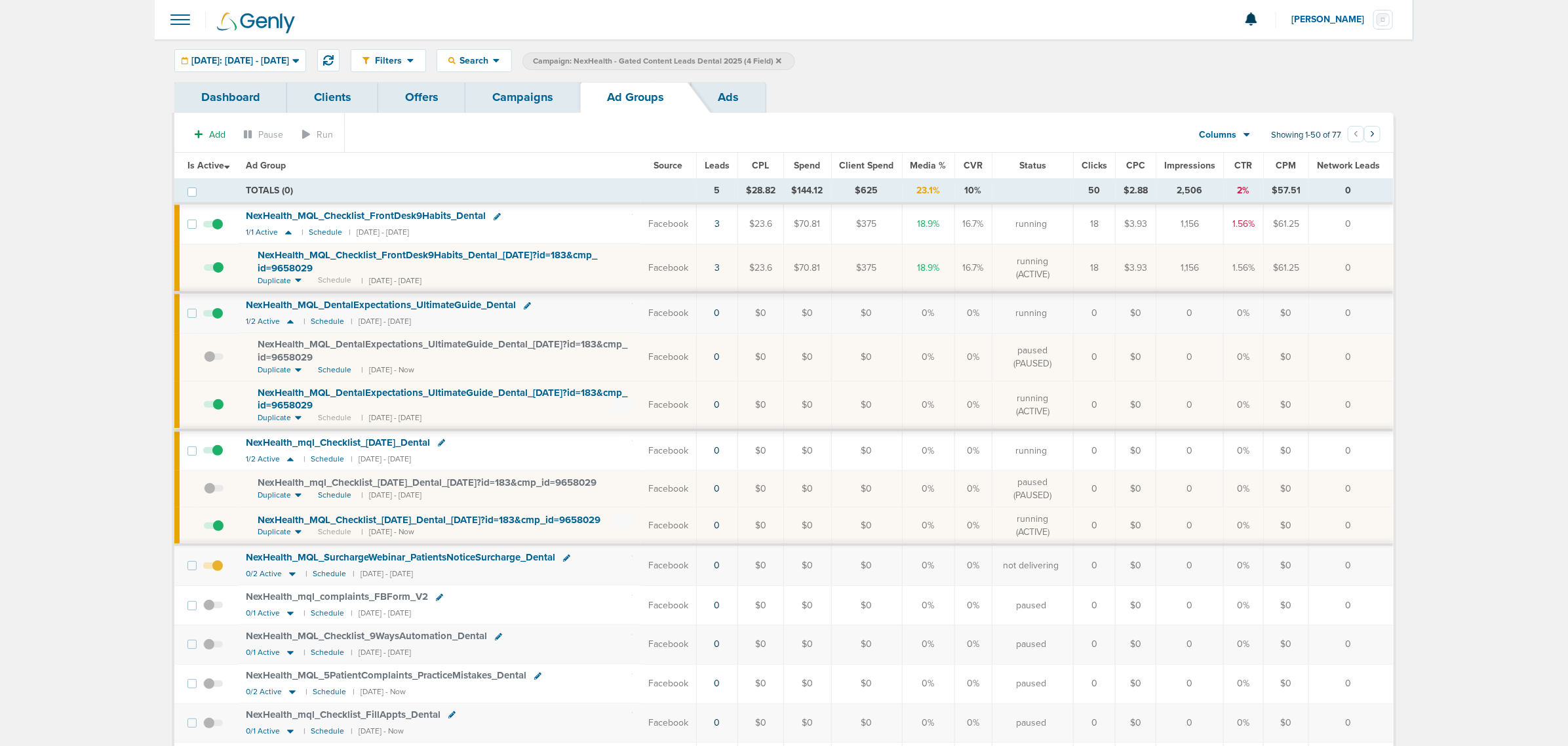
click at [548, 97] on link "Campaigns" at bounding box center [523, 98] width 115 height 31
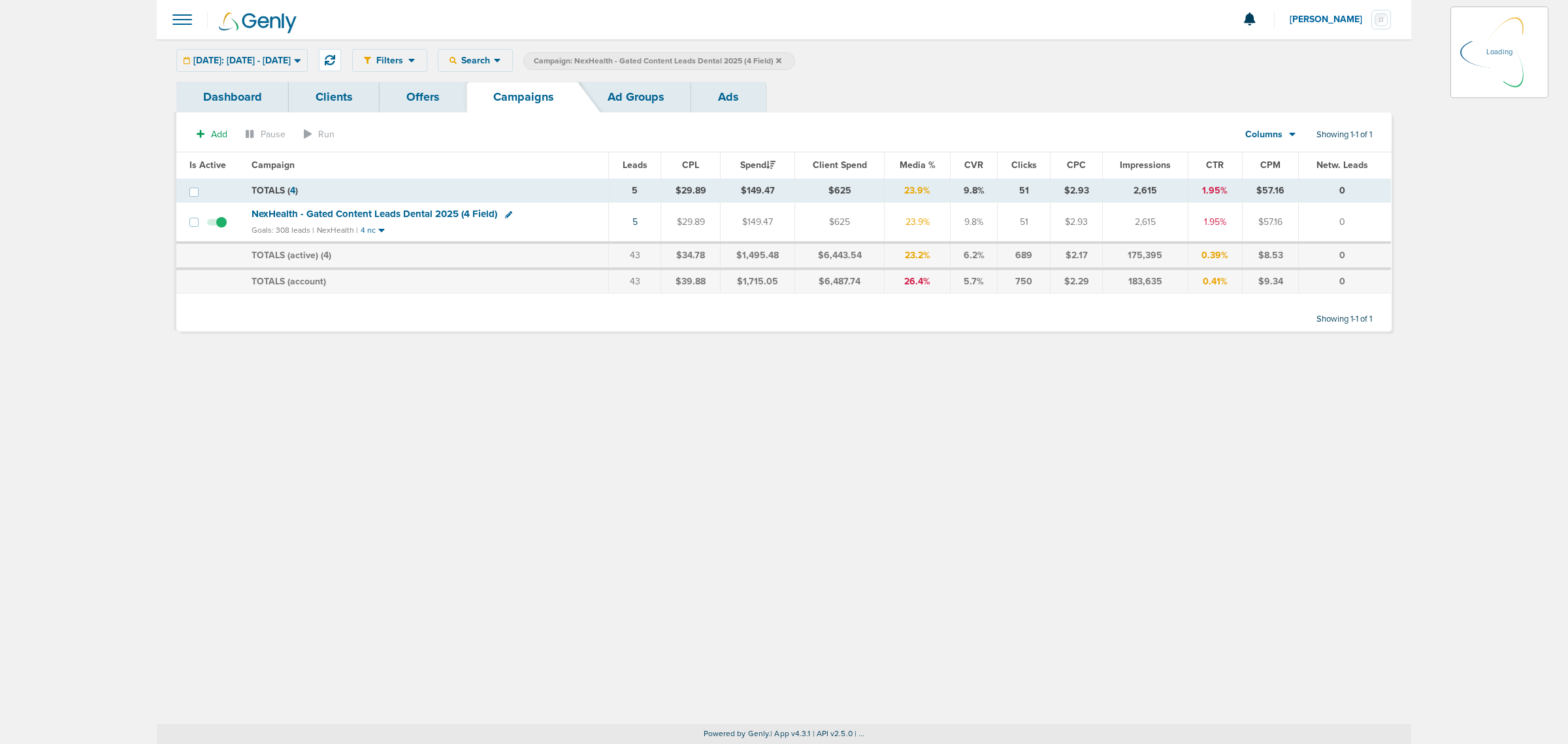
click at [781, 61] on icon at bounding box center [779, 60] width 5 height 5
click at [781, 59] on icon at bounding box center [779, 60] width 5 height 5
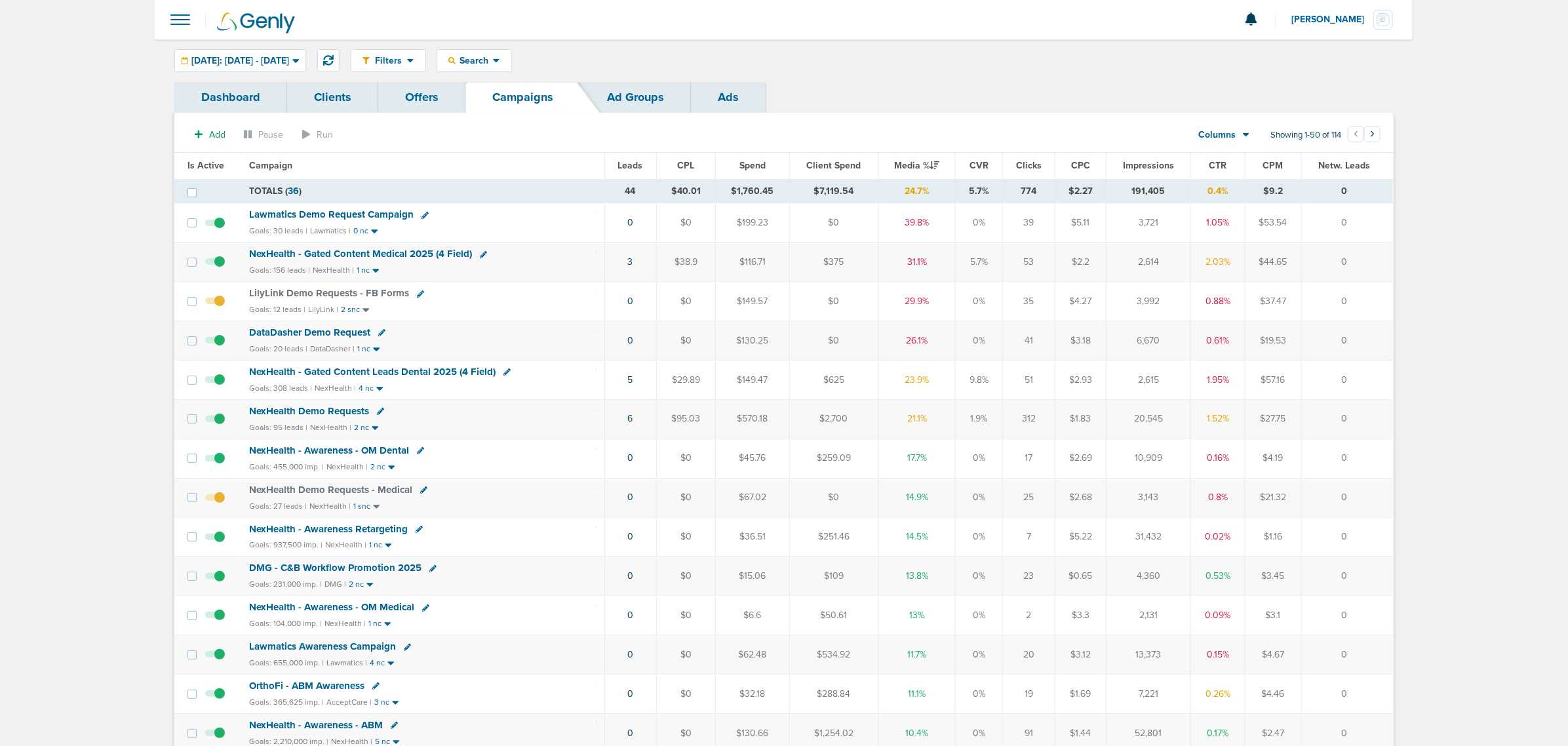
click at [342, 253] on span "NexHealth - Gated Content Medical 2025 (4 Field)" at bounding box center [361, 253] width 223 height 11
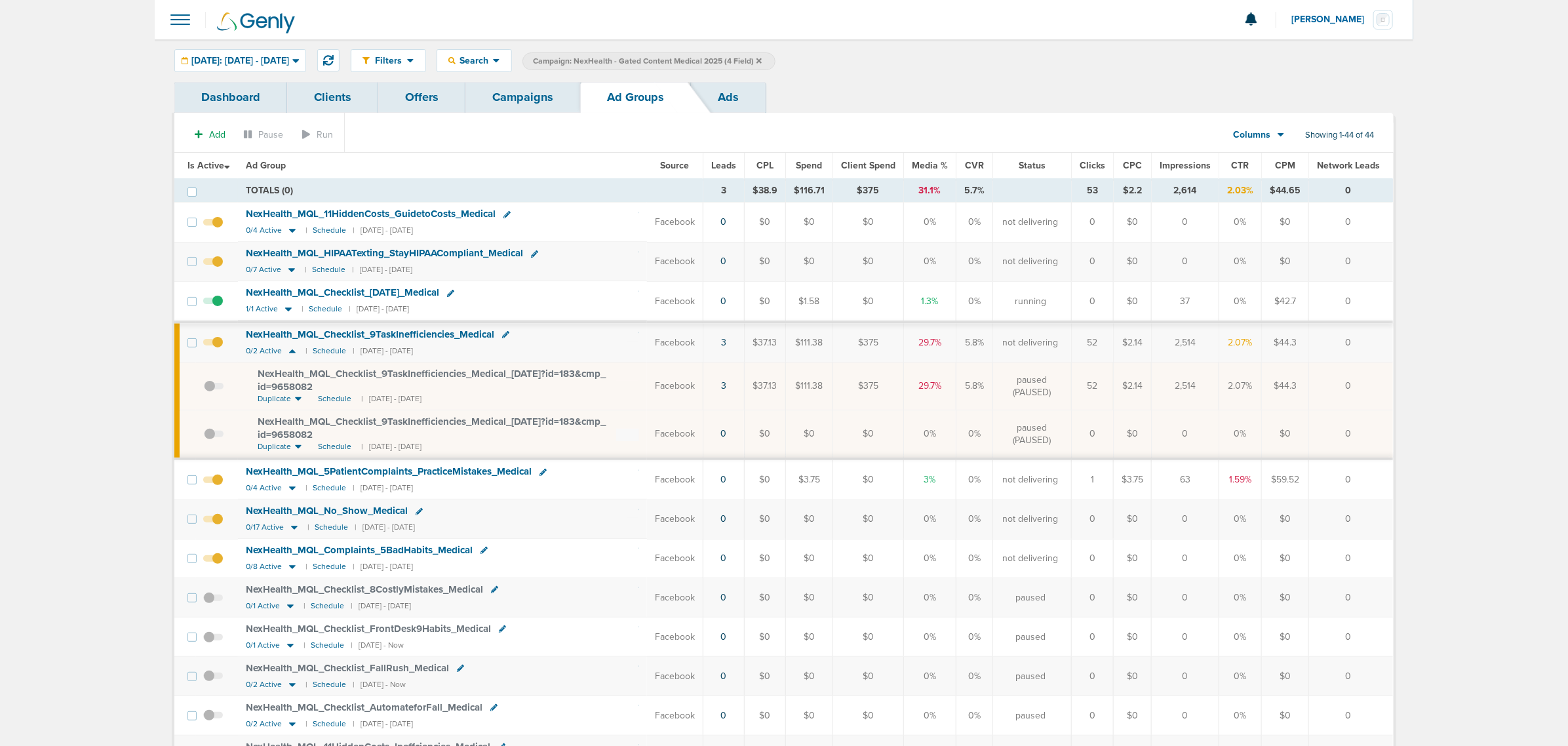
click at [498, 102] on link "Campaigns" at bounding box center [523, 98] width 115 height 31
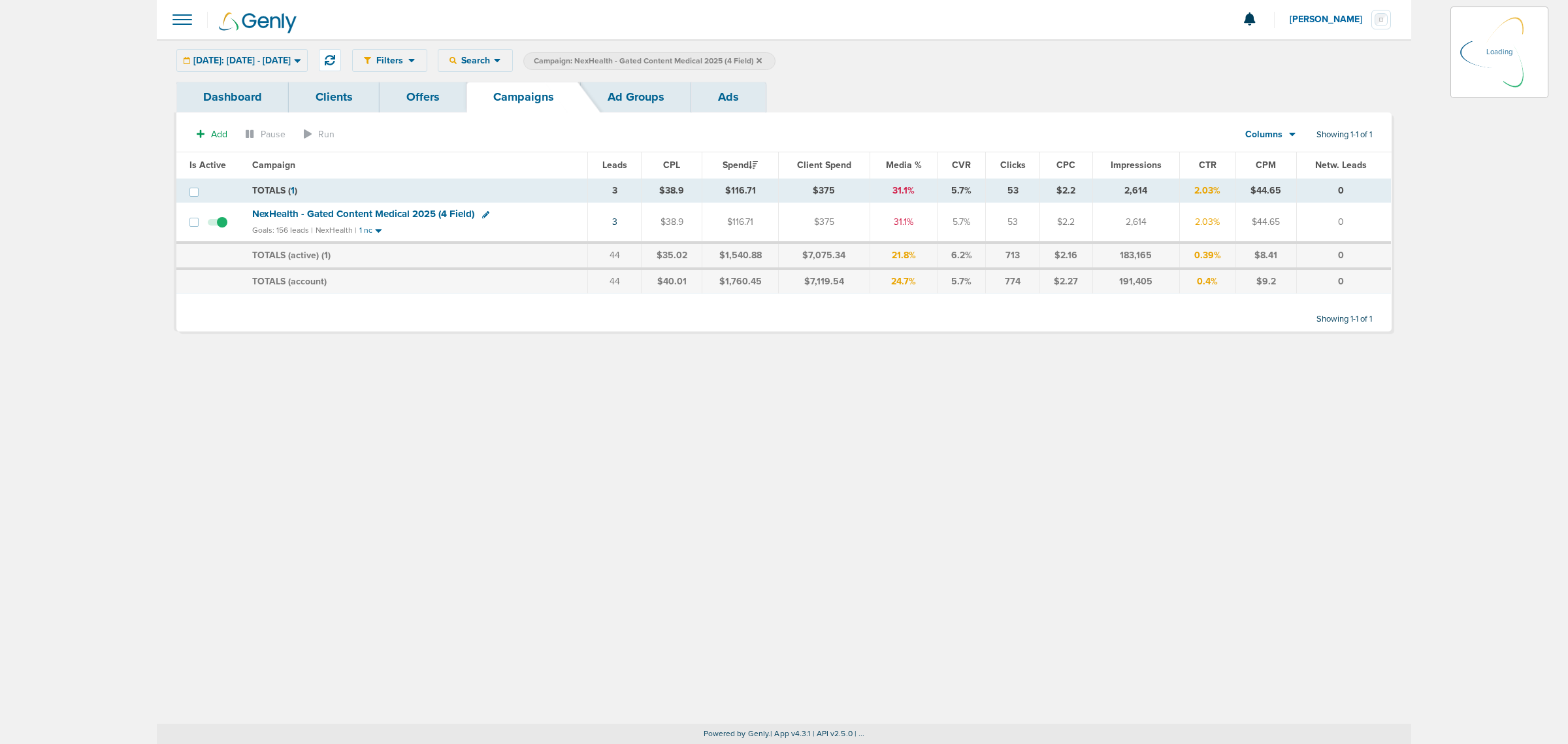
click at [762, 62] on icon at bounding box center [759, 61] width 5 height 8
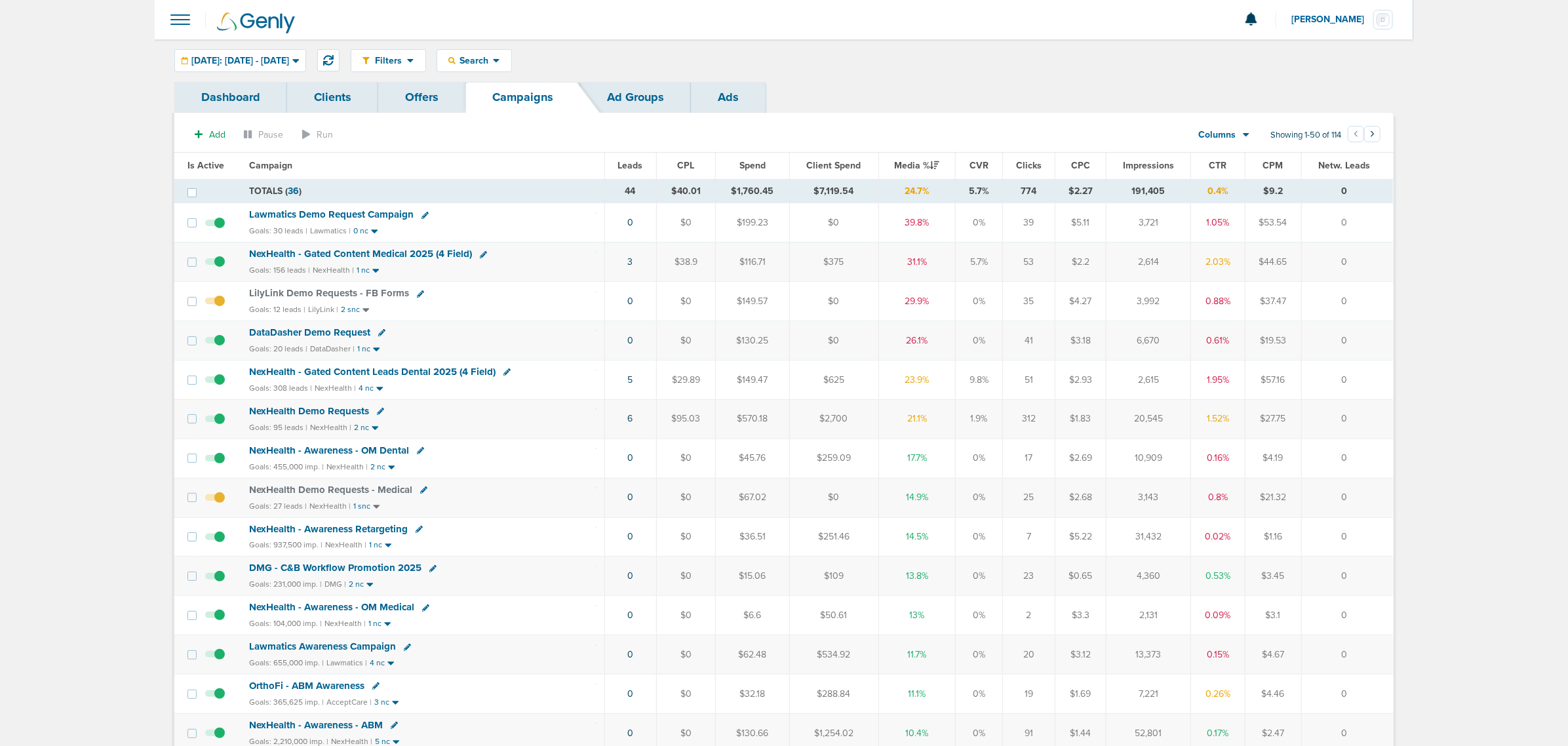
click at [384, 378] on span "NexHealth - Gated Content Leads Dental 2025 (4 Field)" at bounding box center [372, 371] width 247 height 11
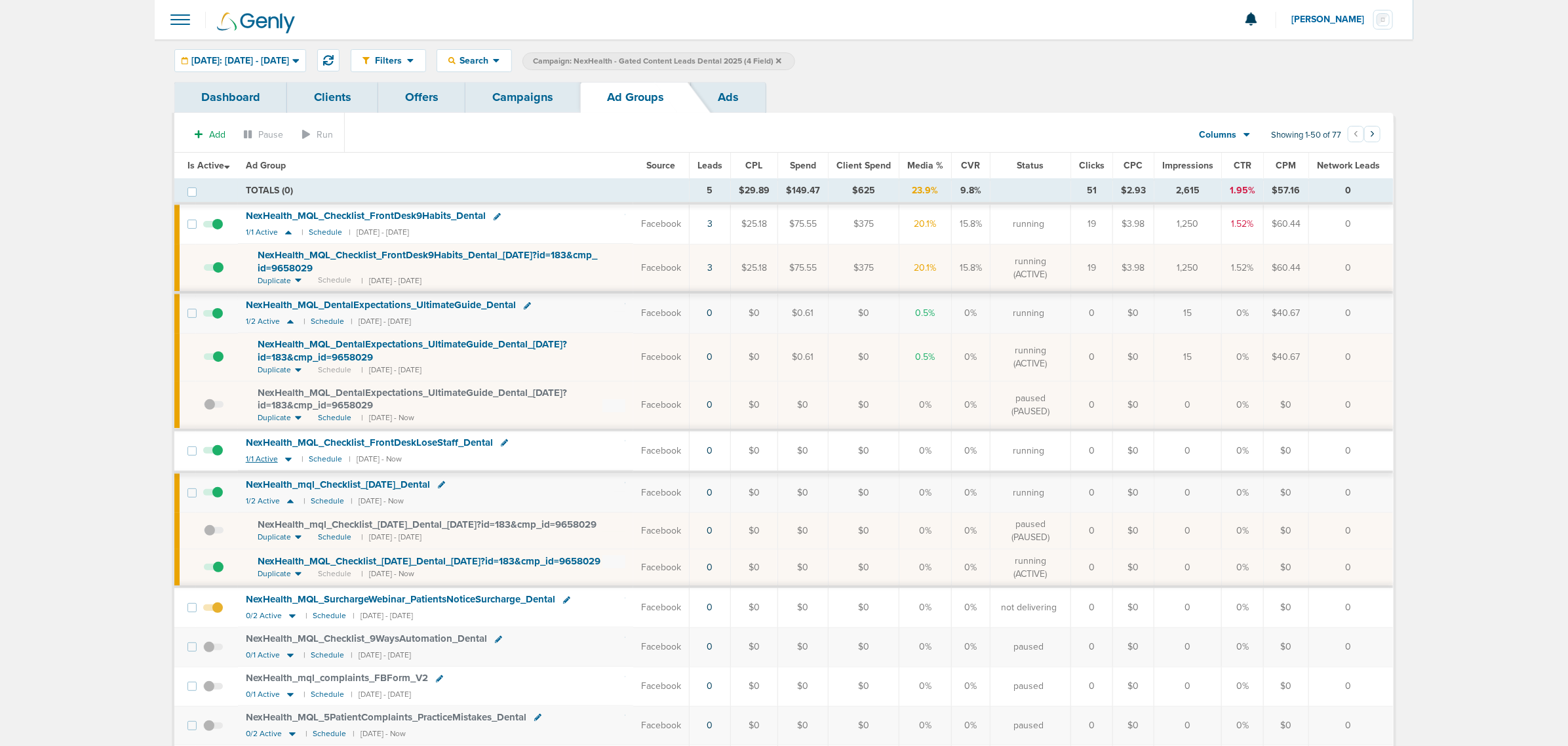
click at [287, 460] on icon at bounding box center [289, 459] width 7 height 4
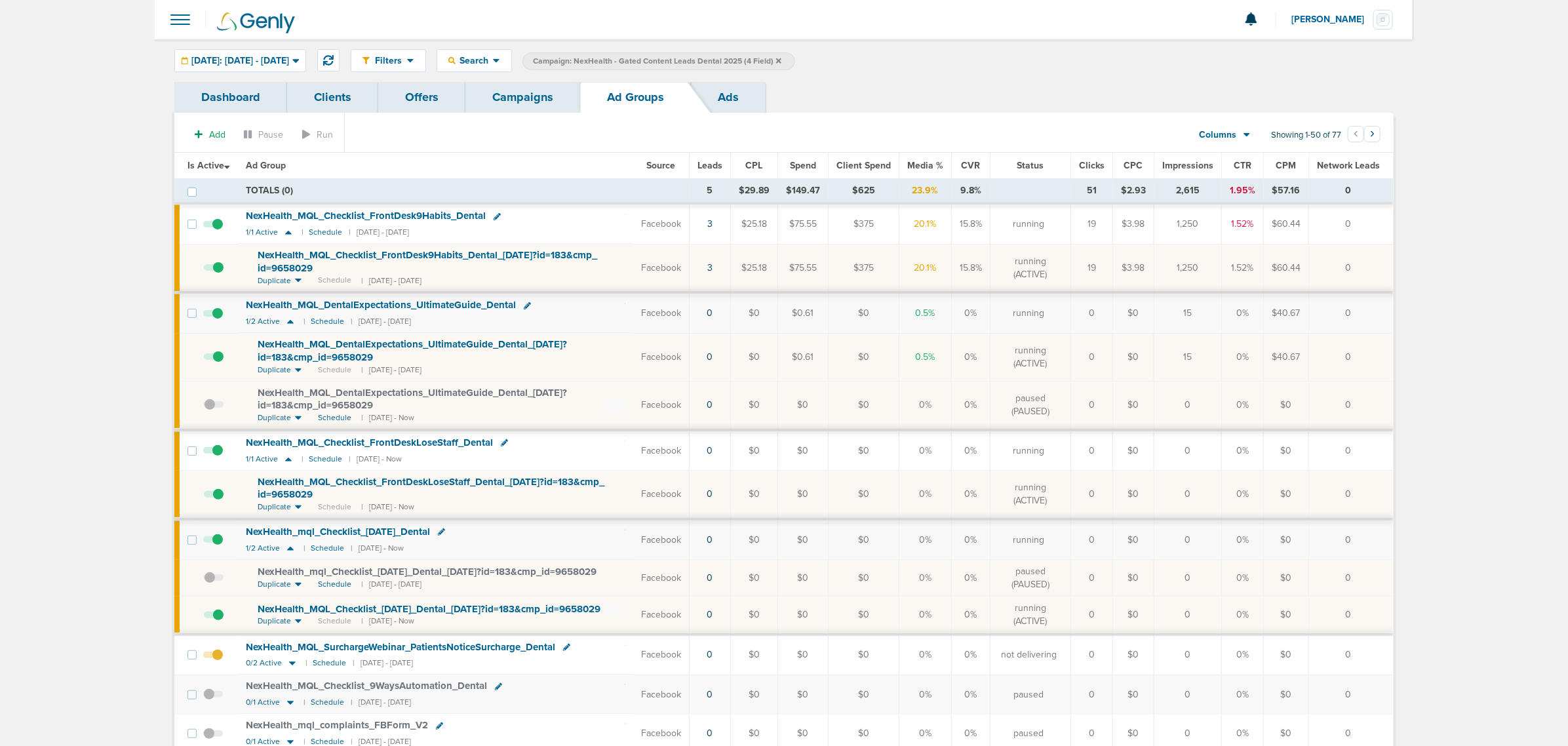
click at [215, 501] on span at bounding box center [214, 501] width 20 height 0
click at [204, 497] on input "checkbox" at bounding box center [204, 497] width 0 height 0
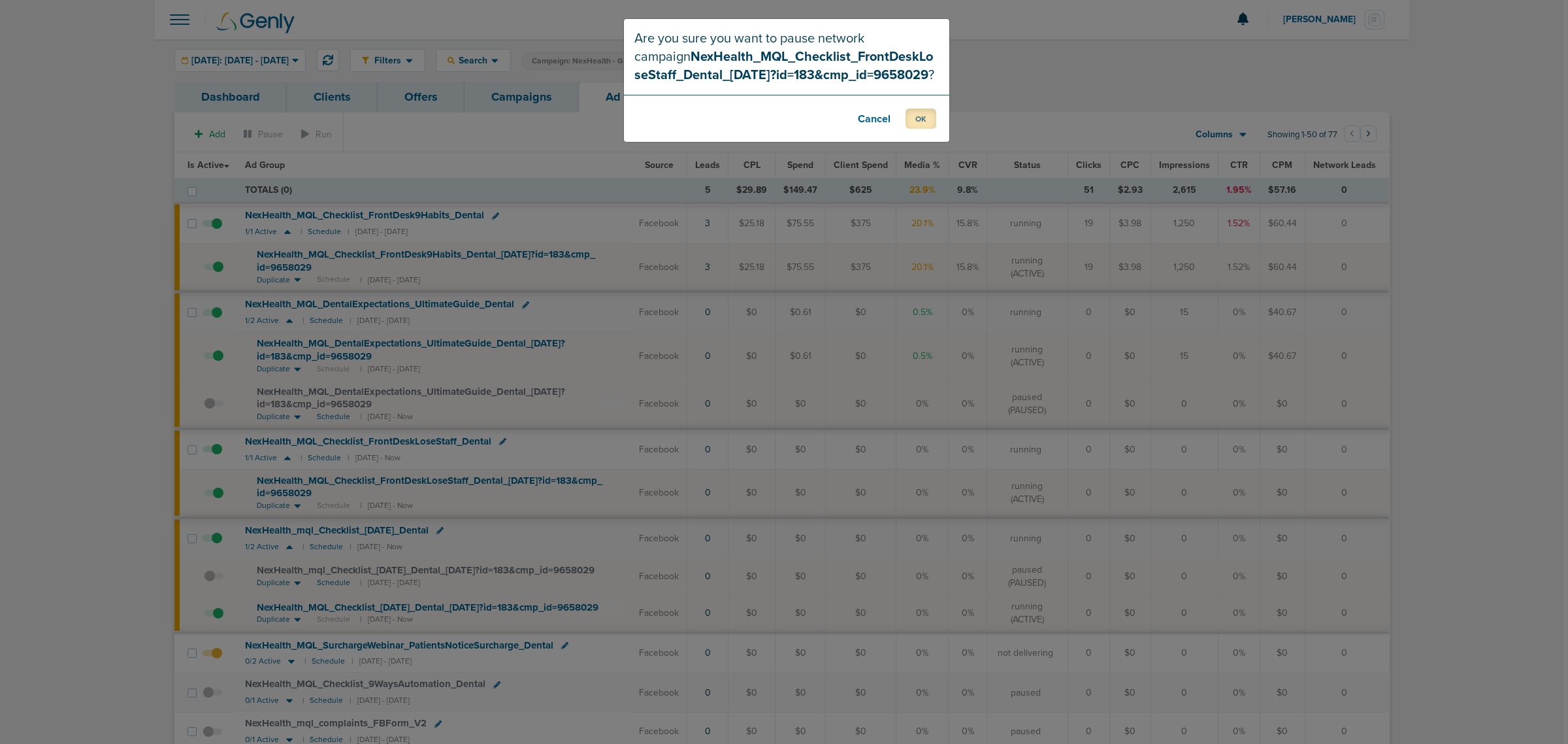
click at [922, 119] on button "OK" at bounding box center [921, 119] width 31 height 20
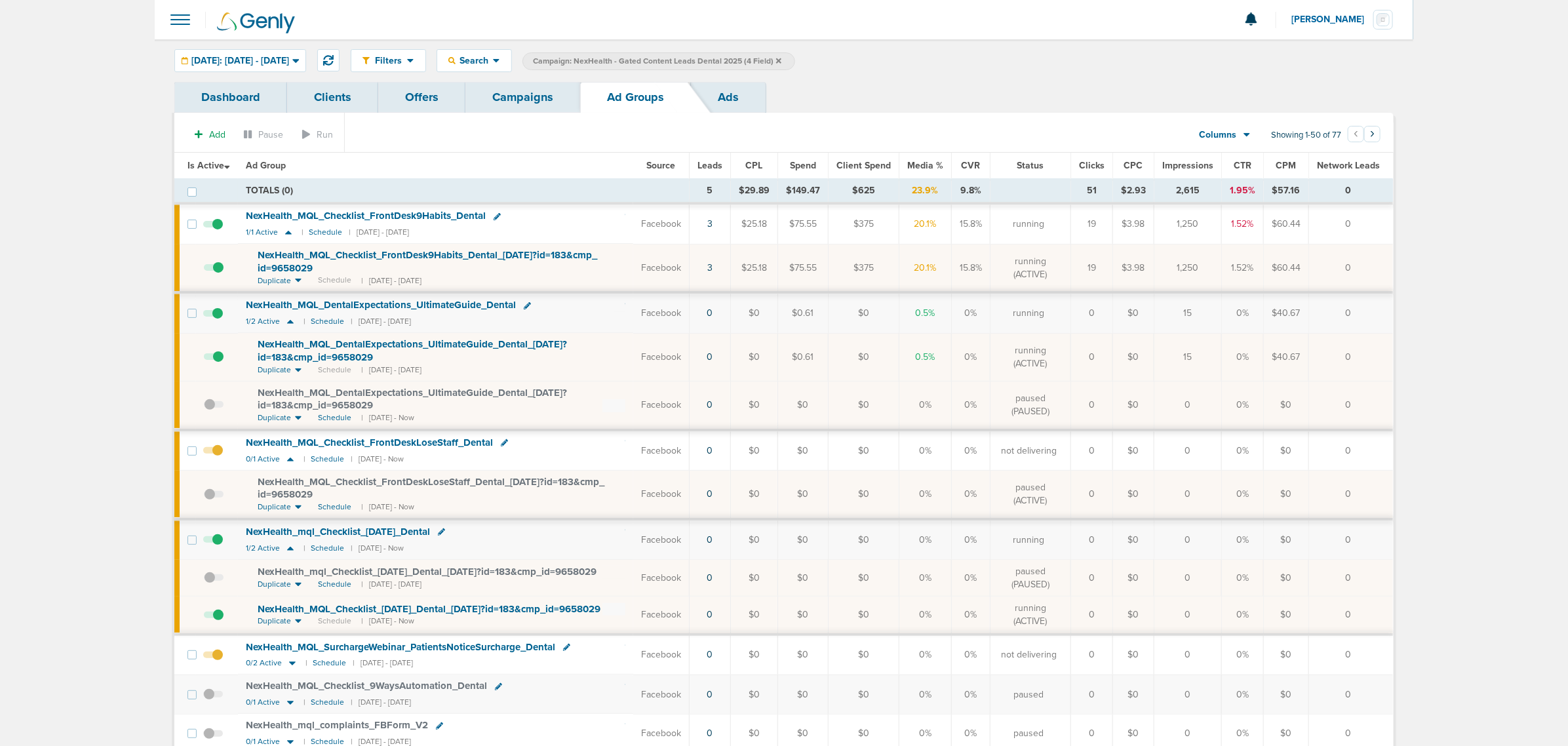
click at [516, 90] on link "Campaigns" at bounding box center [523, 98] width 115 height 31
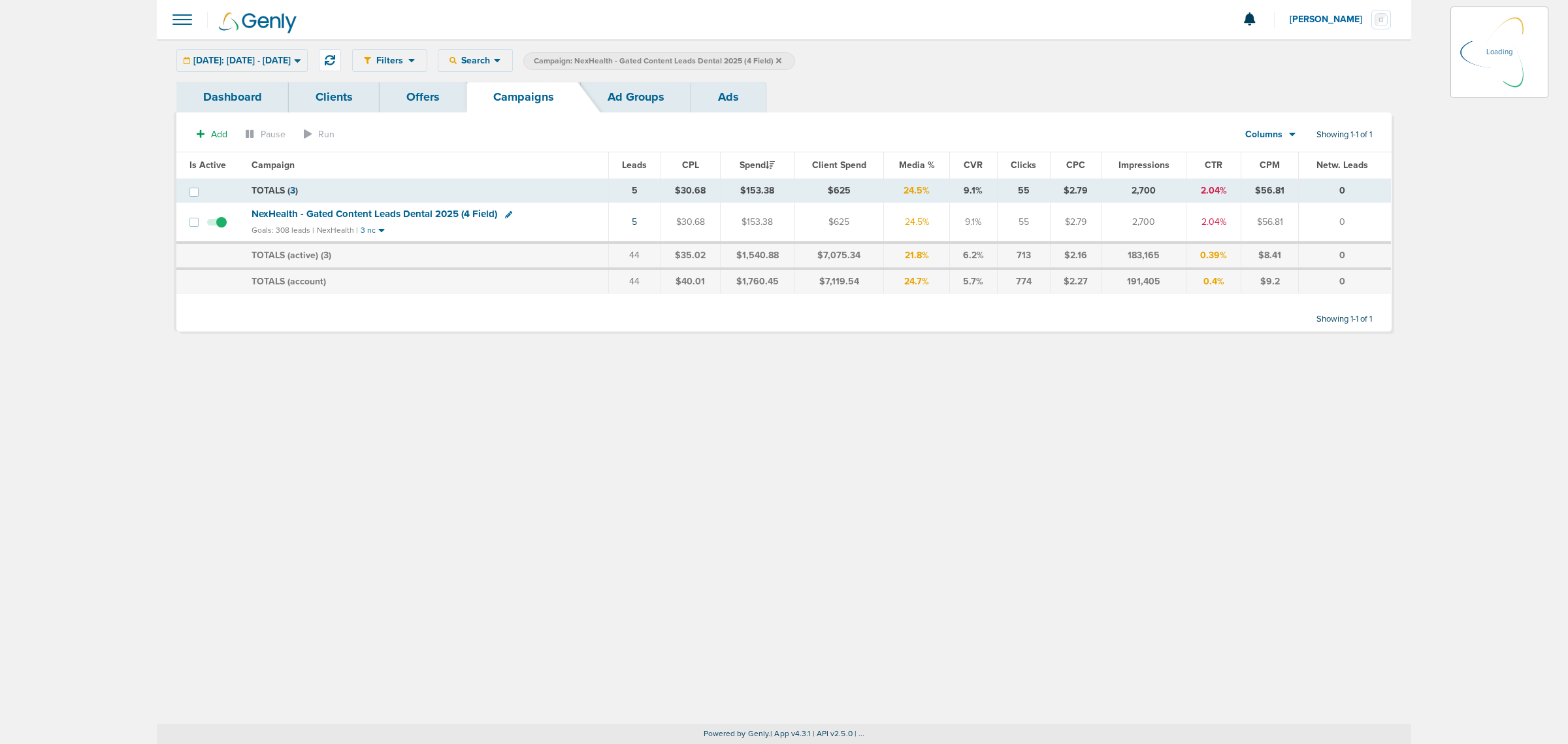
click at [781, 61] on span "Campaign: NexHealth - Gated Content Leads Dental 2025 (4 Field)" at bounding box center [657, 61] width 248 height 11
click at [795, 61] on label "Campaign: NexHealth - Gated Content Leads Dental 2025 (4 Field)" at bounding box center [659, 61] width 272 height 18
click at [781, 59] on icon at bounding box center [779, 60] width 5 height 5
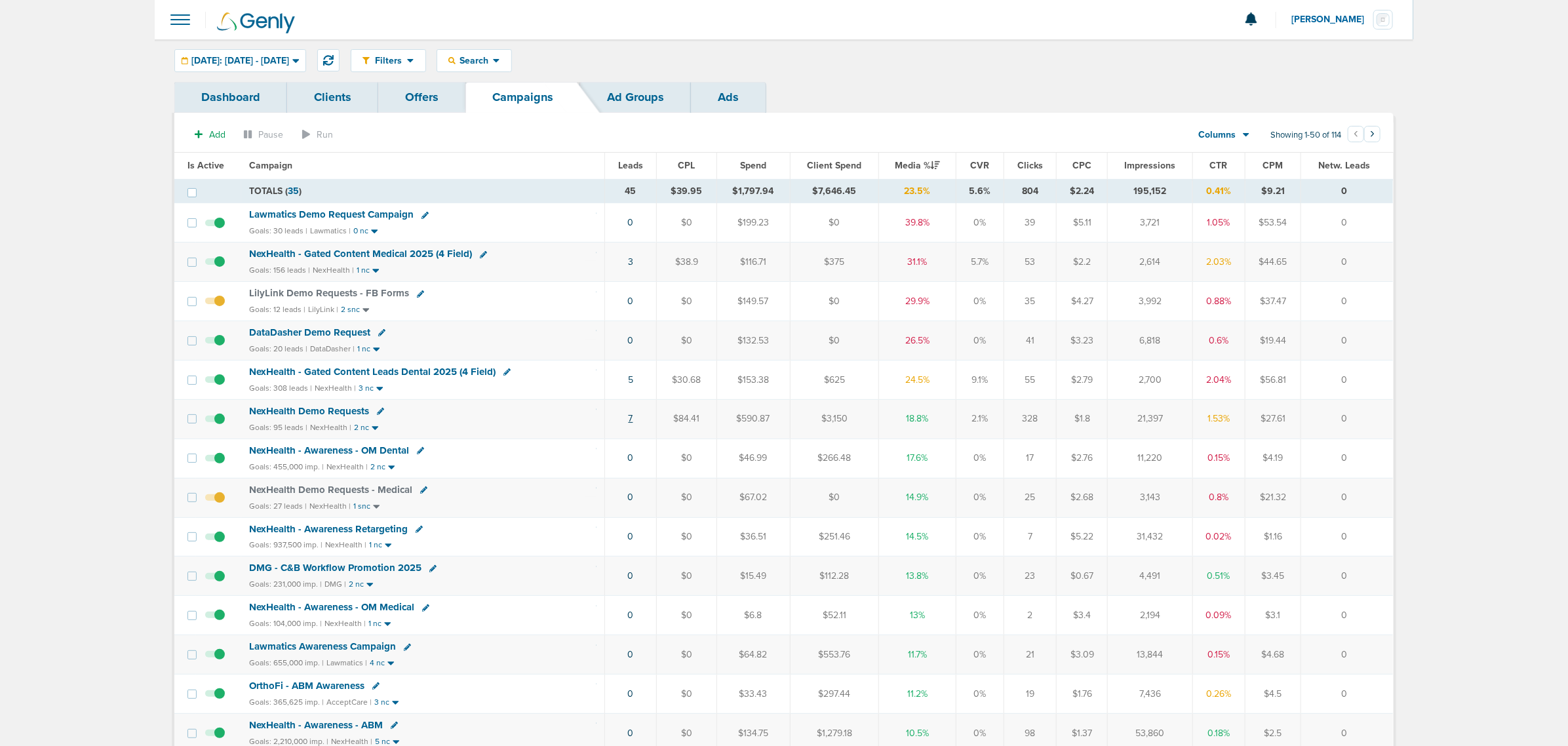
click at [630, 421] on link "7" at bounding box center [631, 419] width 5 height 11
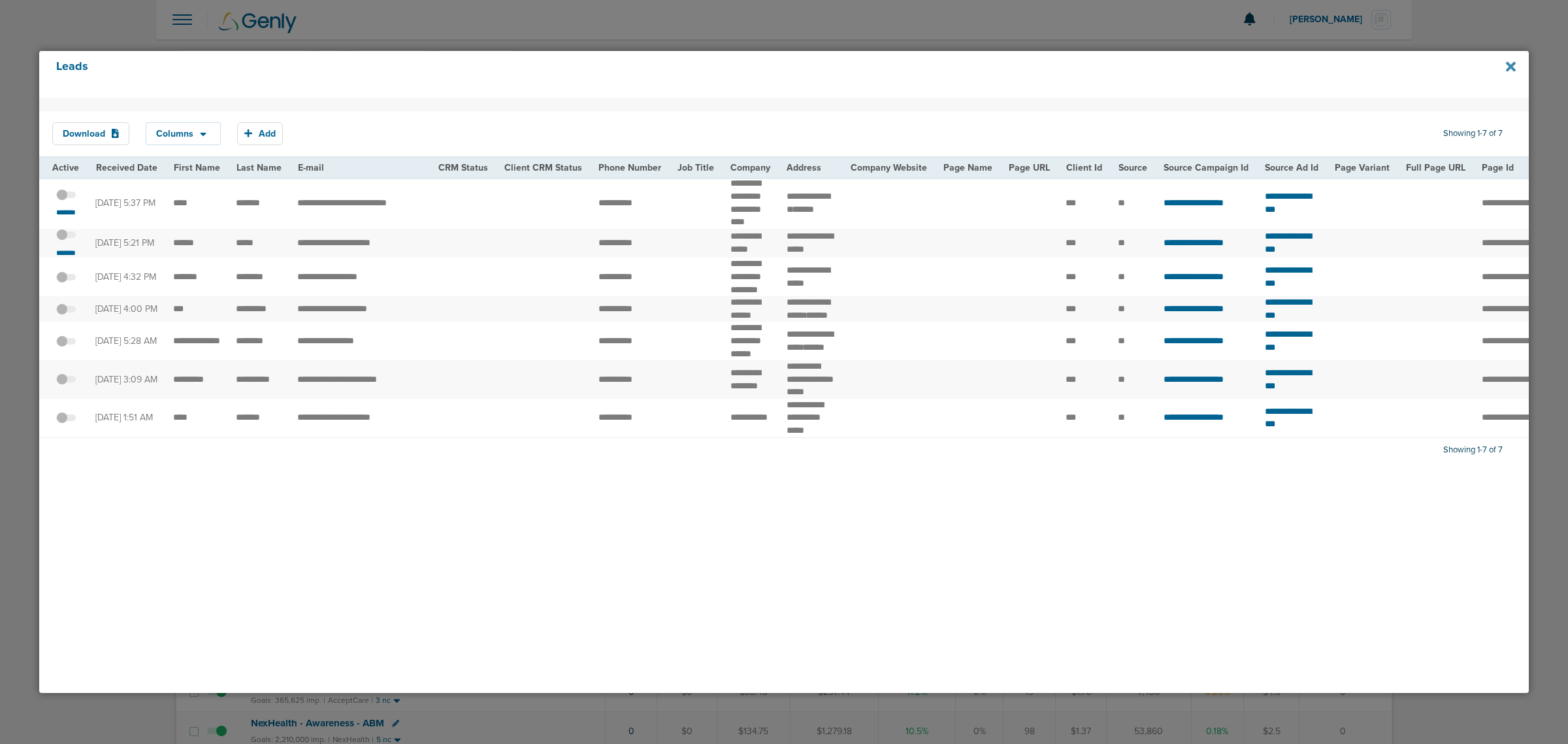
click at [1507, 69] on icon at bounding box center [1511, 67] width 10 height 15
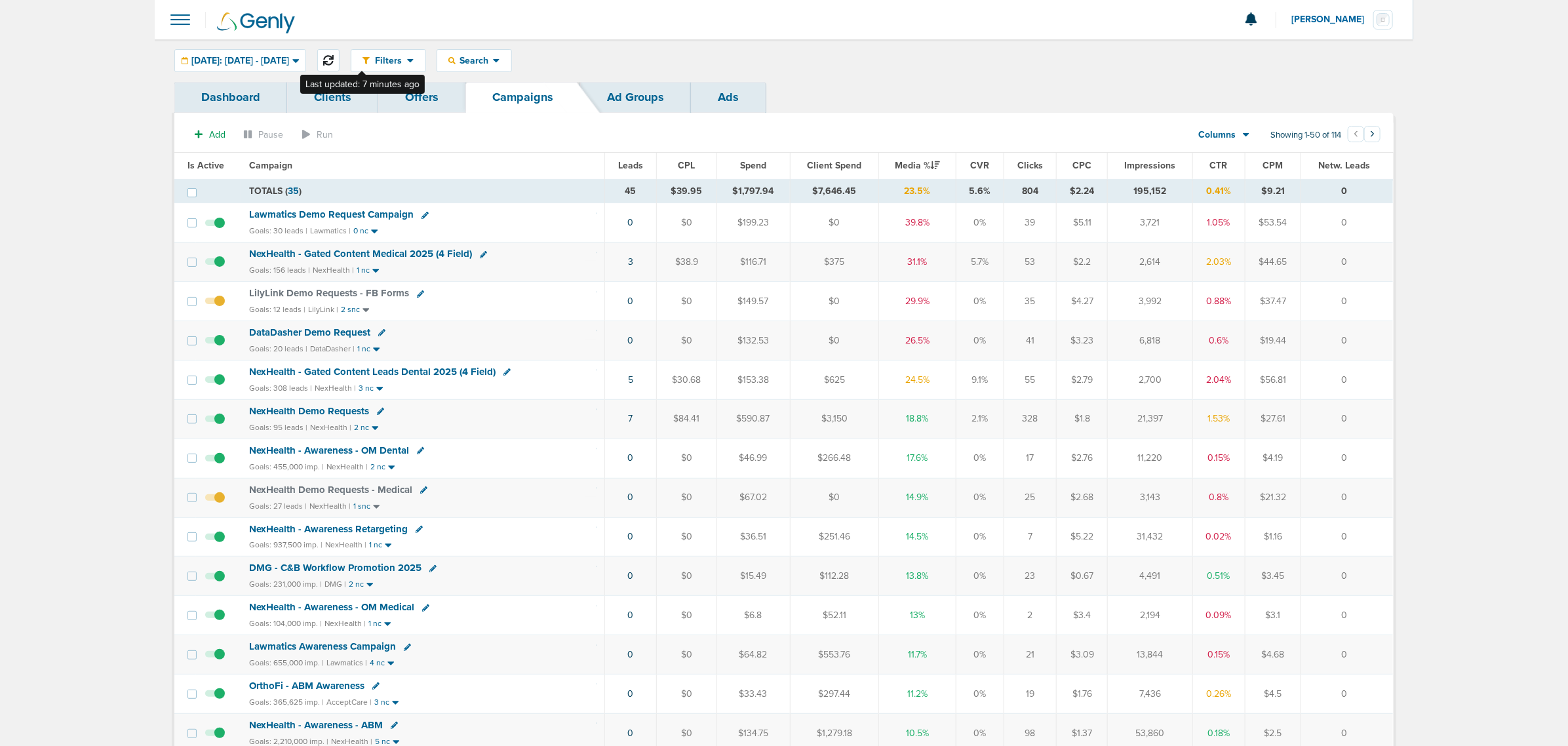
click at [334, 61] on icon at bounding box center [328, 60] width 11 height 11
